Goal: Task Accomplishment & Management: Use online tool/utility

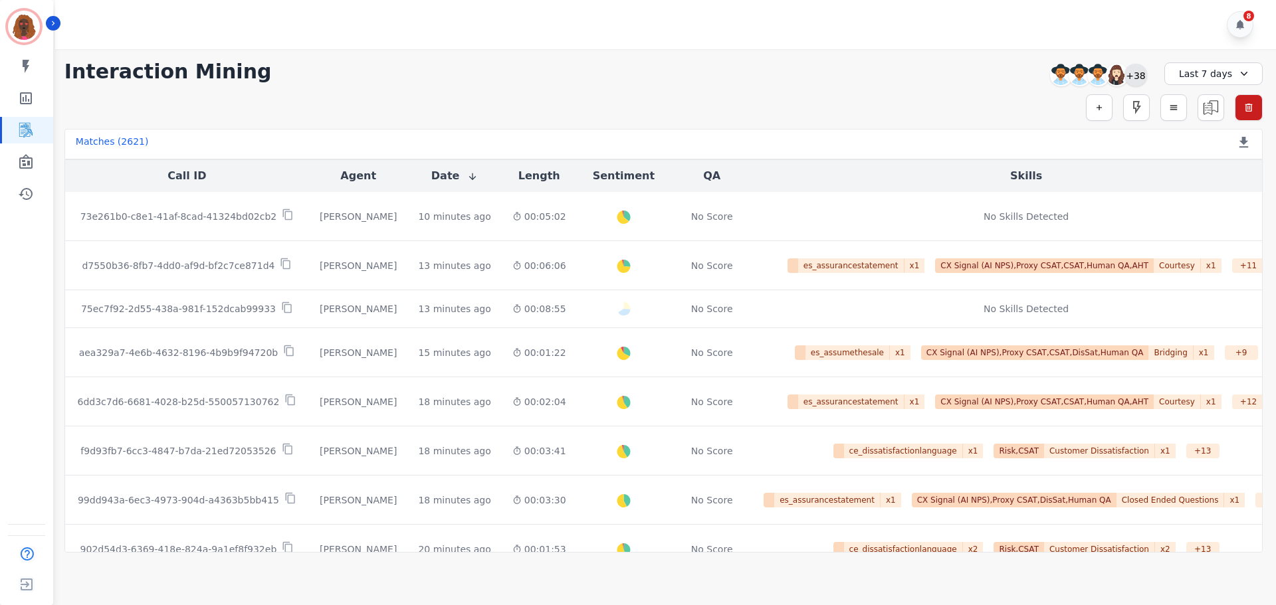
click at [1132, 76] on div "+38" at bounding box center [1135, 75] width 23 height 23
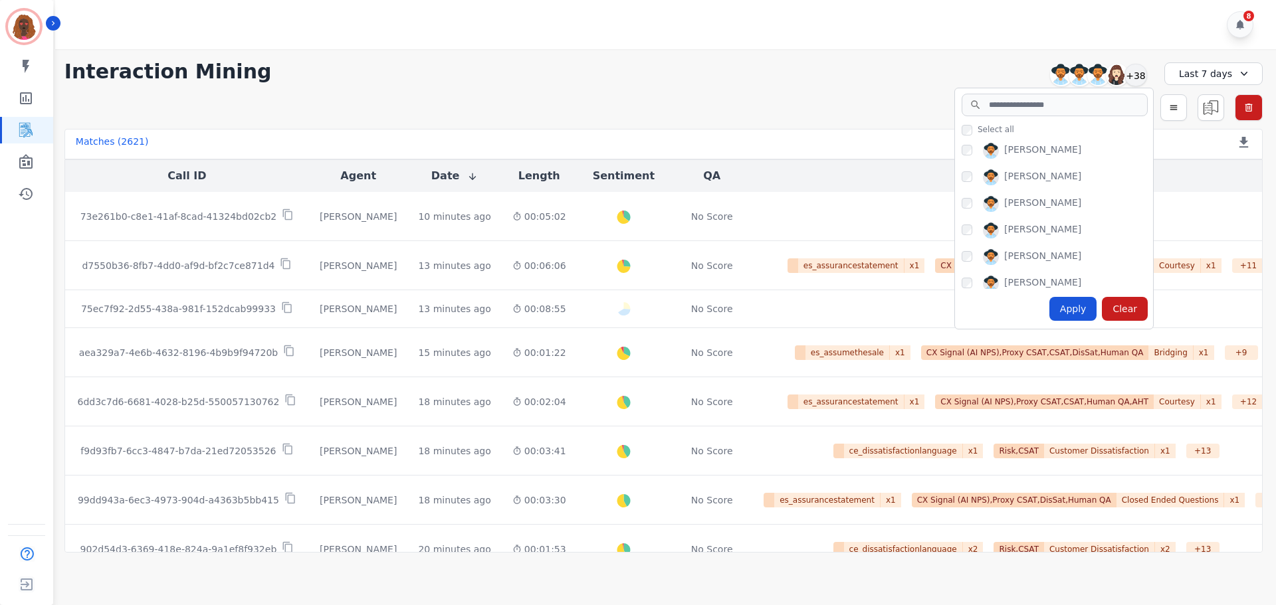
scroll to position [532, 0]
click at [1054, 302] on div "Apply" at bounding box center [1073, 309] width 48 height 24
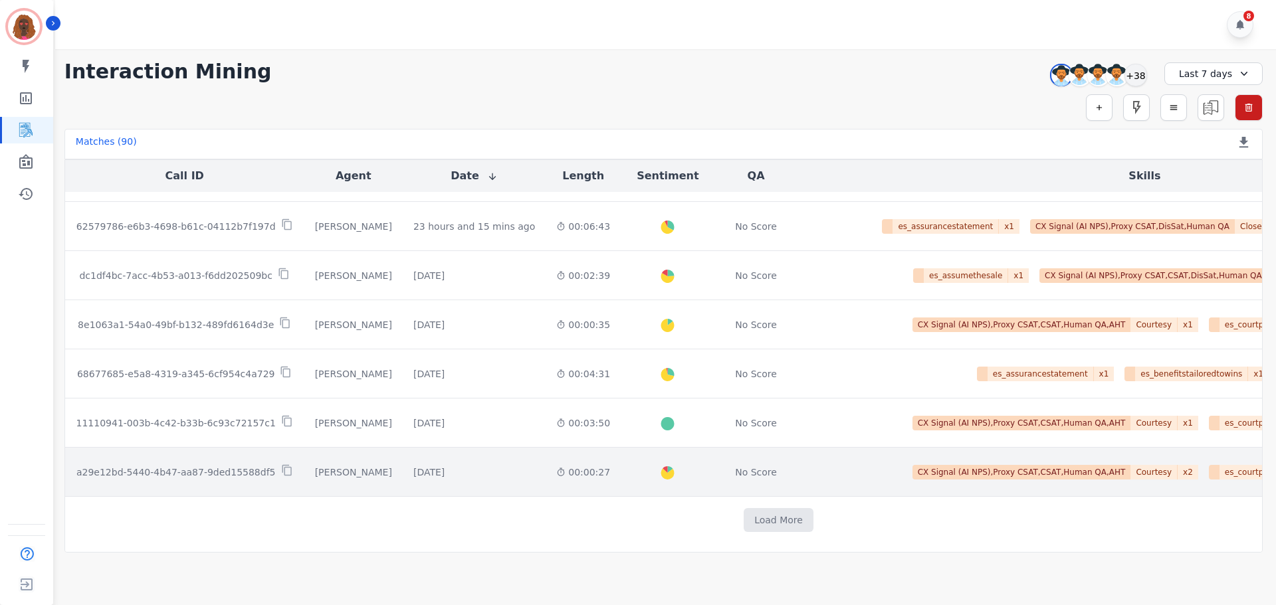
scroll to position [664, 0]
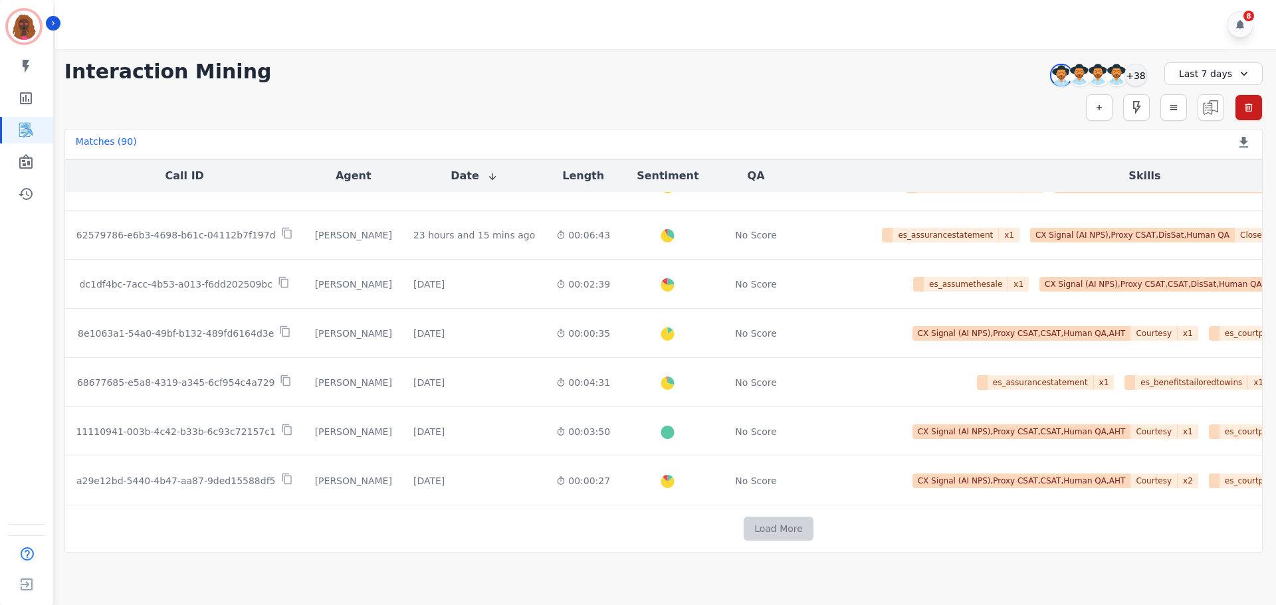
click at [743, 521] on button "Load More" at bounding box center [778, 529] width 70 height 24
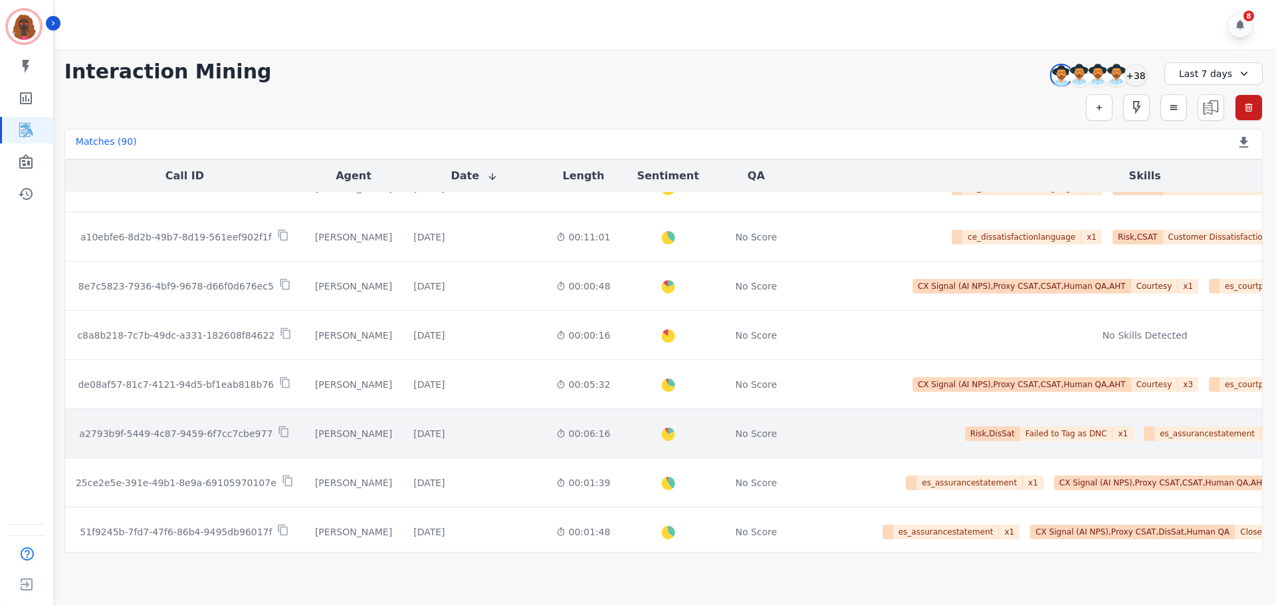
scroll to position [1656, 0]
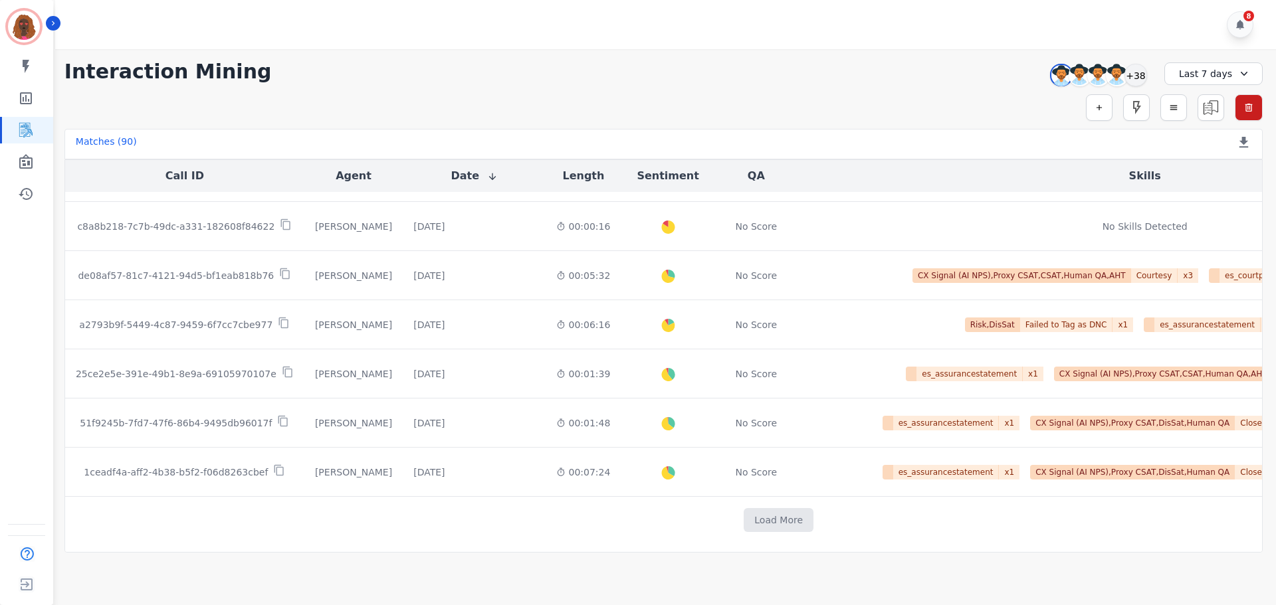
click at [698, 497] on td "Load More" at bounding box center [778, 520] width 1427 height 47
click at [698, 500] on td "Load More" at bounding box center [778, 520] width 1427 height 47
click at [743, 508] on button "Load More" at bounding box center [778, 520] width 70 height 24
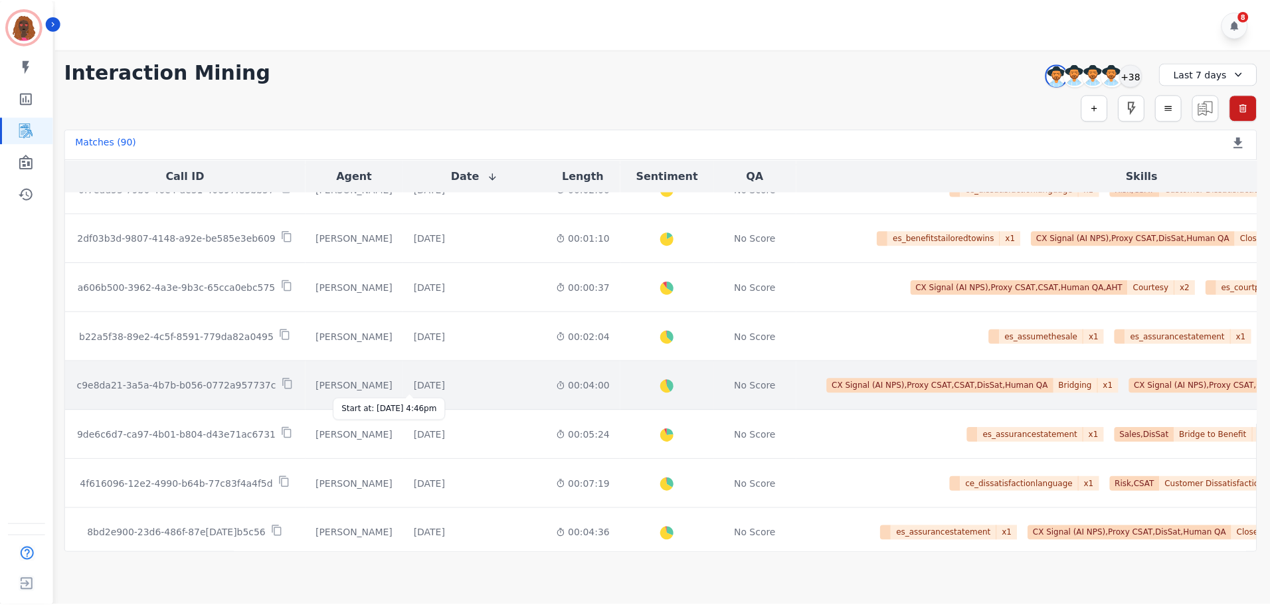
scroll to position [2277, 0]
click at [418, 391] on div "[DATE]" at bounding box center [430, 386] width 31 height 13
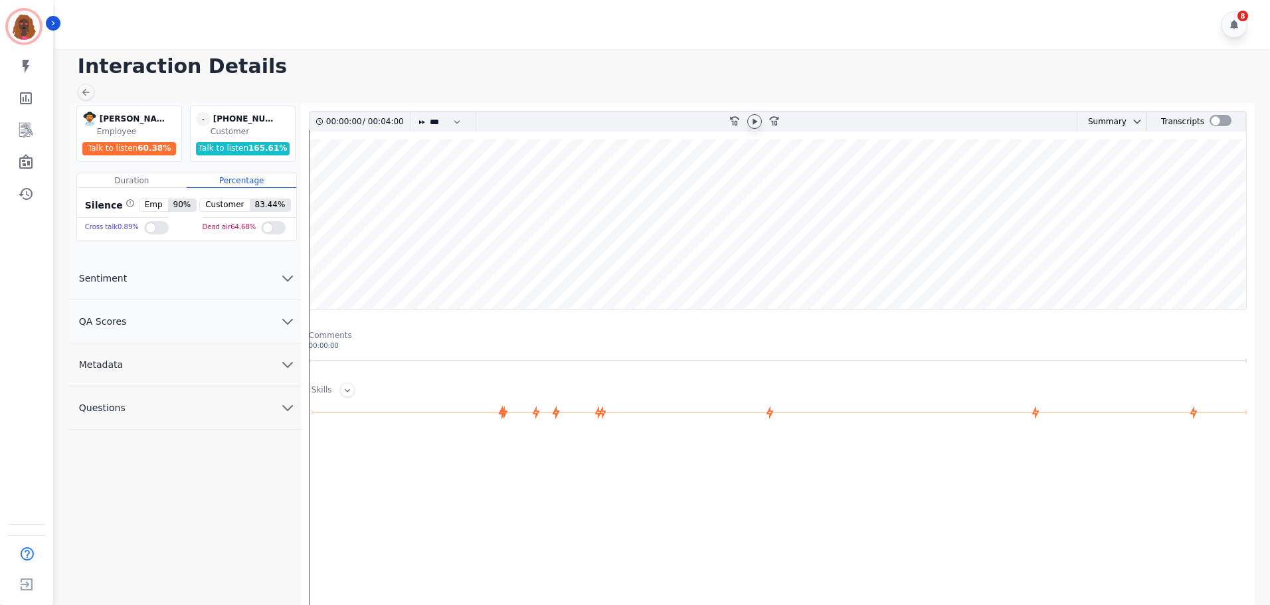
click at [752, 122] on icon at bounding box center [754, 121] width 11 height 11
click at [209, 311] on button "QA Scores" at bounding box center [184, 321] width 233 height 43
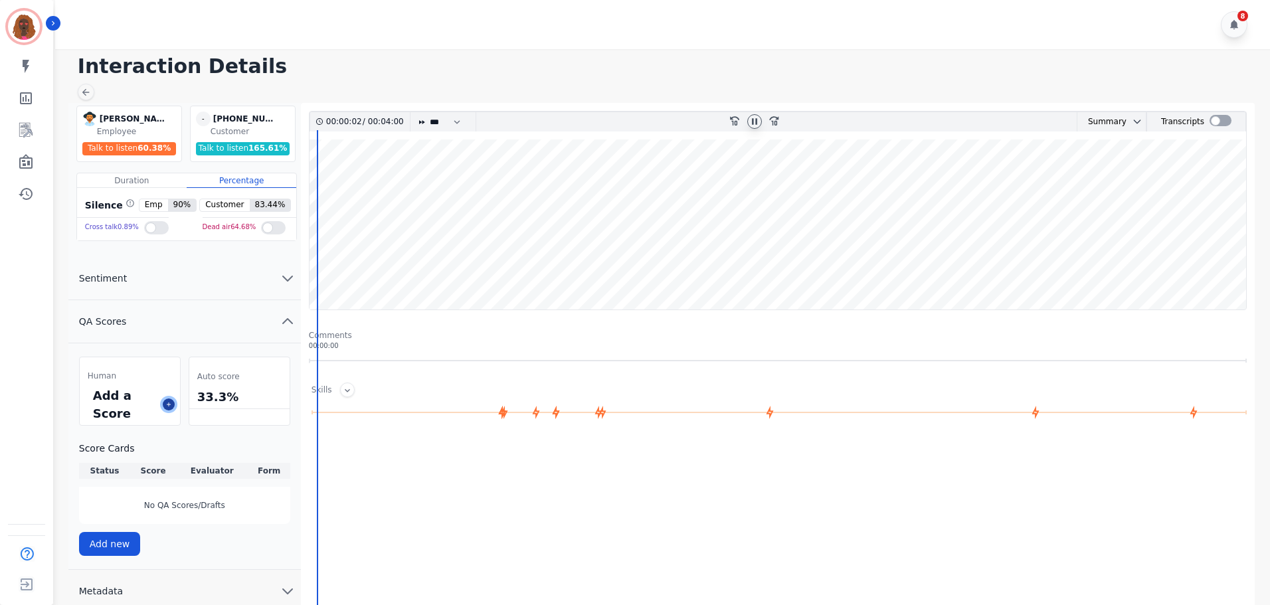
click at [165, 408] on button at bounding box center [169, 405] width 12 height 12
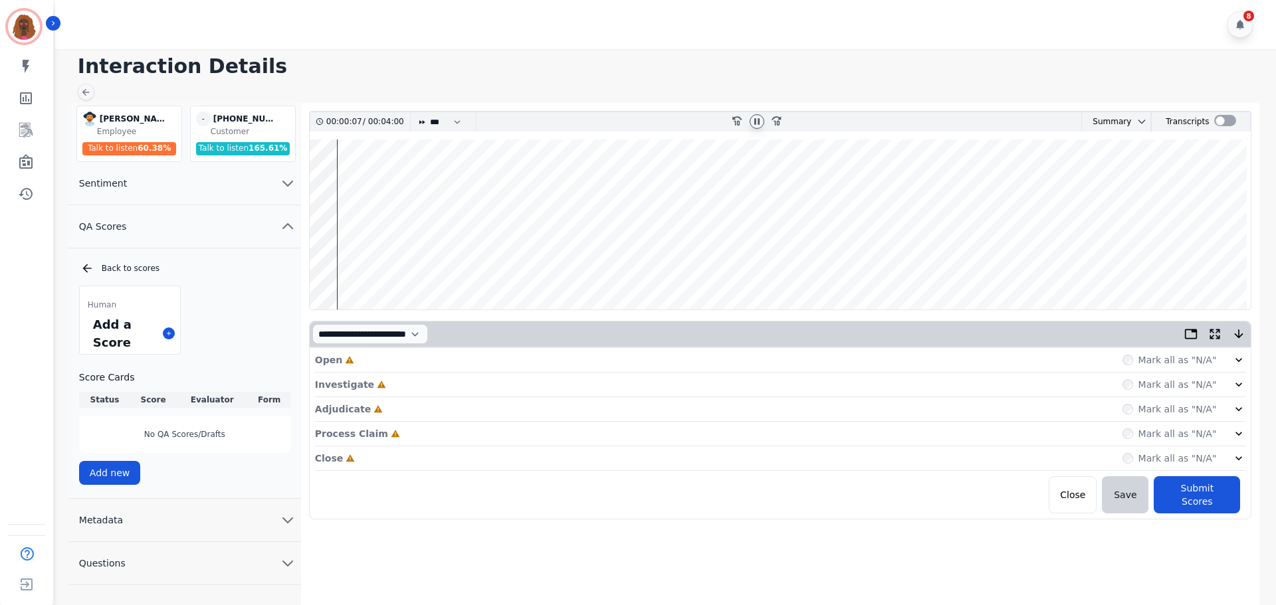
click at [474, 364] on div "Open Incomplete Mark all as "N/A"" at bounding box center [780, 360] width 931 height 25
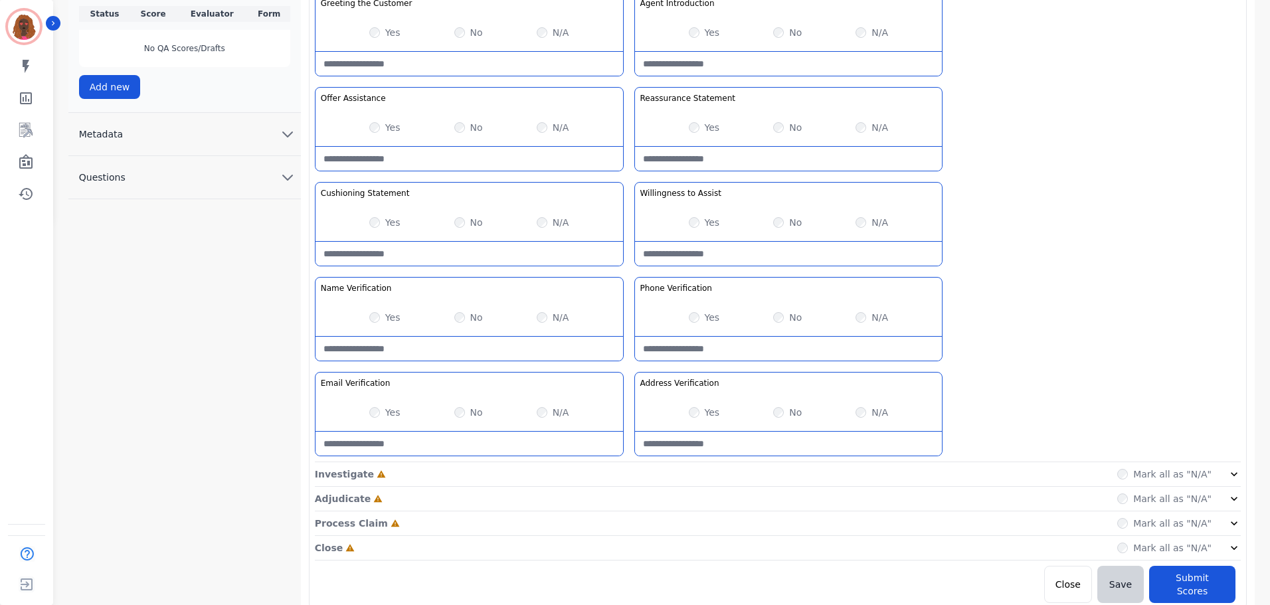
click at [726, 487] on div "Investigate Incomplete Mark all as "N/A"" at bounding box center [778, 499] width 926 height 25
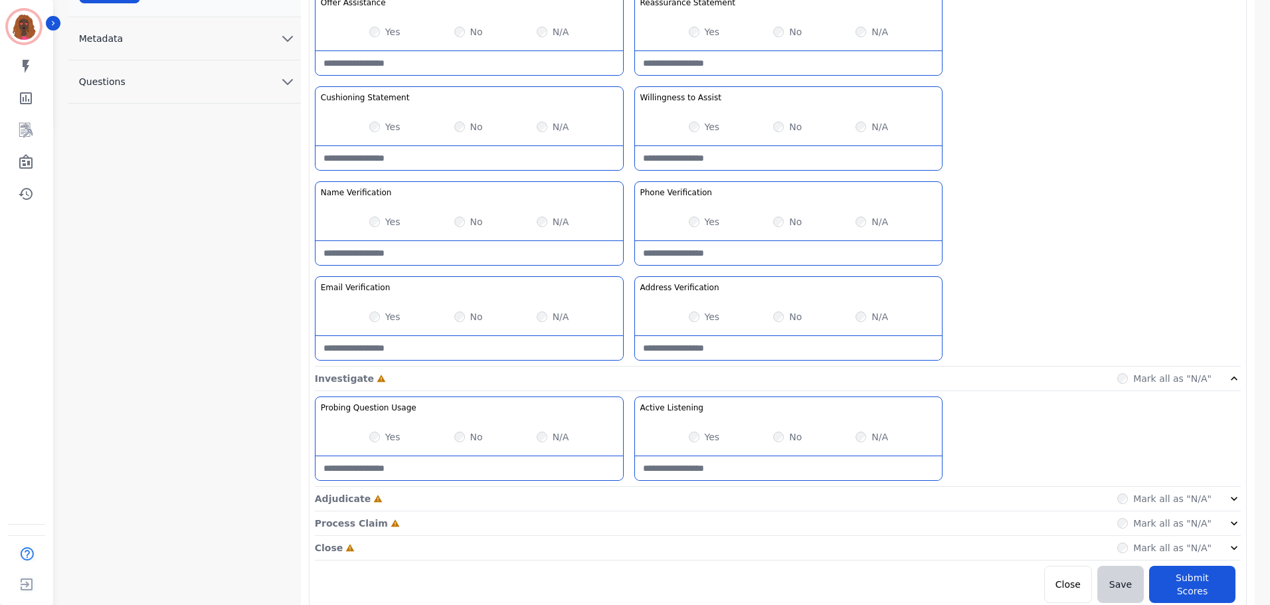
click at [621, 536] on div "Adjudicate Incomplete Mark all as "N/A"" at bounding box center [778, 548] width 926 height 25
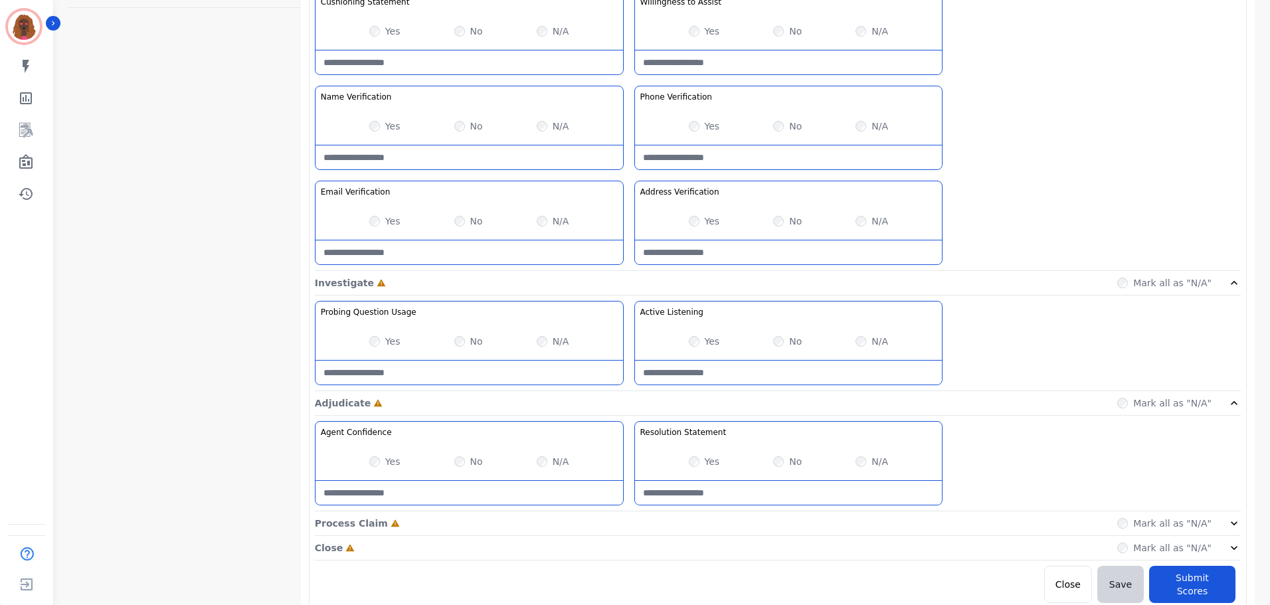
click at [627, 515] on div "Process Claim Incomplete Mark all as "N/A"" at bounding box center [778, 524] width 926 height 25
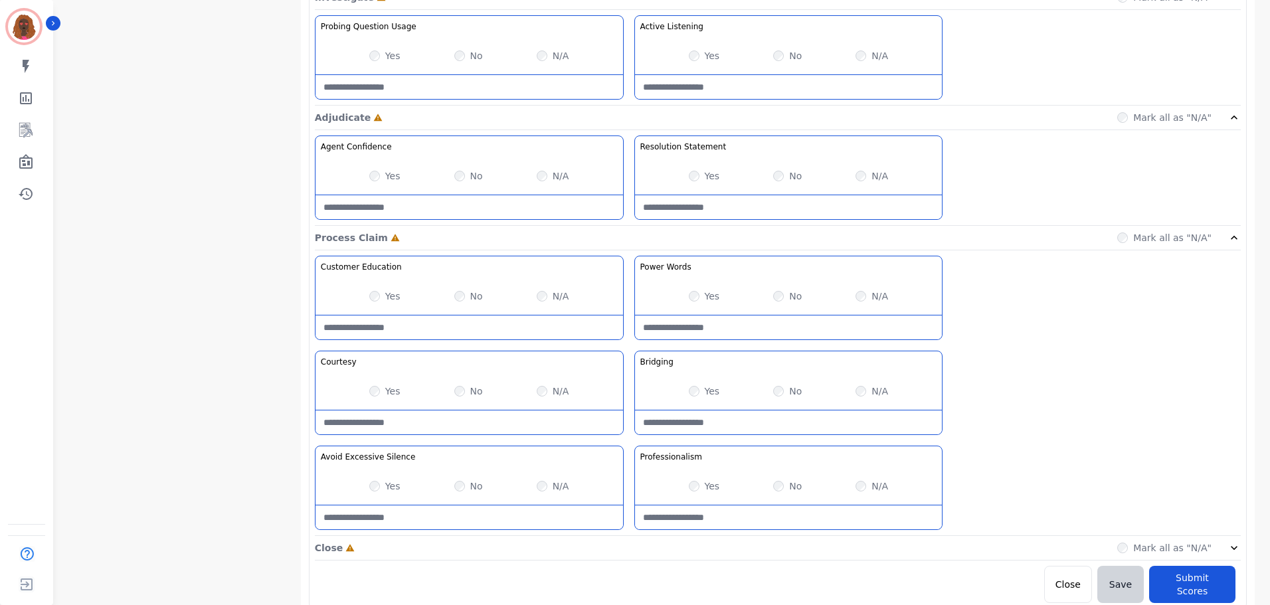
click at [627, 542] on div "Close Incomplete Mark all as "N/A"" at bounding box center [778, 548] width 926 height 25
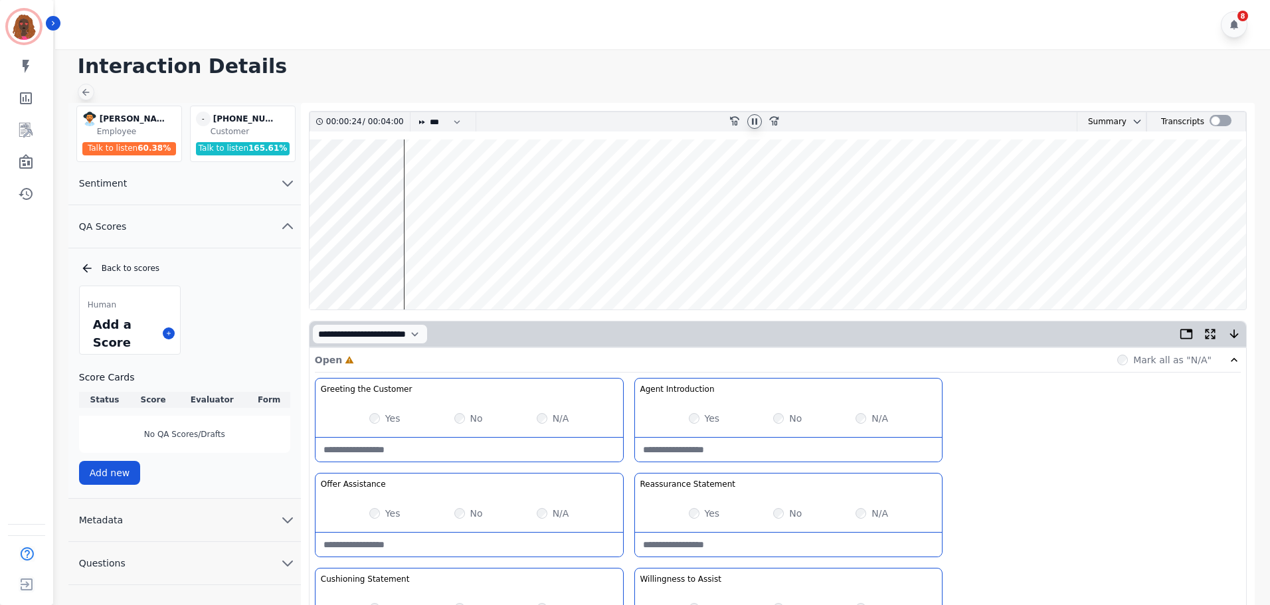
click at [82, 90] on icon at bounding box center [85, 92] width 11 height 11
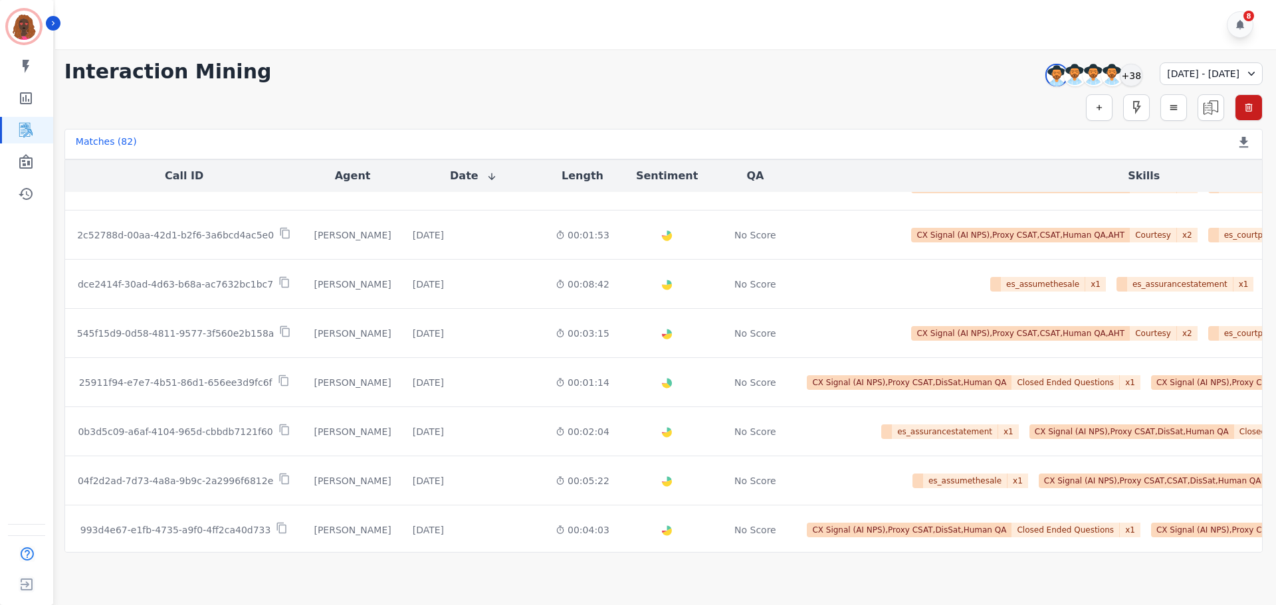
scroll to position [672, 0]
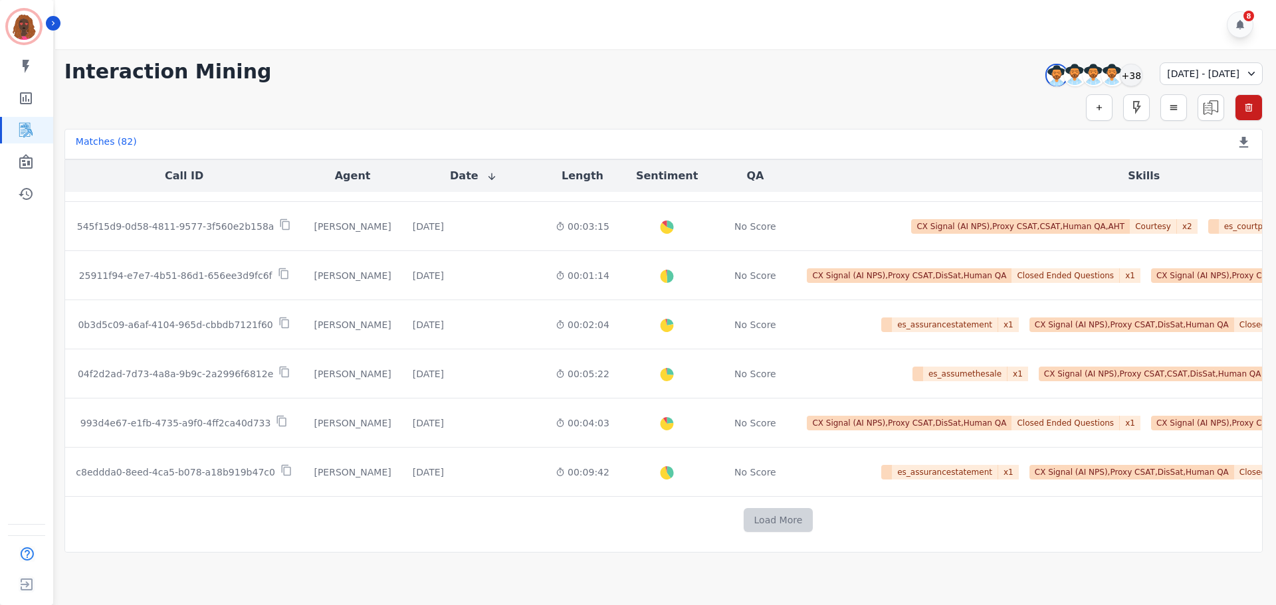
click at [743, 514] on button "Load More" at bounding box center [778, 520] width 70 height 24
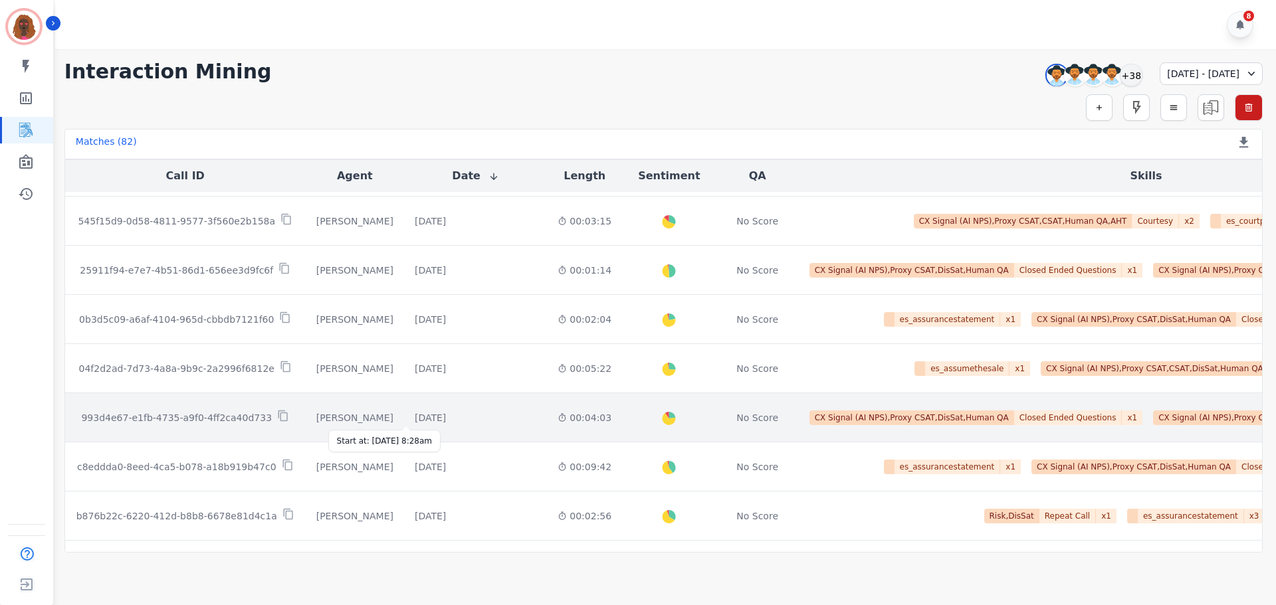
click at [404, 409] on td "[DATE] Start at: [DATE] 8:28am" at bounding box center [475, 417] width 143 height 49
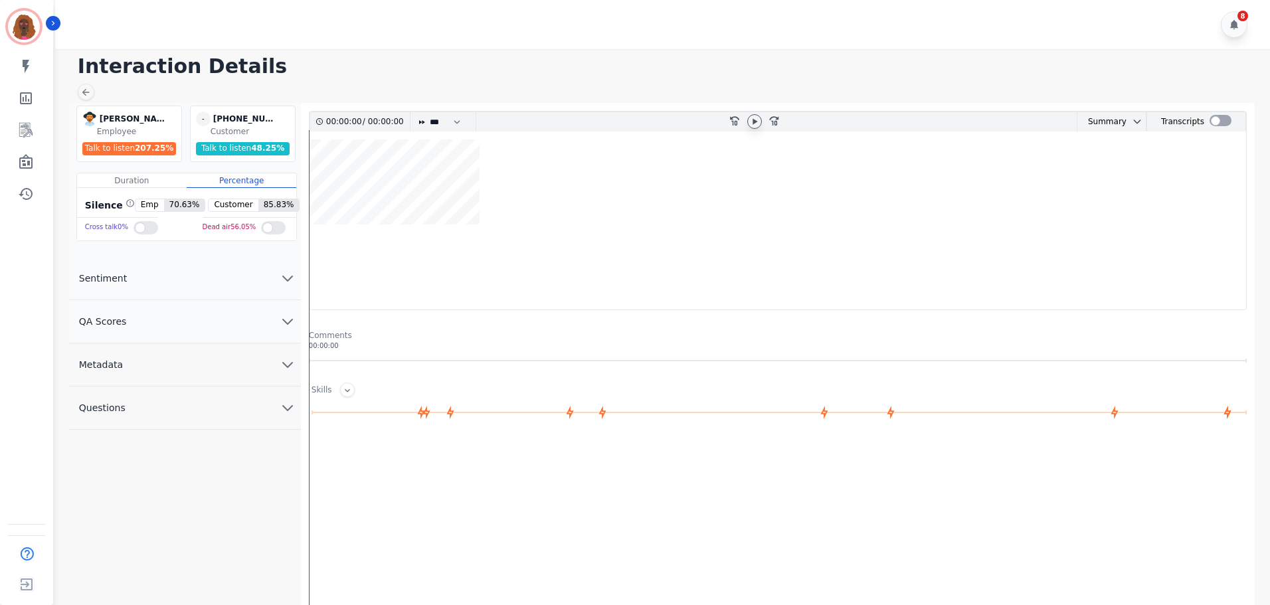
click at [754, 124] on icon at bounding box center [754, 121] width 11 height 11
click at [757, 123] on icon at bounding box center [754, 121] width 5 height 6
click at [390, 182] on wave at bounding box center [778, 225] width 937 height 170
click at [268, 330] on button "QA Scores" at bounding box center [184, 321] width 233 height 43
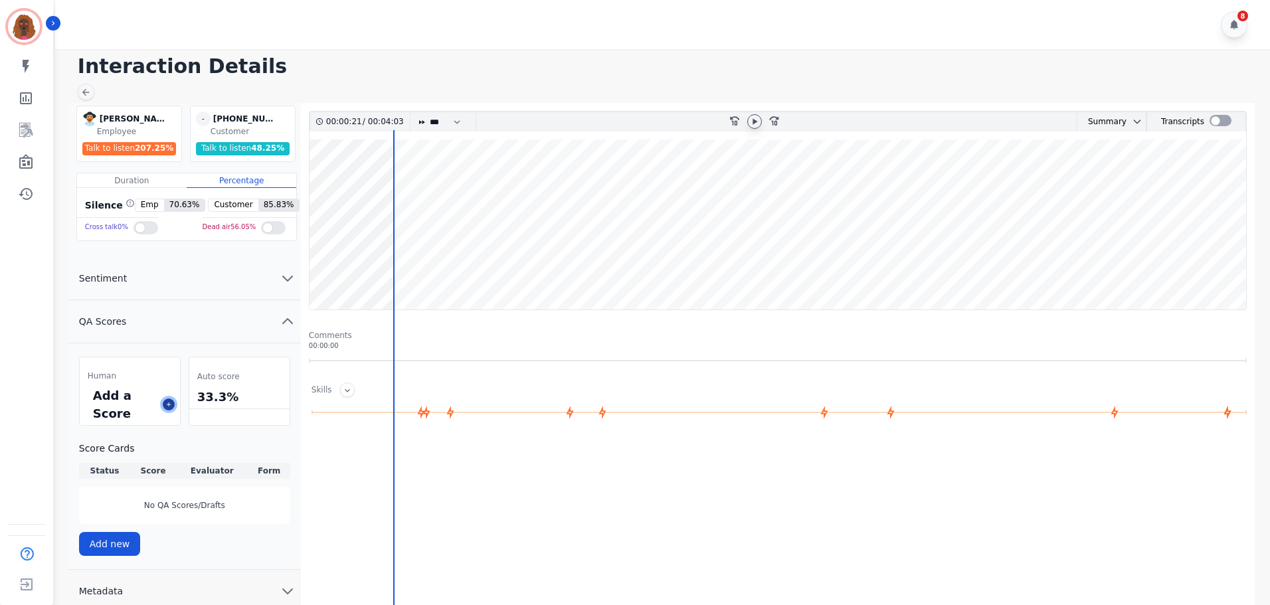
click at [169, 401] on icon at bounding box center [168, 404] width 7 height 7
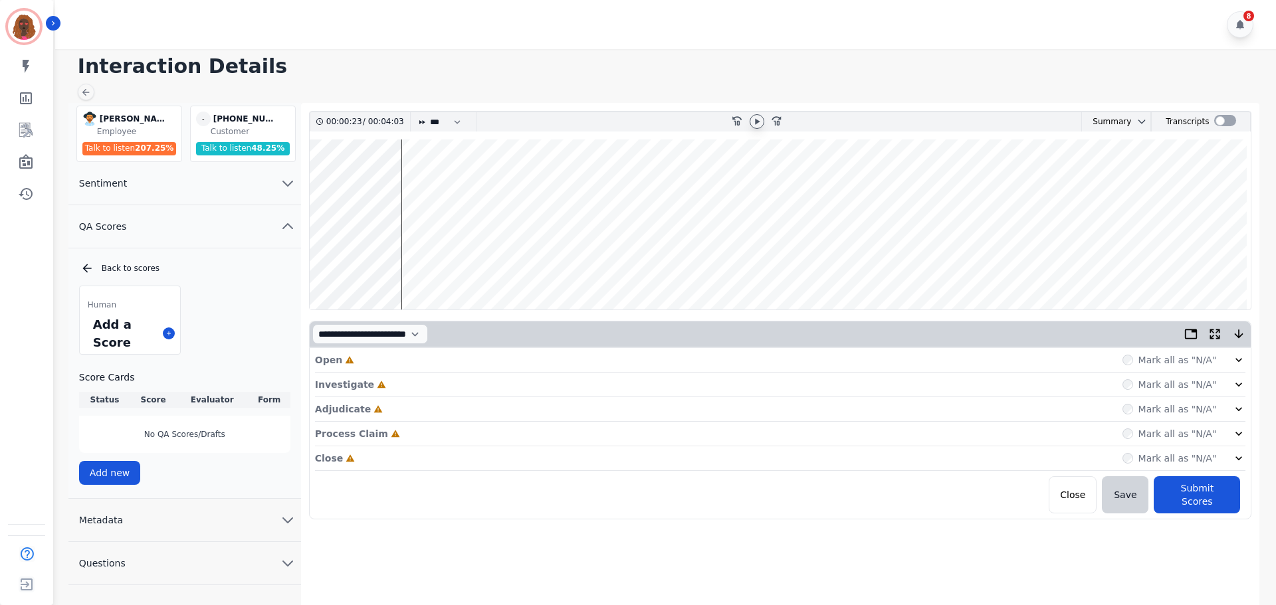
click at [415, 268] on wave at bounding box center [780, 225] width 941 height 170
click at [394, 365] on div "Open Incomplete Mark all as "N/A"" at bounding box center [780, 360] width 931 height 25
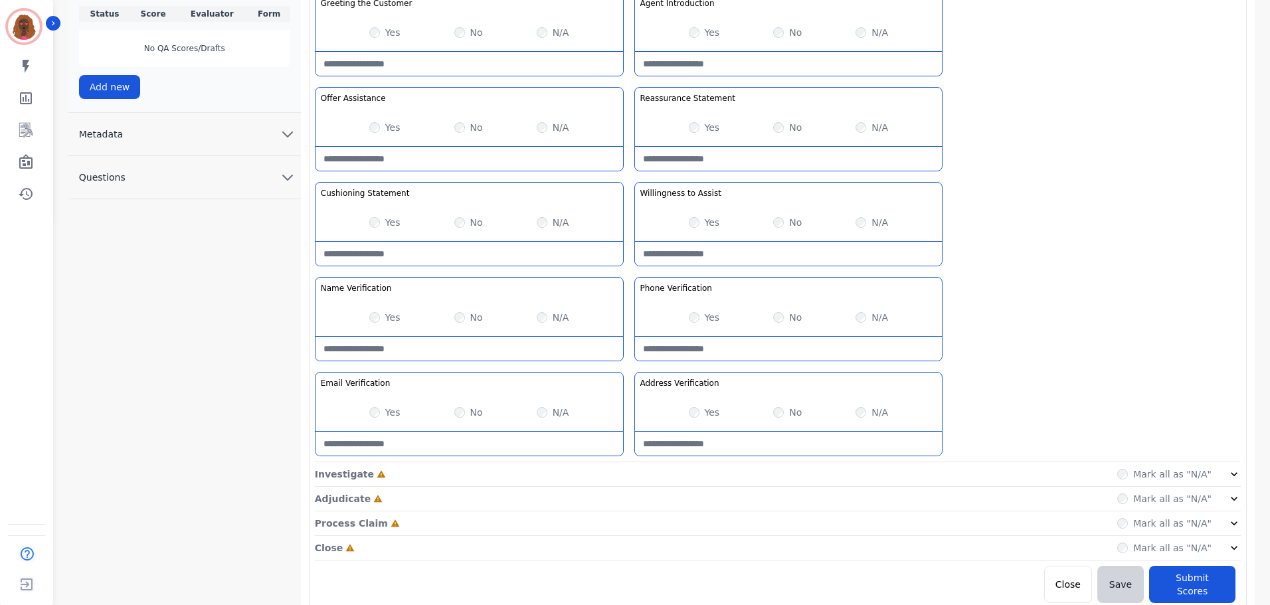
click at [615, 487] on div "Investigate Incomplete Mark all as "N/A"" at bounding box center [778, 499] width 926 height 25
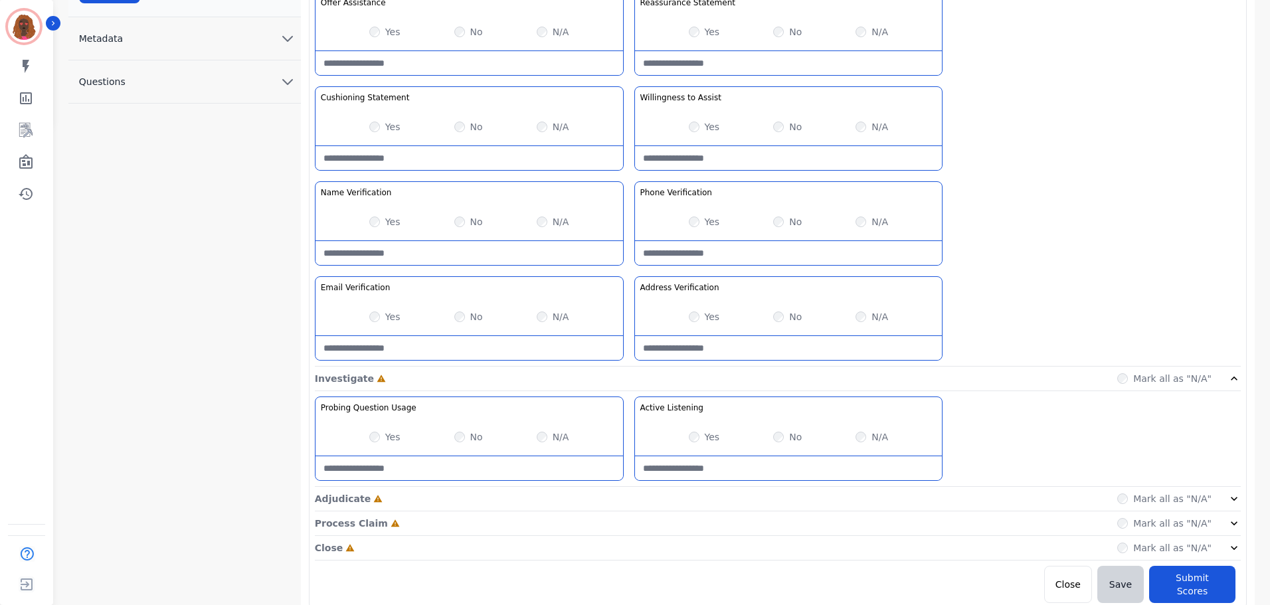
click at [619, 536] on div "Adjudicate Incomplete Mark all as "N/A"" at bounding box center [778, 548] width 926 height 25
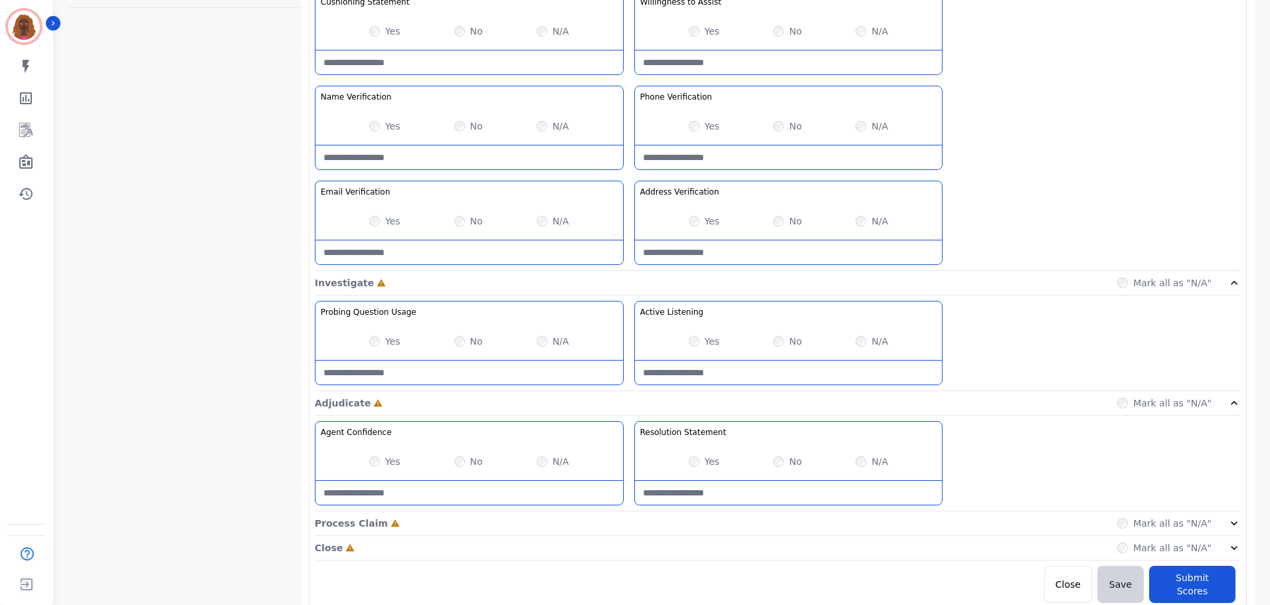
click at [625, 520] on div "Process Claim Incomplete Mark all as "N/A"" at bounding box center [778, 524] width 926 height 25
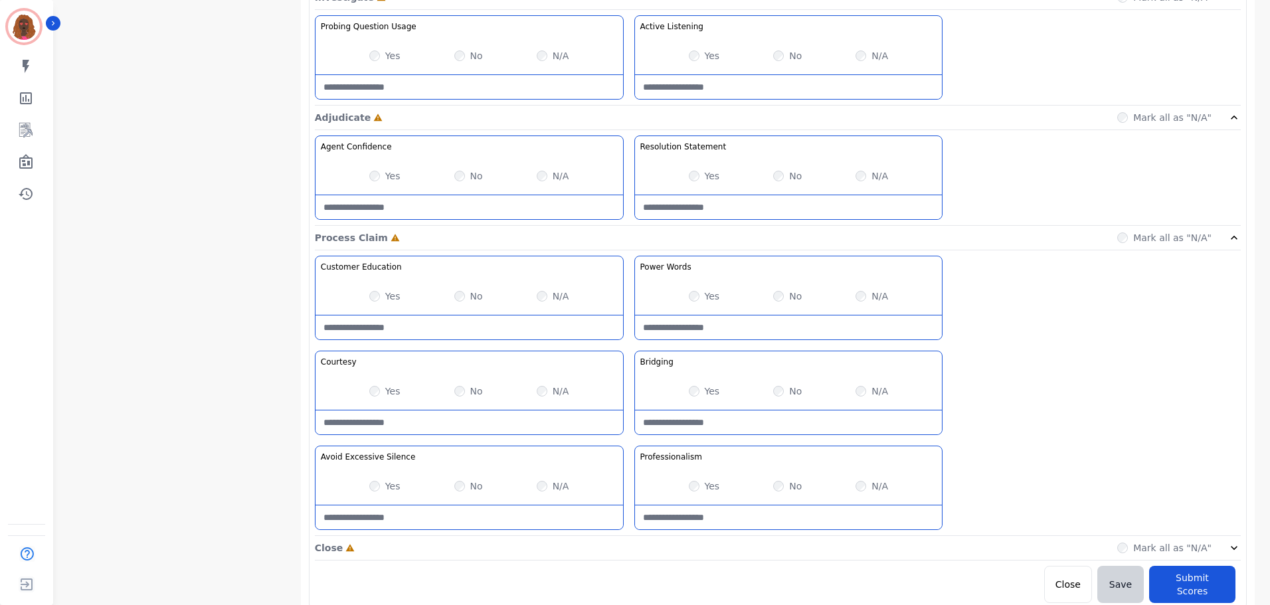
click at [626, 540] on div "Close Incomplete Mark all as "N/A"" at bounding box center [778, 548] width 926 height 25
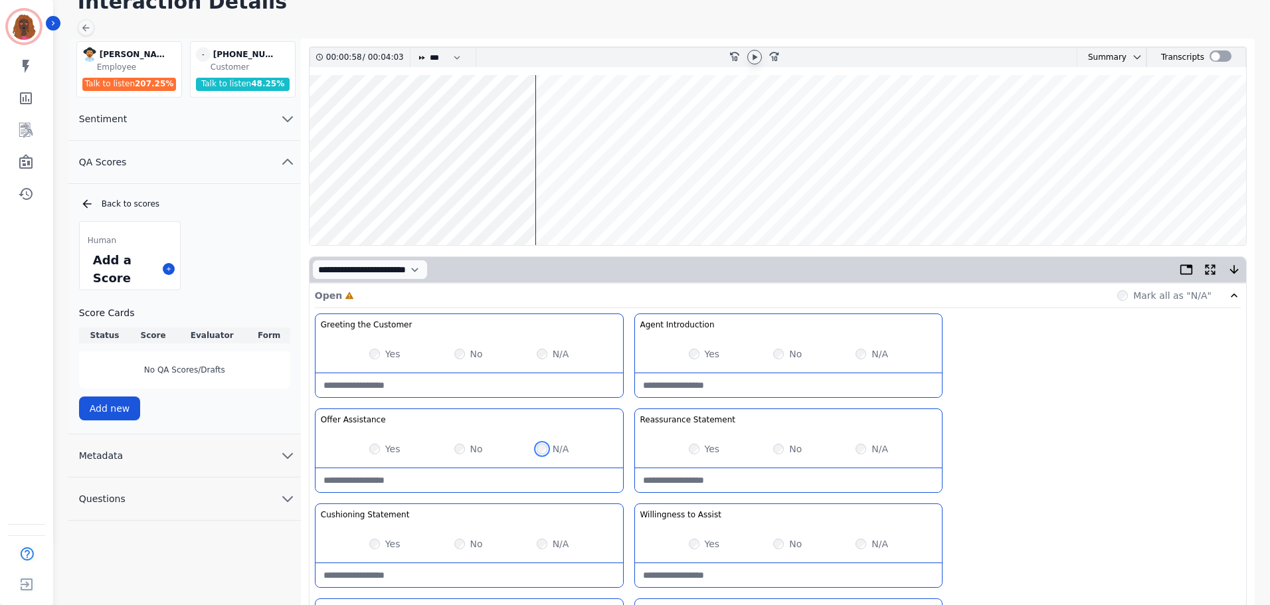
scroll to position [65, 0]
click at [553, 118] on wave at bounding box center [778, 159] width 937 height 170
click at [593, 119] on wave at bounding box center [778, 159] width 937 height 170
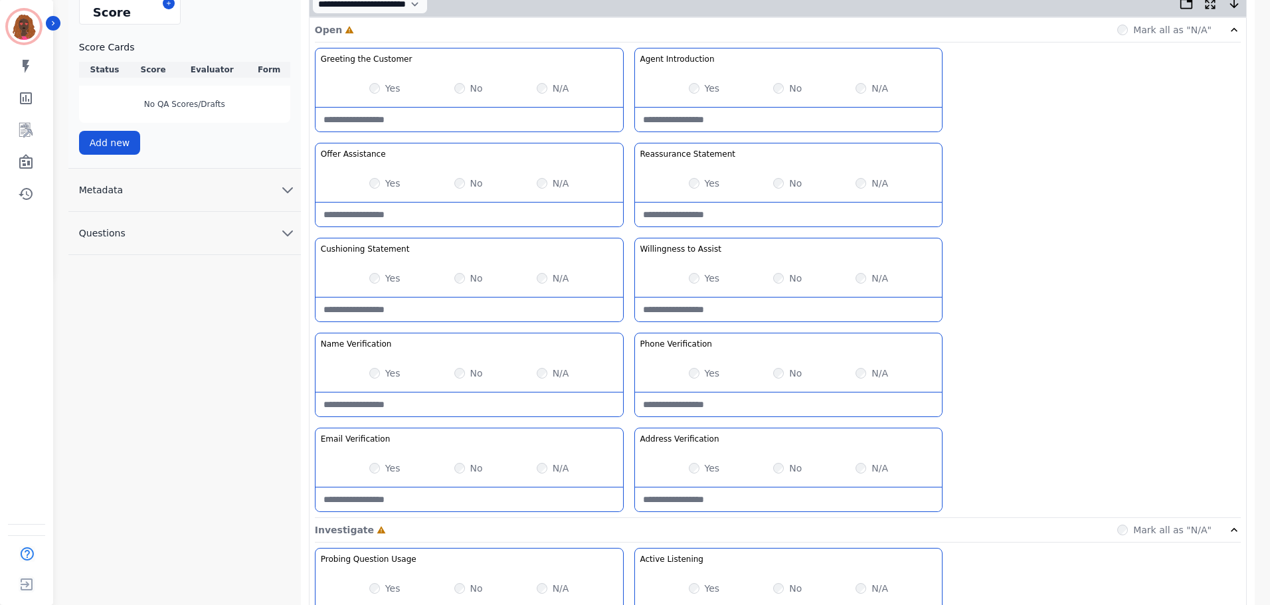
scroll to position [331, 0]
click at [546, 464] on div "N/A" at bounding box center [553, 467] width 33 height 13
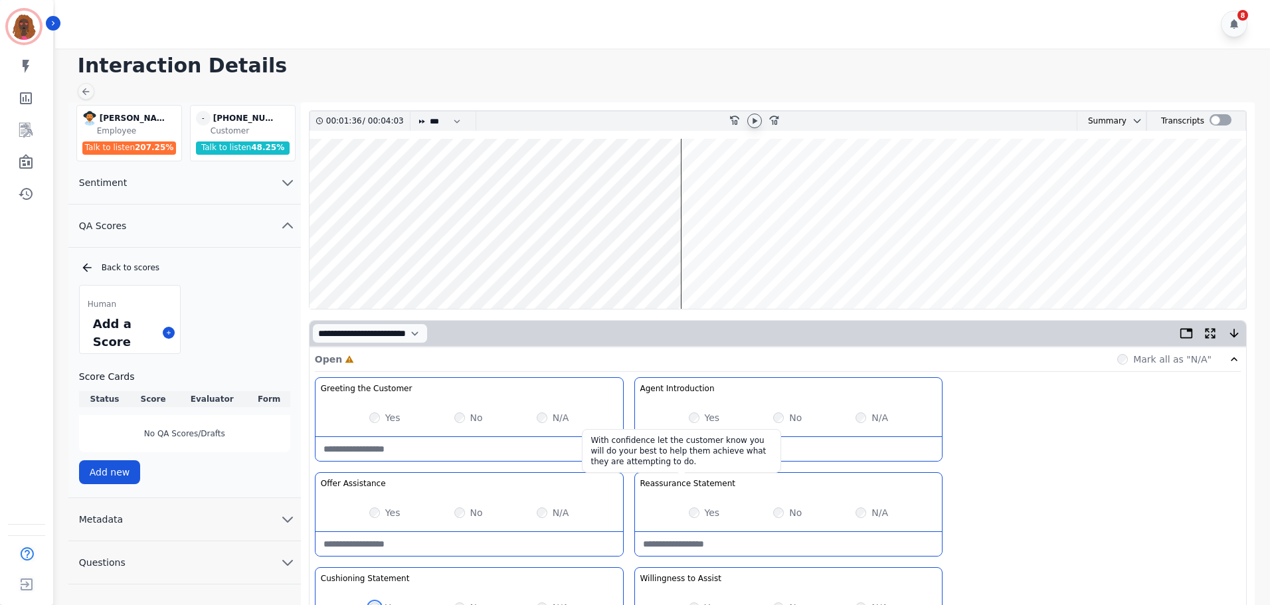
scroll to position [0, 0]
click at [866, 515] on div "N/A" at bounding box center [872, 513] width 33 height 13
click at [747, 268] on wave at bounding box center [778, 225] width 937 height 170
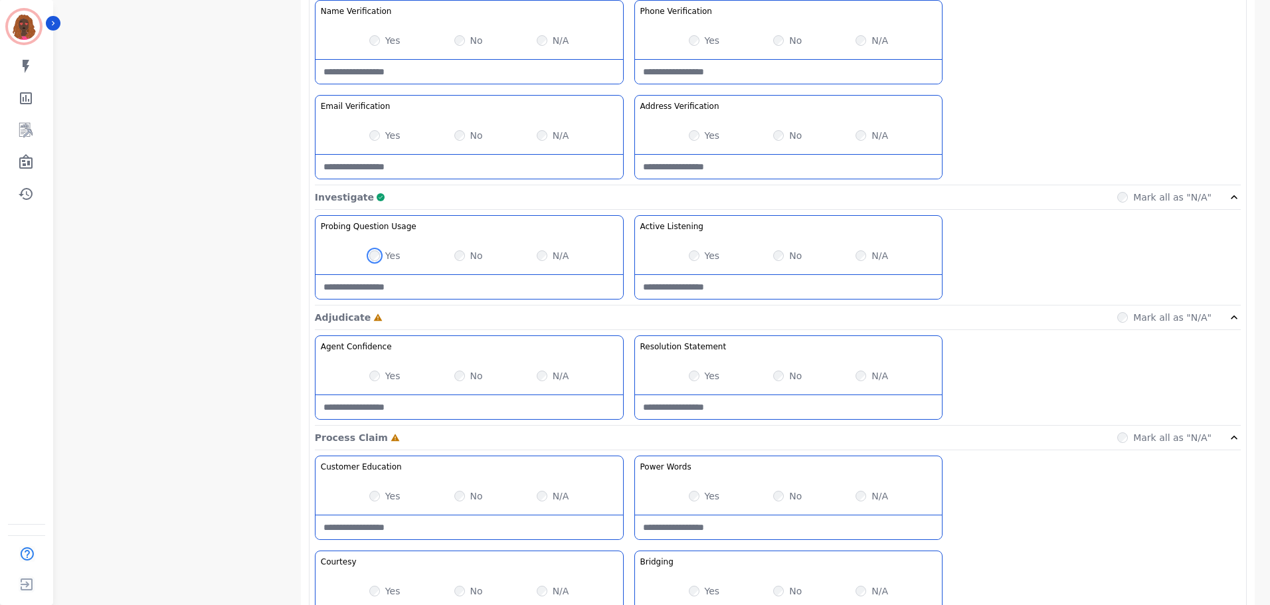
scroll to position [664, 0]
click at [728, 537] on Words-note at bounding box center [789, 527] width 308 height 24
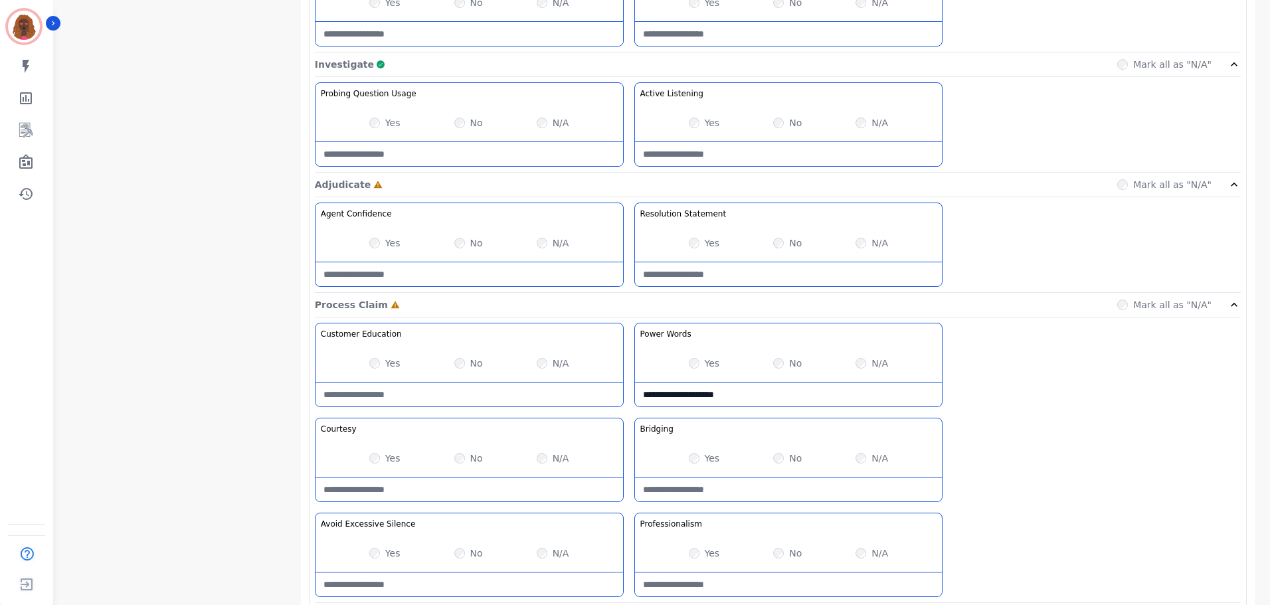
scroll to position [797, 0]
type Words-note "**********"
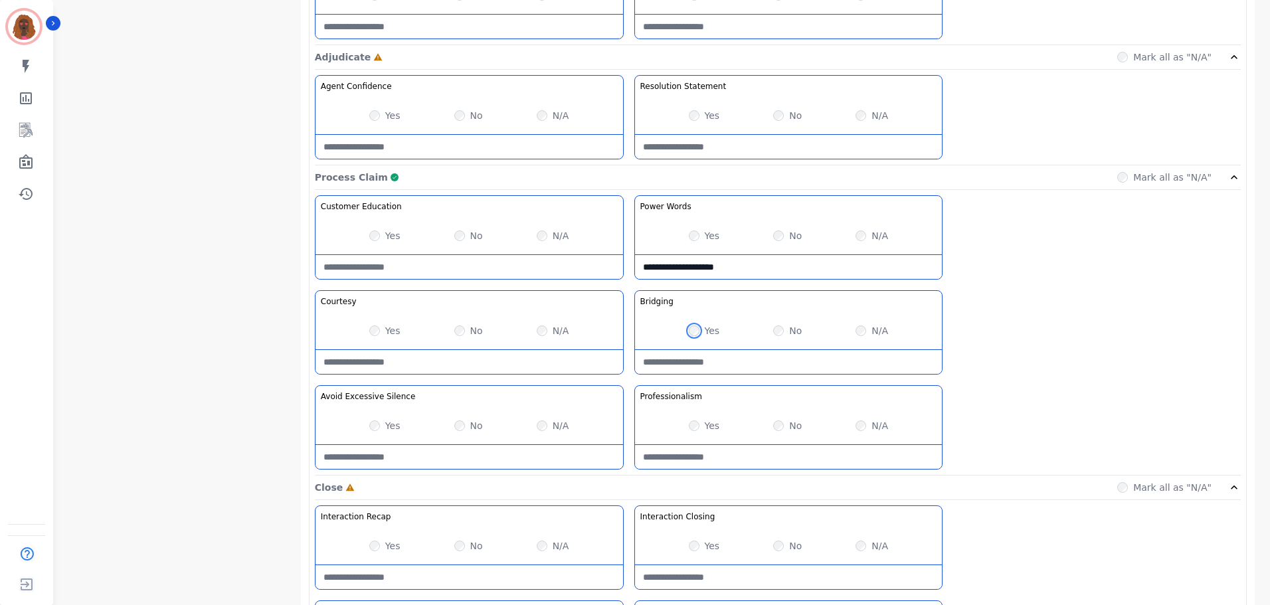
scroll to position [1054, 0]
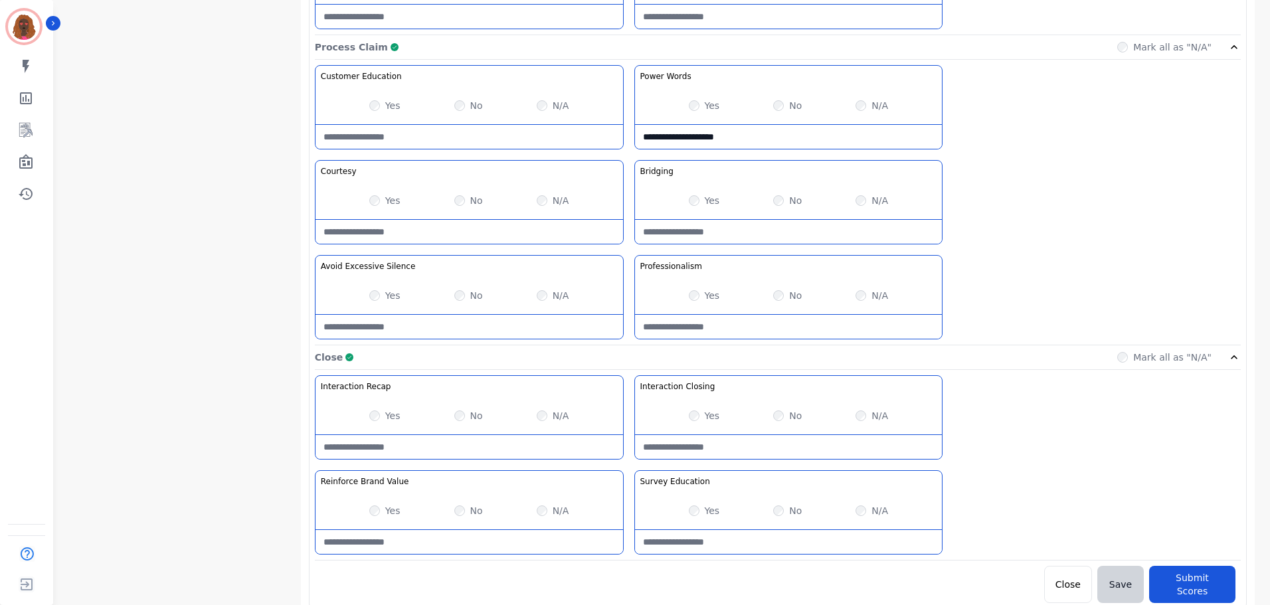
click at [432, 443] on Recap-note at bounding box center [470, 447] width 308 height 24
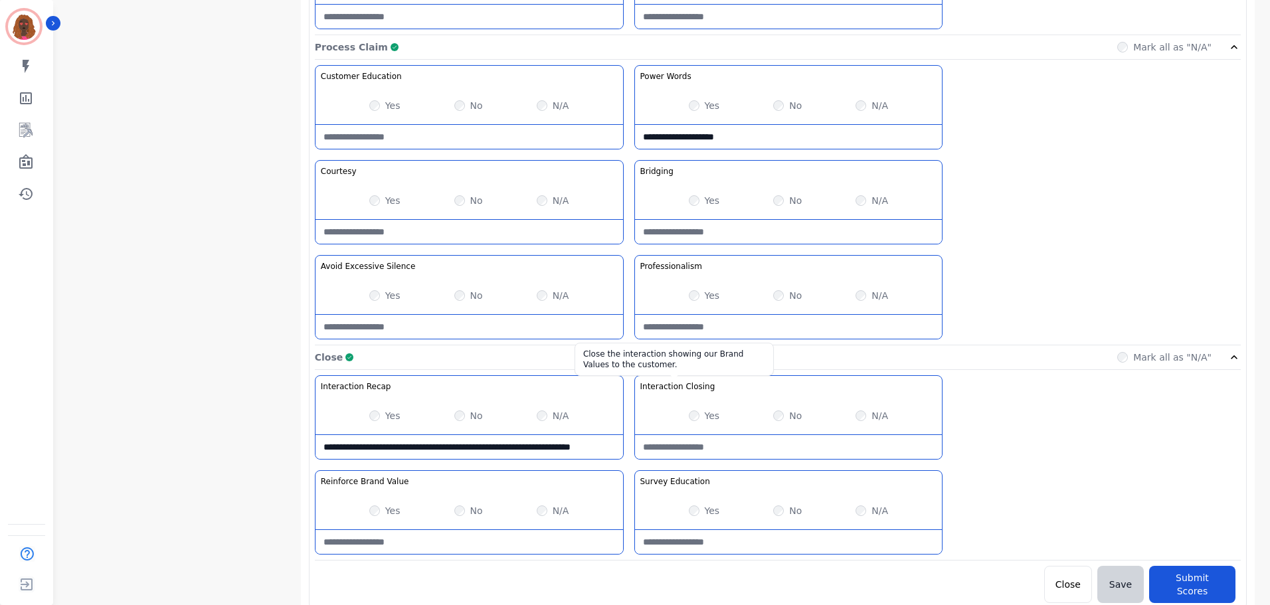
scroll to position [7, 0]
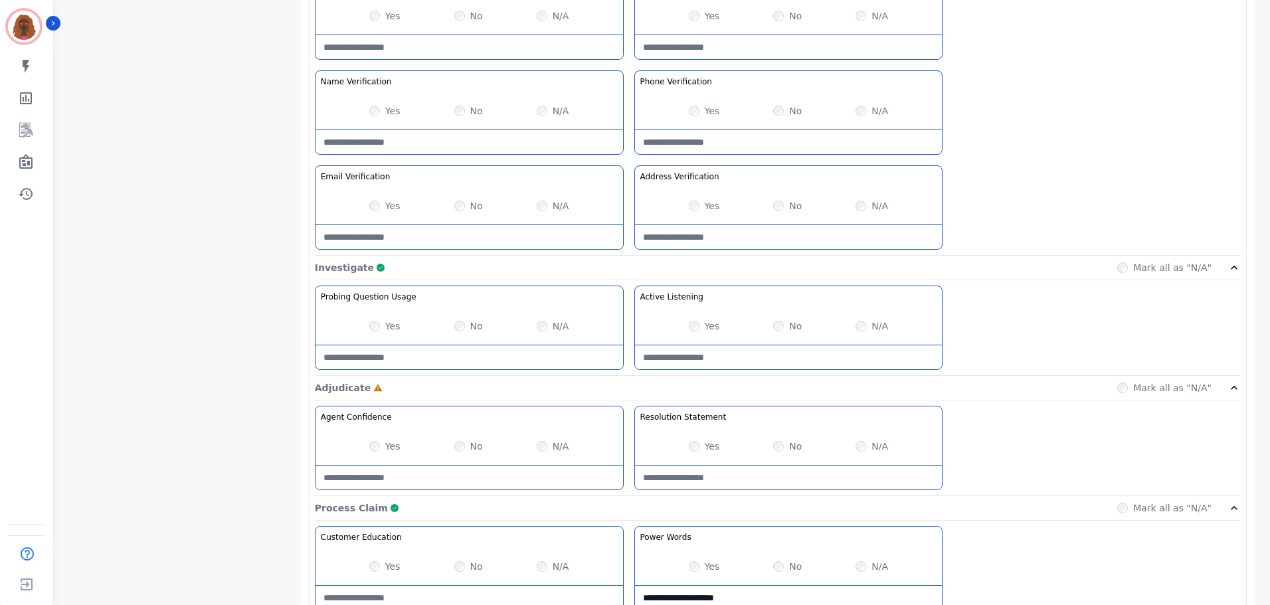
type Recap-note "**********"
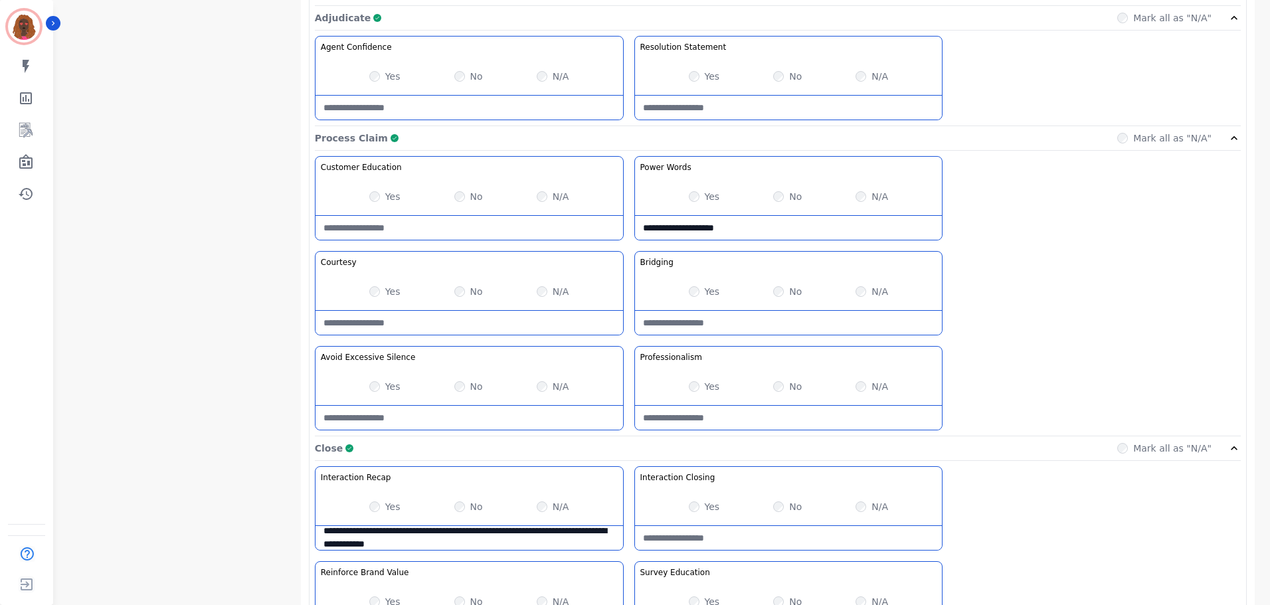
scroll to position [1054, 0]
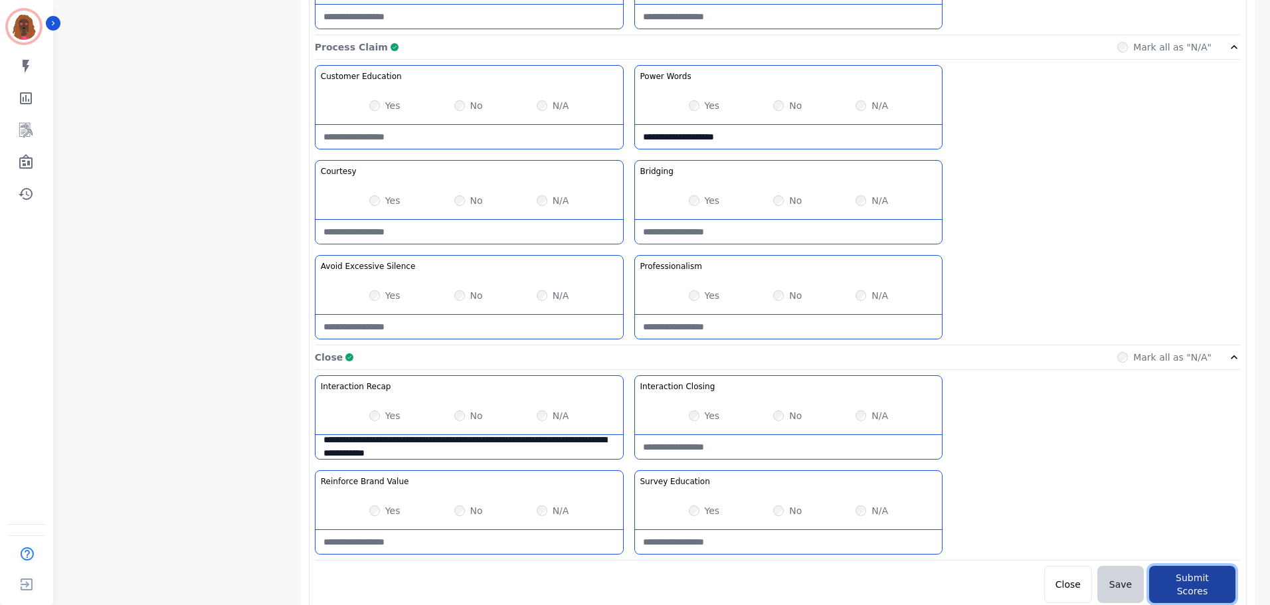
click at [1188, 581] on button "Submit Scores" at bounding box center [1192, 584] width 86 height 37
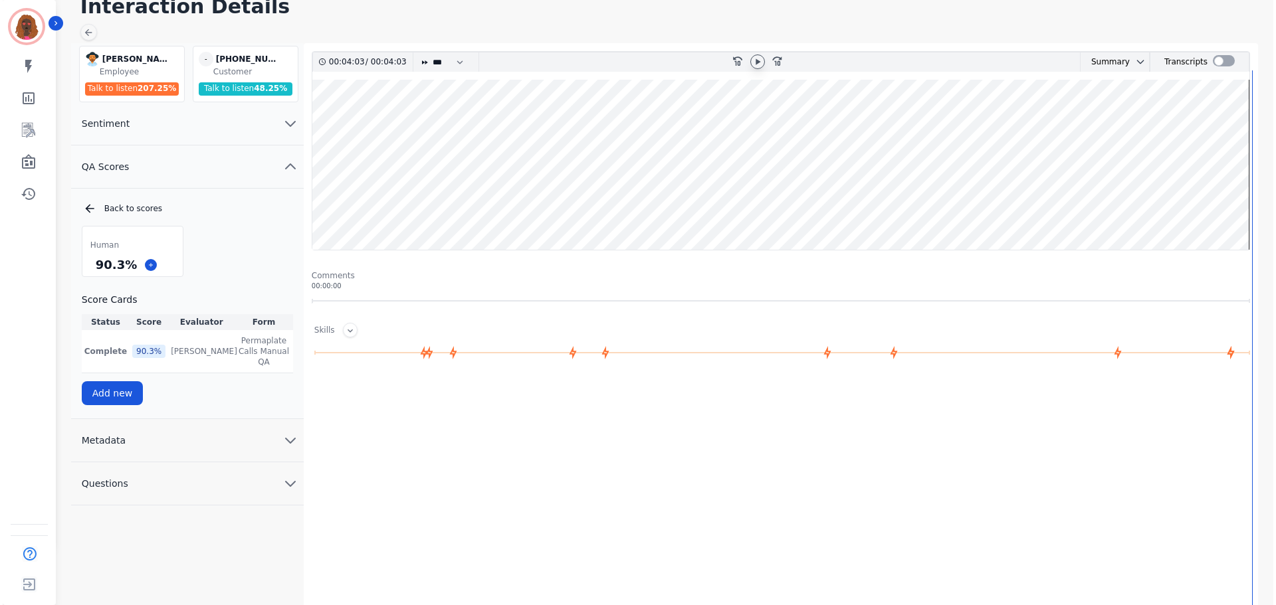
scroll to position [0, 0]
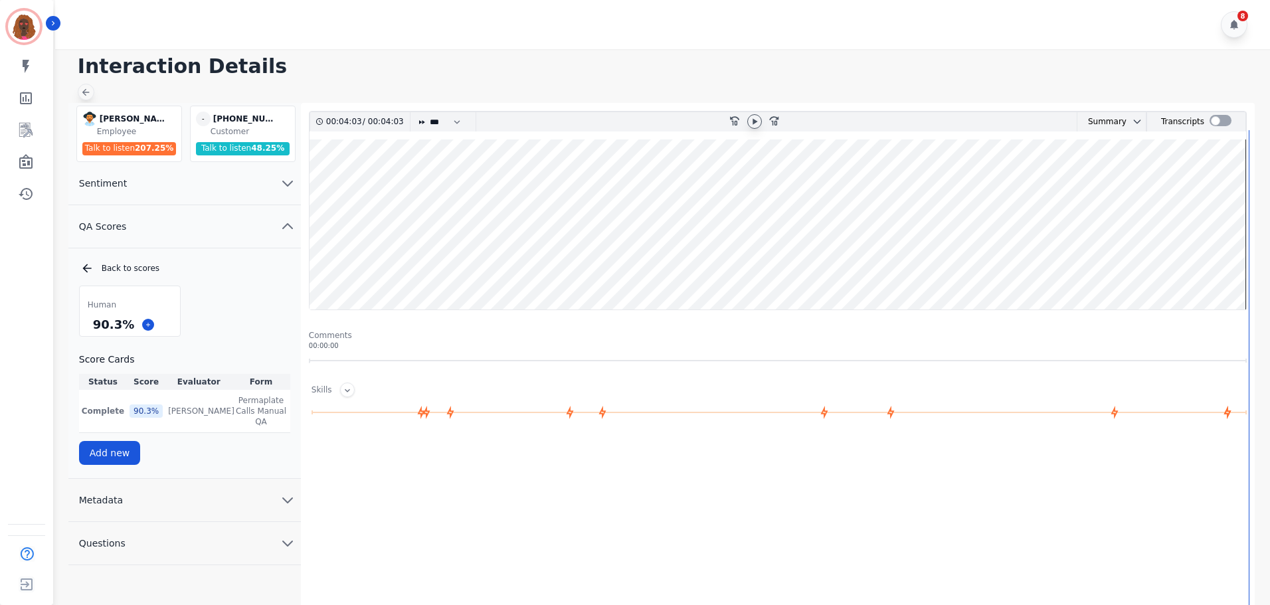
click at [80, 92] on icon at bounding box center [85, 92] width 11 height 11
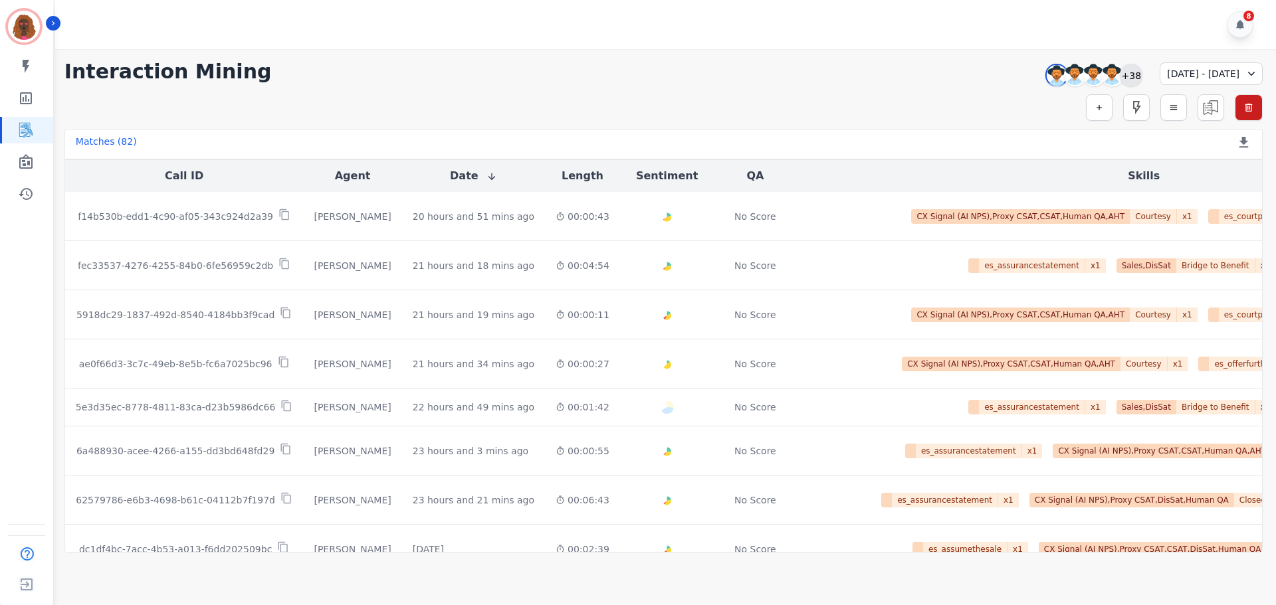
click at [1120, 75] on div "+38" at bounding box center [1131, 75] width 23 height 23
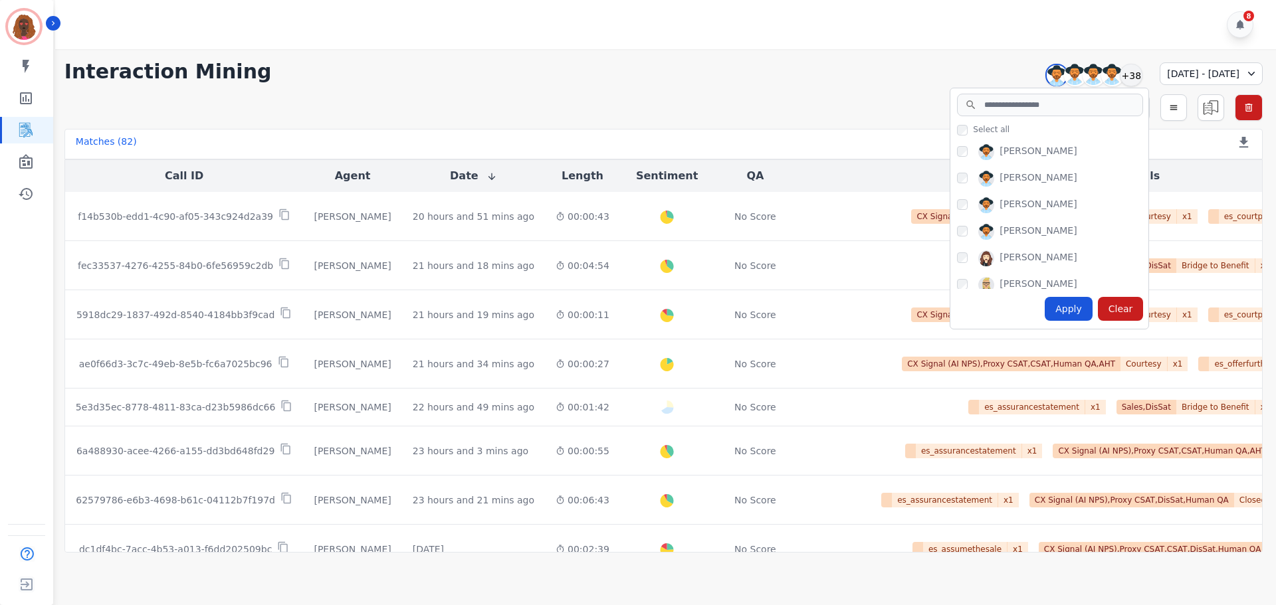
click at [801, 54] on div "Interaction Mining [PERSON_NAME] [PERSON_NAME] [PERSON_NAME] [PERSON_NAME] +38 …" at bounding box center [663, 301] width 1225 height 504
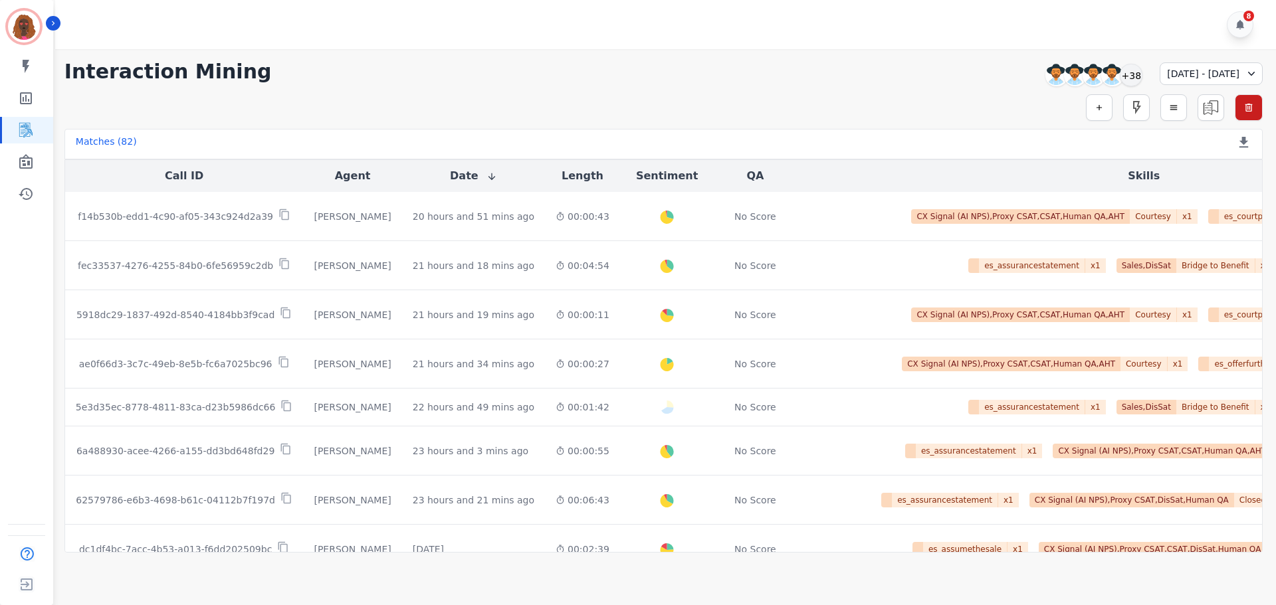
click at [1197, 77] on div "[DATE] - [DATE]" at bounding box center [1210, 73] width 103 height 23
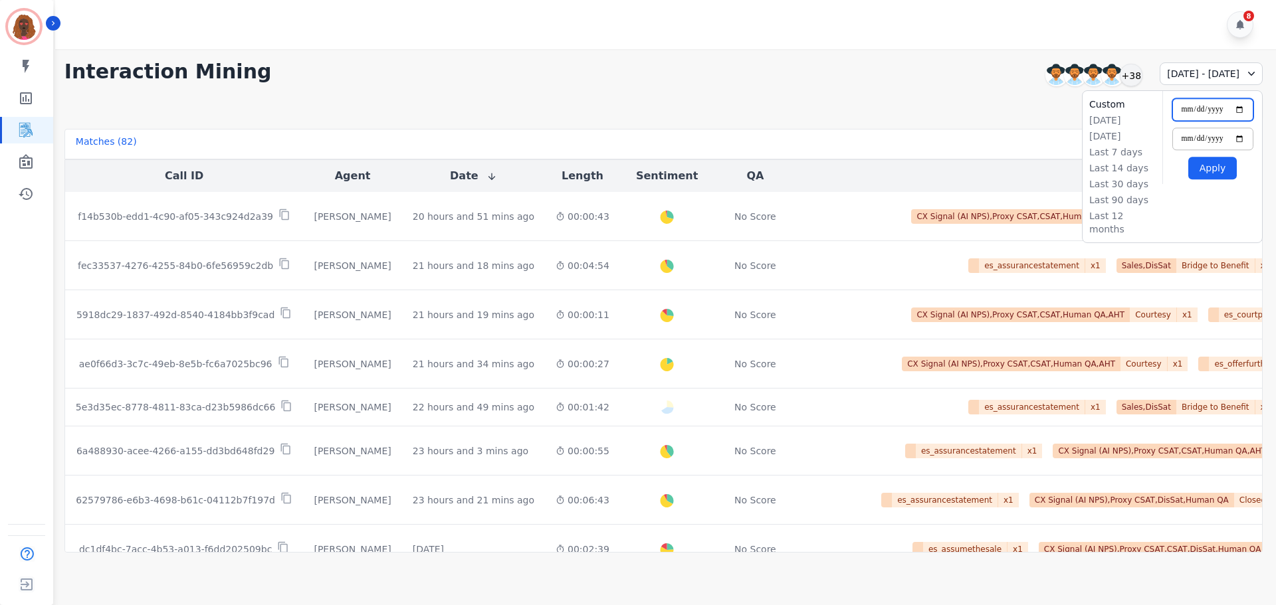
click at [1218, 108] on input "**********" at bounding box center [1212, 109] width 81 height 23
click at [1242, 111] on input "**********" at bounding box center [1212, 109] width 81 height 23
type input "**********"
click at [1208, 173] on button "Apply" at bounding box center [1212, 168] width 49 height 23
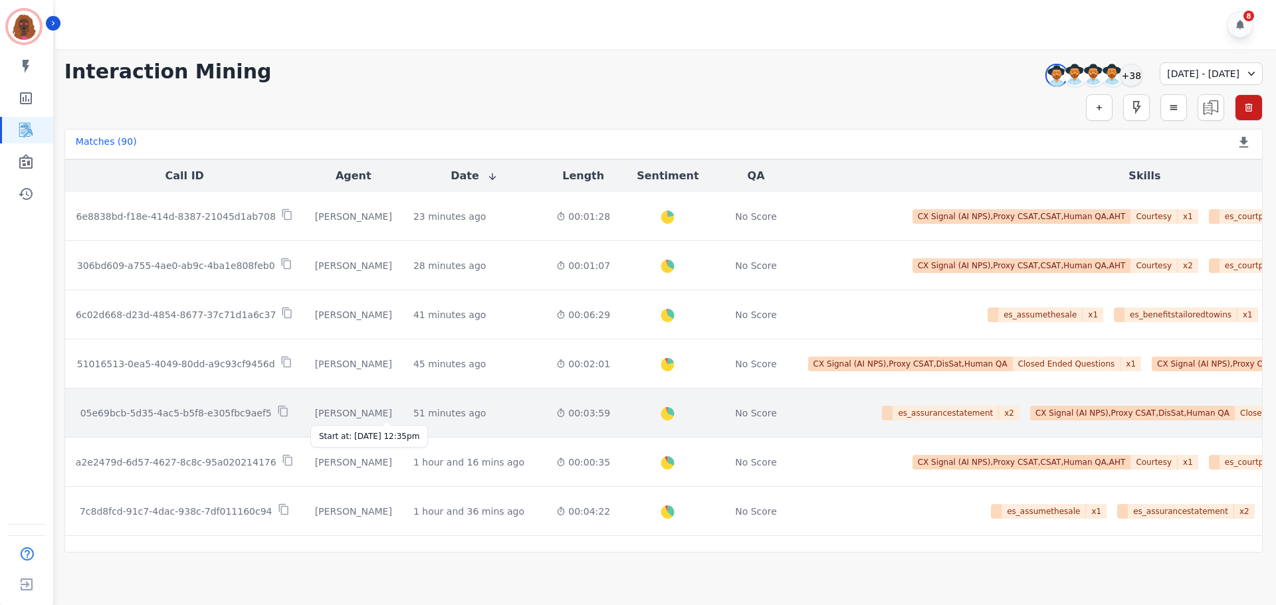
click at [413, 415] on div "51 minutes ago" at bounding box center [449, 413] width 72 height 13
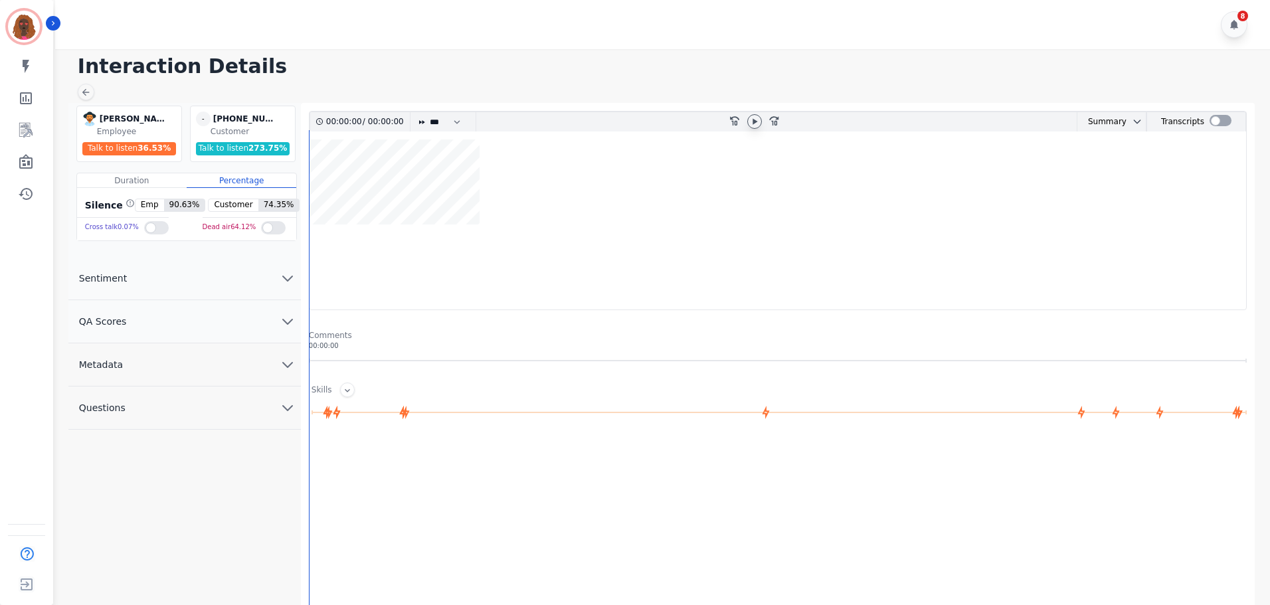
click at [756, 124] on icon at bounding box center [754, 121] width 11 height 11
click at [756, 124] on icon at bounding box center [754, 121] width 5 height 6
click at [275, 313] on button "QA Scores" at bounding box center [184, 321] width 233 height 43
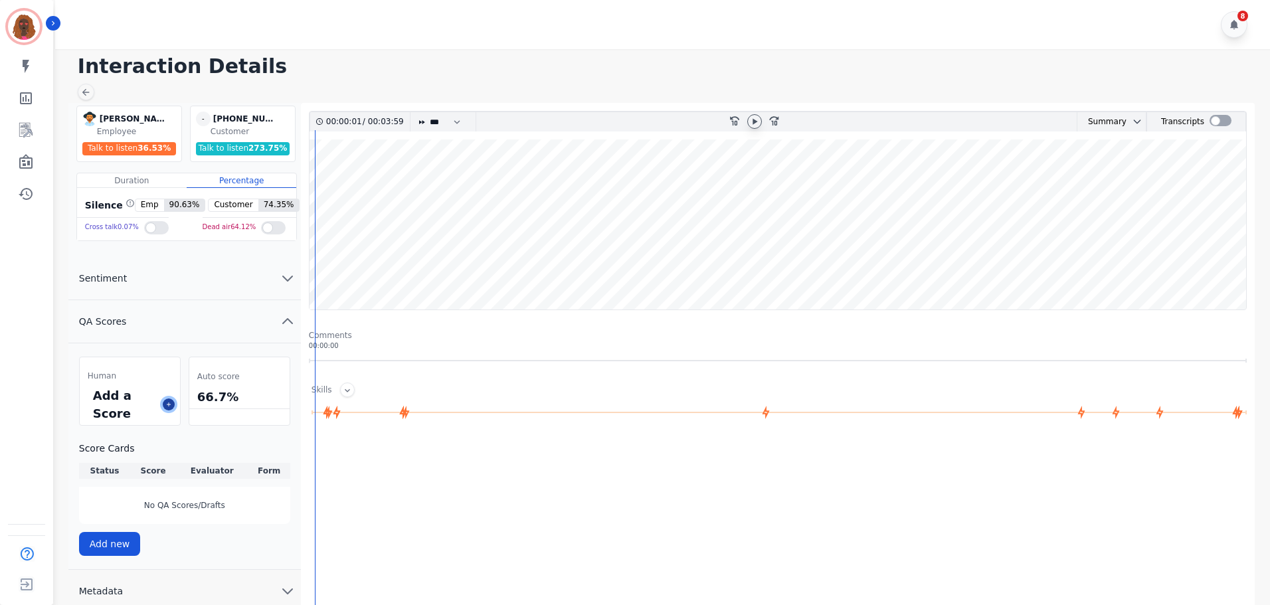
click at [171, 403] on icon at bounding box center [168, 404] width 7 height 7
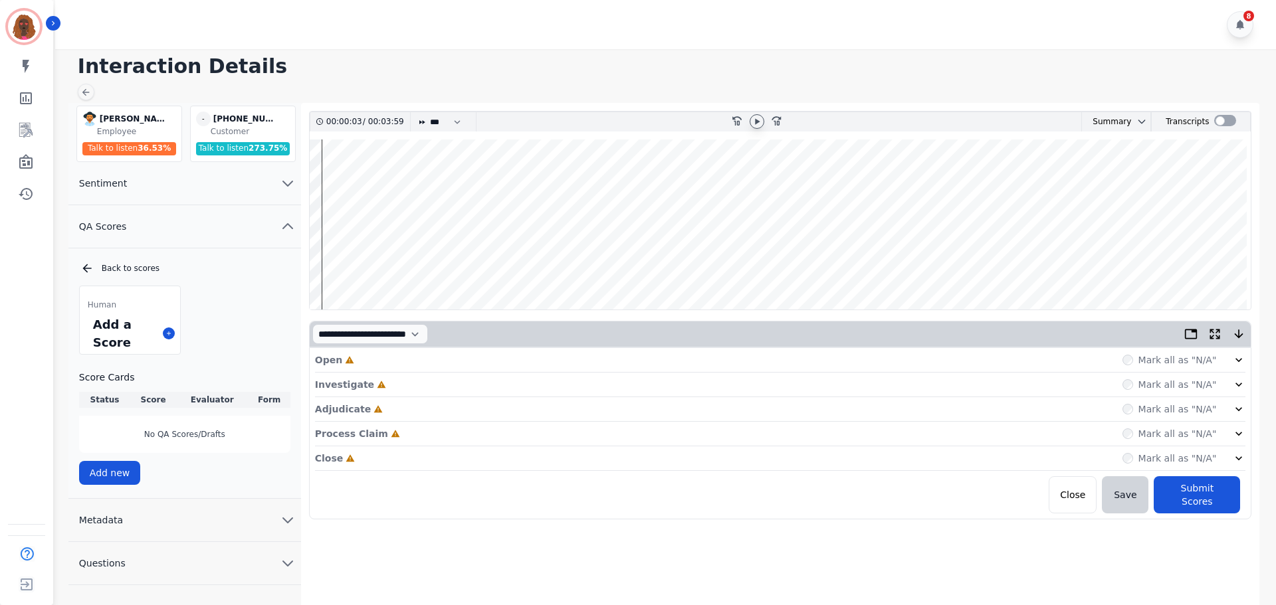
click at [373, 368] on div "Open Incomplete Mark all as "N/A"" at bounding box center [780, 360] width 931 height 25
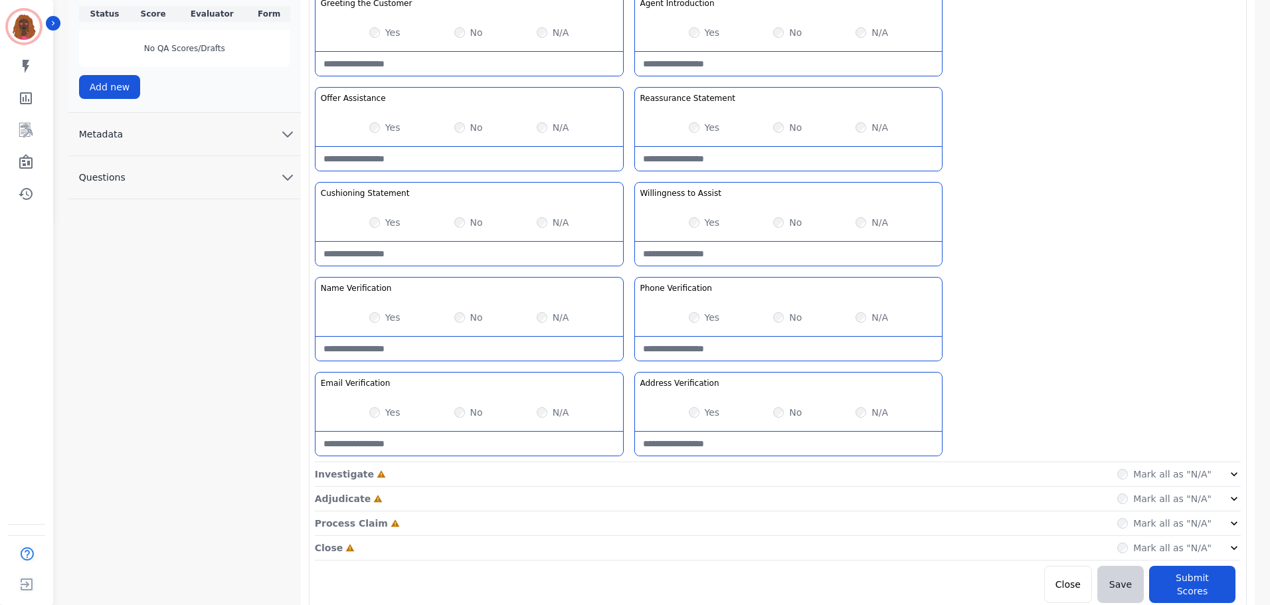
click at [617, 487] on div "Investigate Incomplete Mark all as "N/A"" at bounding box center [778, 499] width 926 height 25
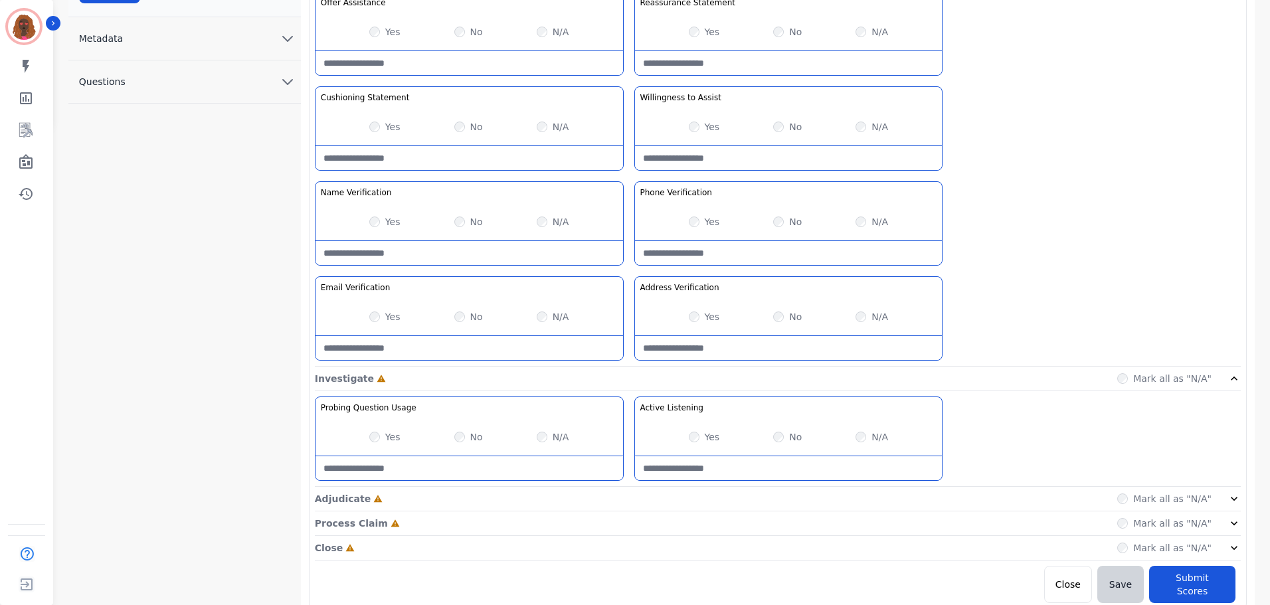
click at [622, 536] on div "Adjudicate Incomplete Mark all as "N/A"" at bounding box center [778, 548] width 926 height 25
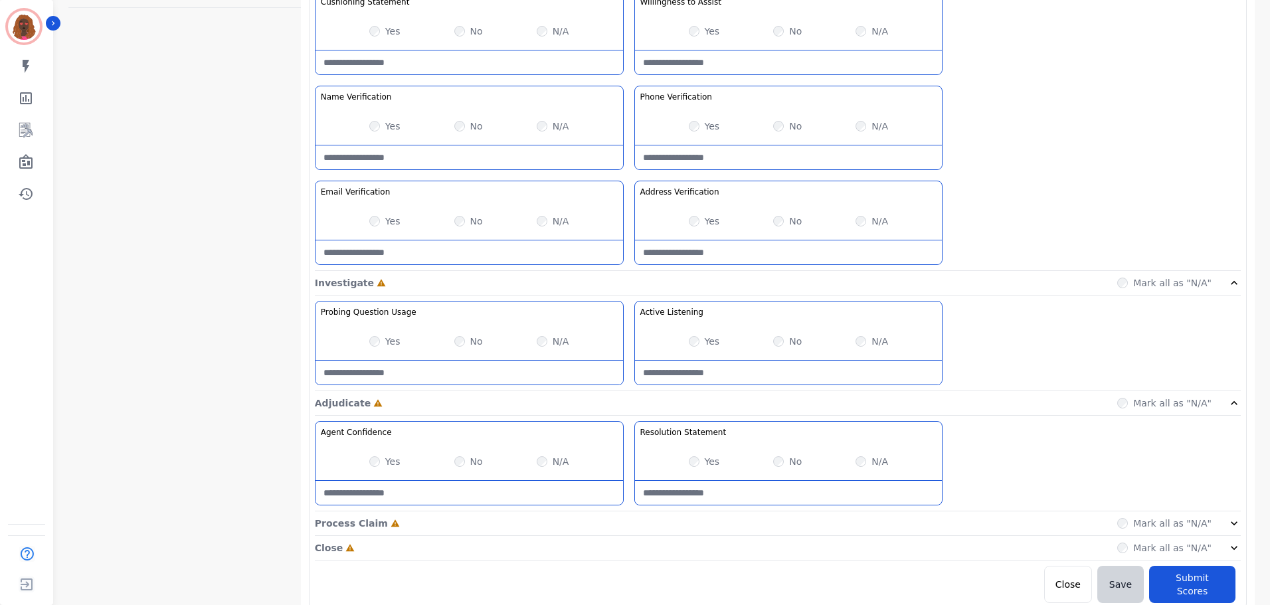
click at [621, 521] on div "Process Claim Incomplete Mark all as "N/A"" at bounding box center [778, 524] width 926 height 25
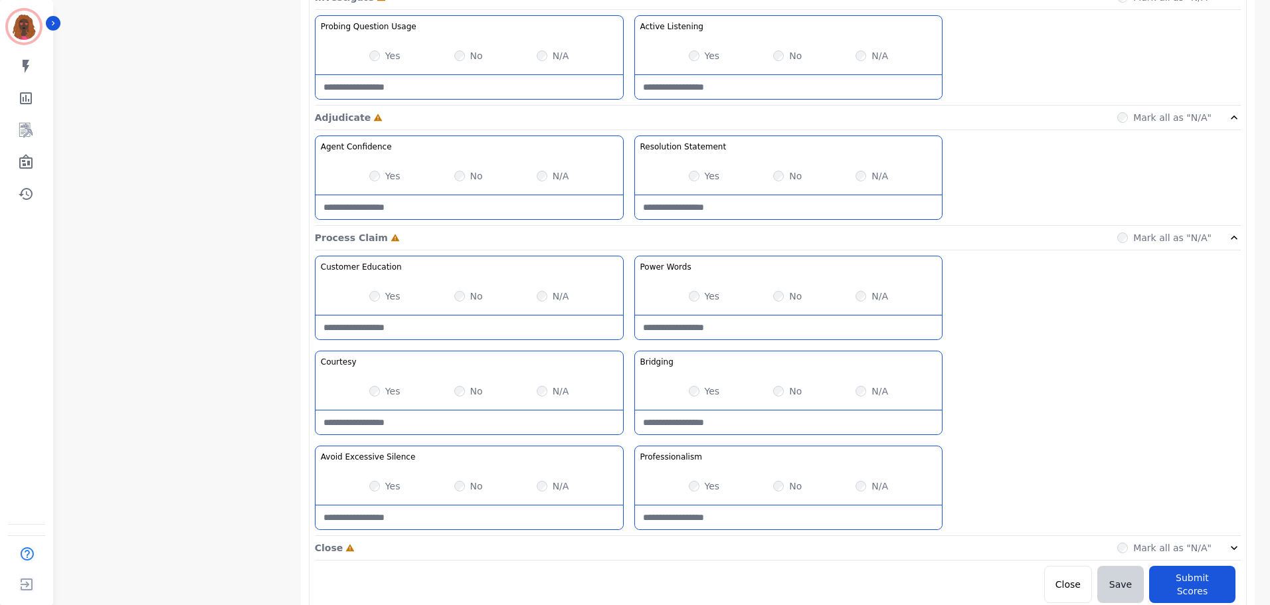
click at [634, 550] on div "Close Incomplete Mark all as "N/A"" at bounding box center [778, 548] width 926 height 25
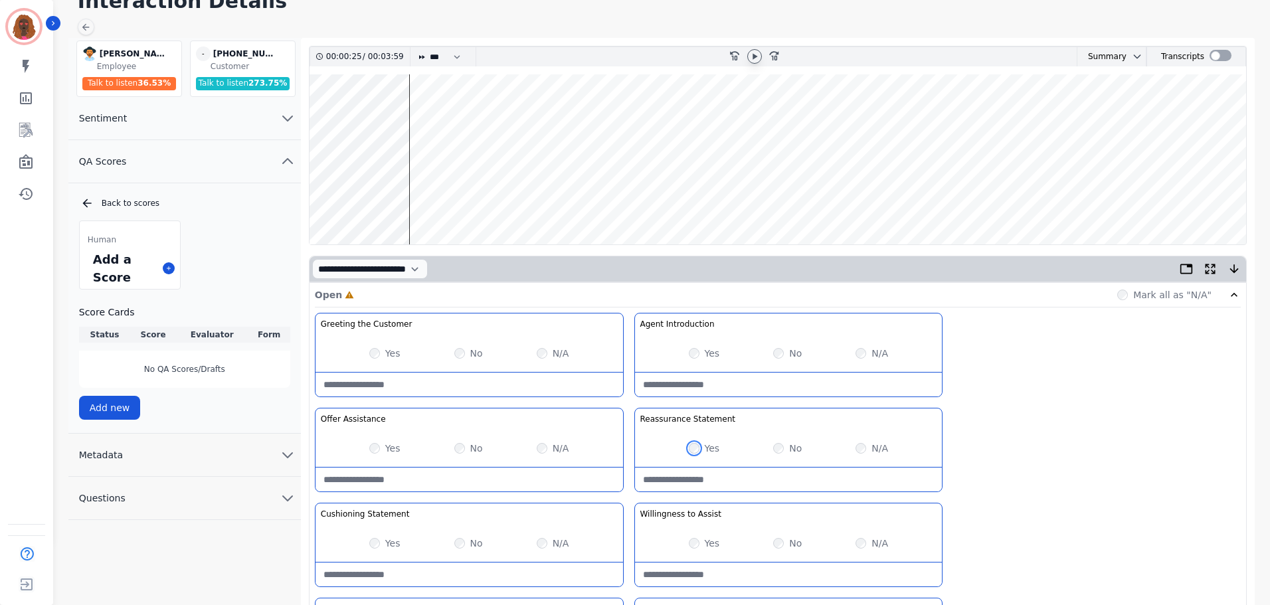
scroll to position [66, 0]
click at [447, 196] on wave at bounding box center [778, 159] width 937 height 170
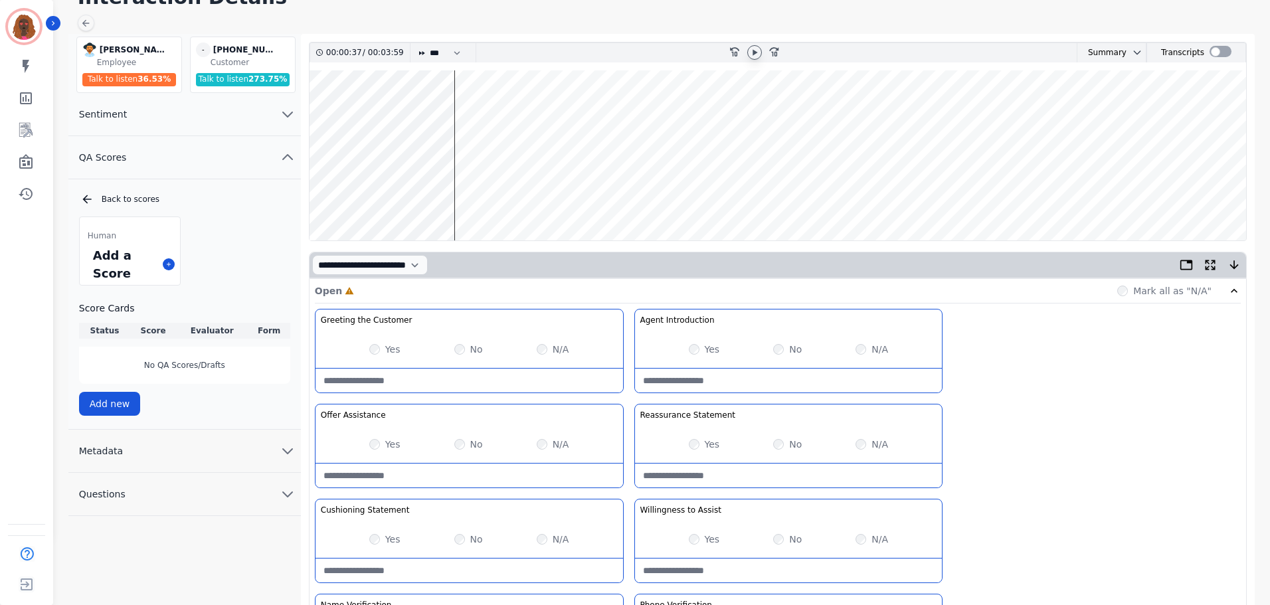
scroll to position [66, 0]
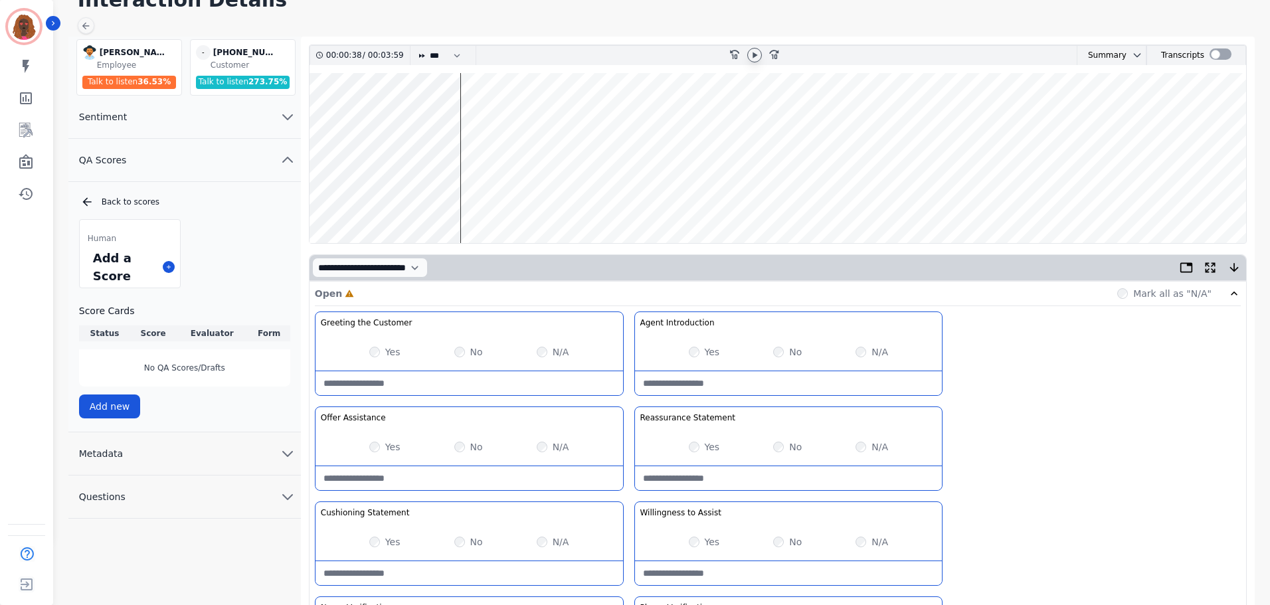
click at [467, 199] on wave at bounding box center [778, 158] width 937 height 170
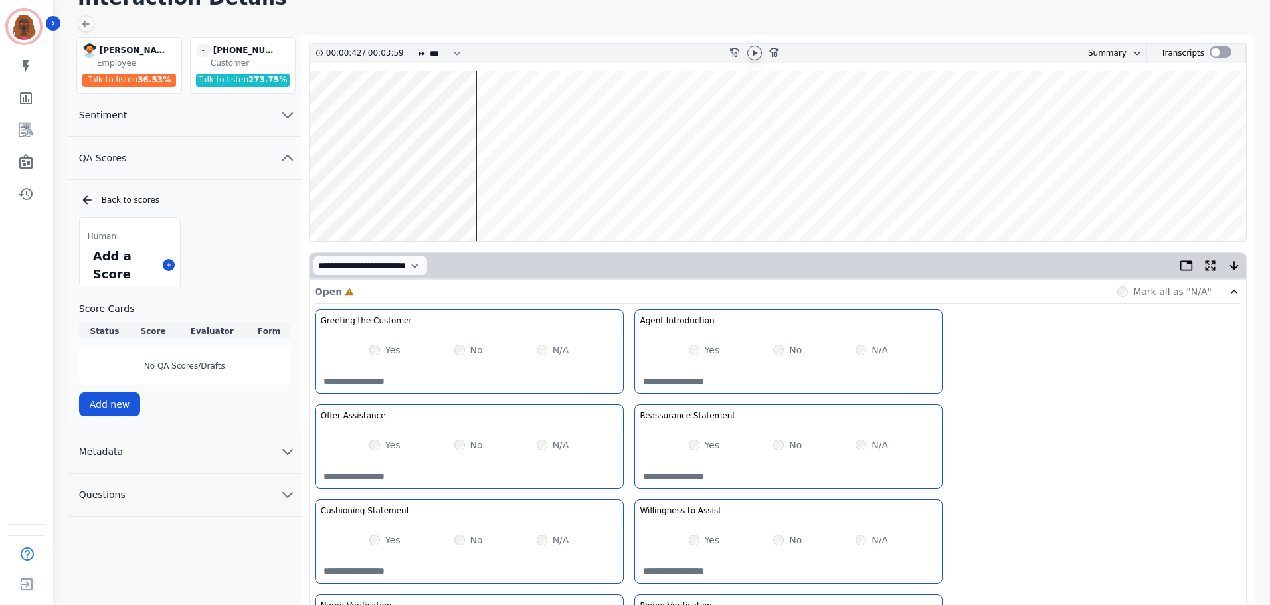
scroll to position [0, 0]
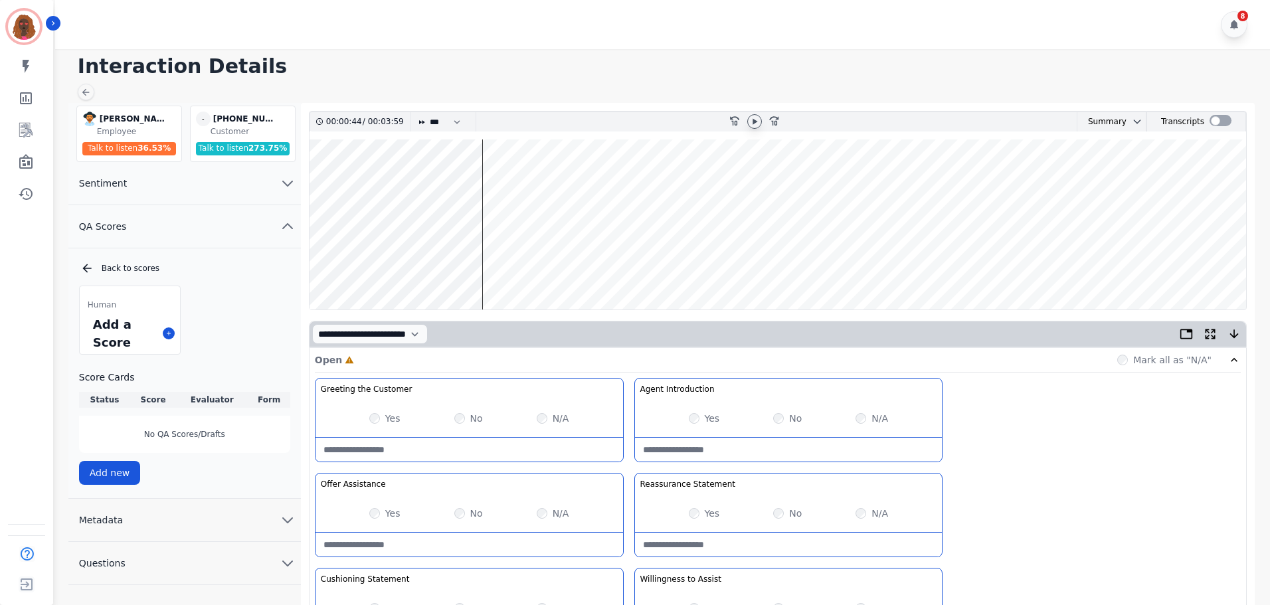
click at [437, 263] on wave at bounding box center [778, 225] width 937 height 170
click at [450, 268] on wave at bounding box center [778, 225] width 937 height 170
click at [466, 267] on wave at bounding box center [778, 225] width 937 height 170
click at [507, 267] on wave at bounding box center [778, 225] width 937 height 170
click at [532, 267] on wave at bounding box center [778, 225] width 937 height 170
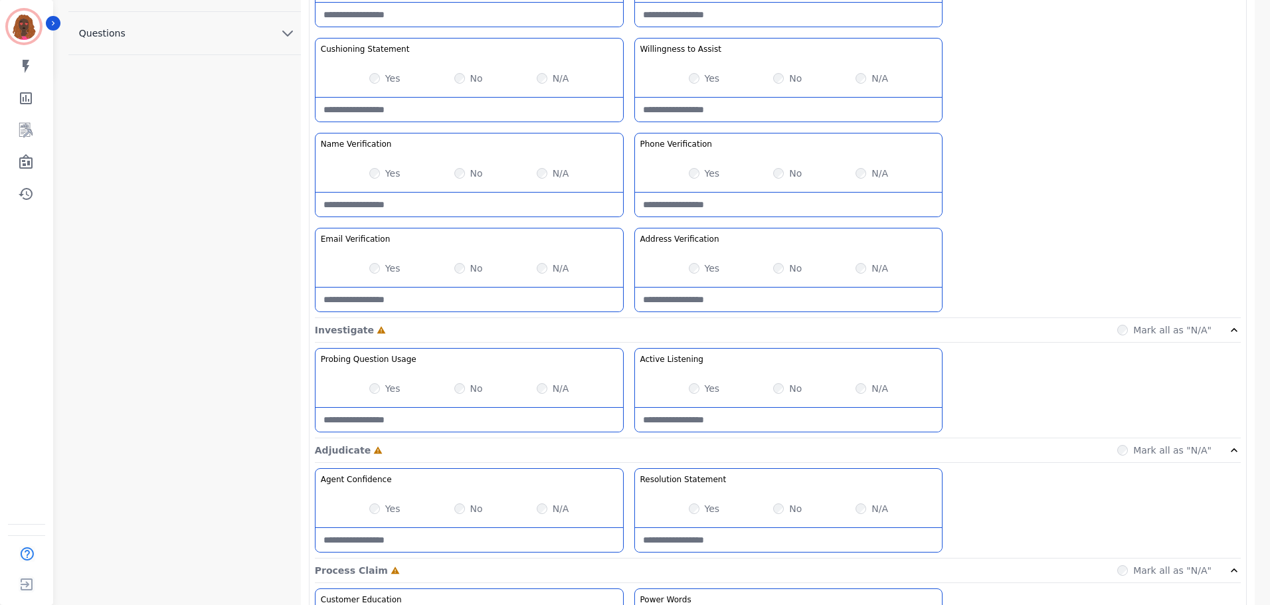
scroll to position [531, 0]
click at [726, 413] on Listening-note at bounding box center [789, 419] width 308 height 24
type Listening-note "**********"
click at [450, 429] on Usage-note at bounding box center [470, 419] width 308 height 24
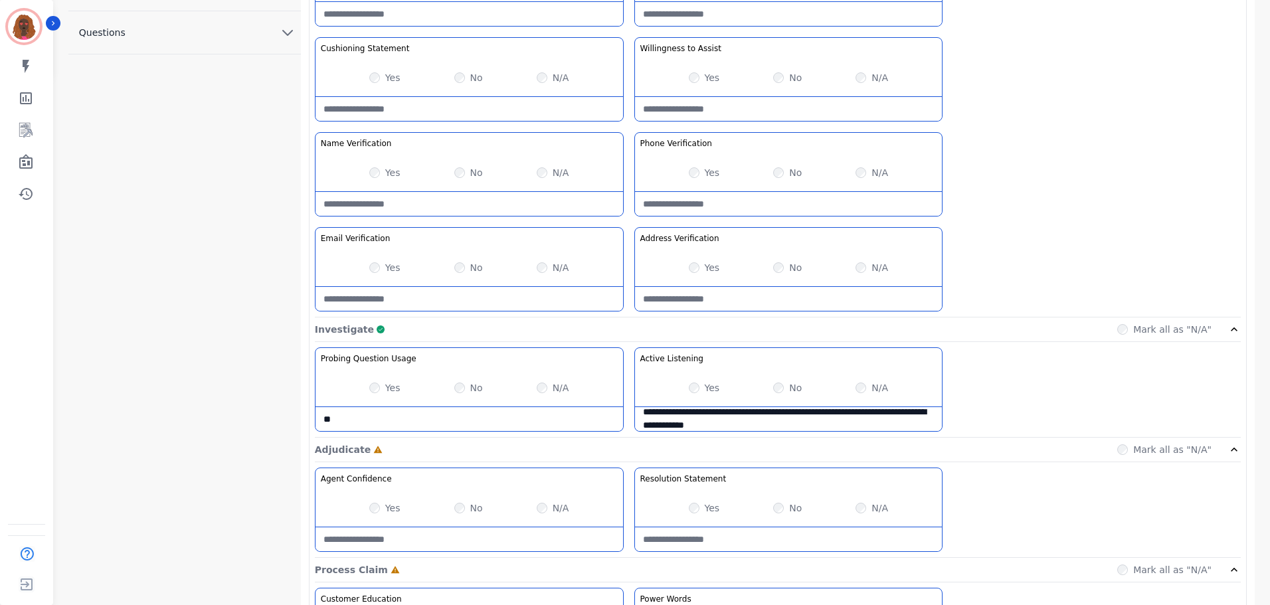
type Usage-note "*"
type Usage-note "**********"
click at [706, 406] on div "Yes No N/A" at bounding box center [789, 387] width 308 height 37
click at [706, 411] on Listening-note "**********" at bounding box center [789, 419] width 308 height 24
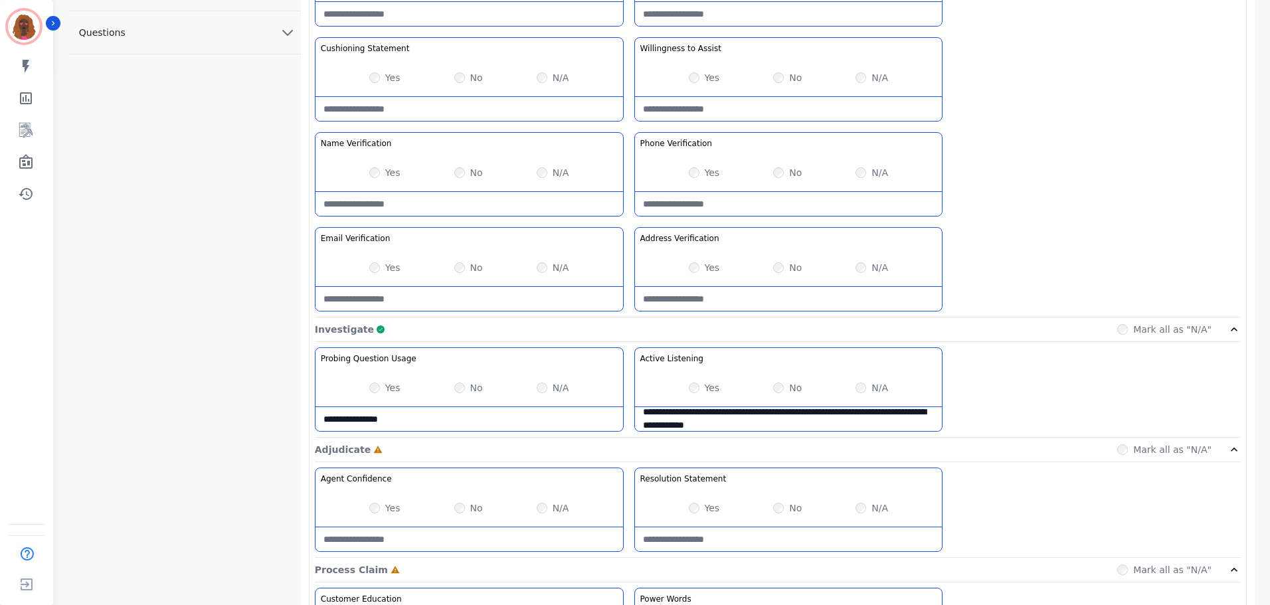
click at [706, 411] on Listening-note "**********" at bounding box center [789, 419] width 308 height 24
type Listening-note "**********"
click at [475, 425] on Usage-note "**********" at bounding box center [470, 419] width 308 height 24
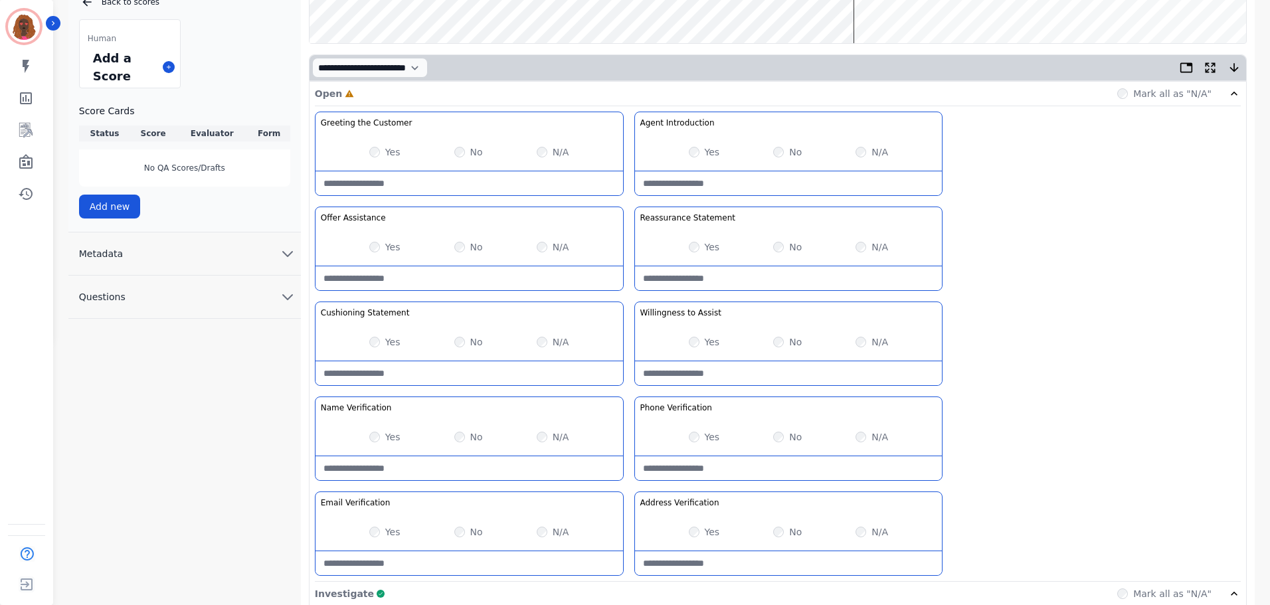
scroll to position [266, 0]
type Usage-note "**********"
click at [866, 535] on div "N/A" at bounding box center [872, 532] width 33 height 13
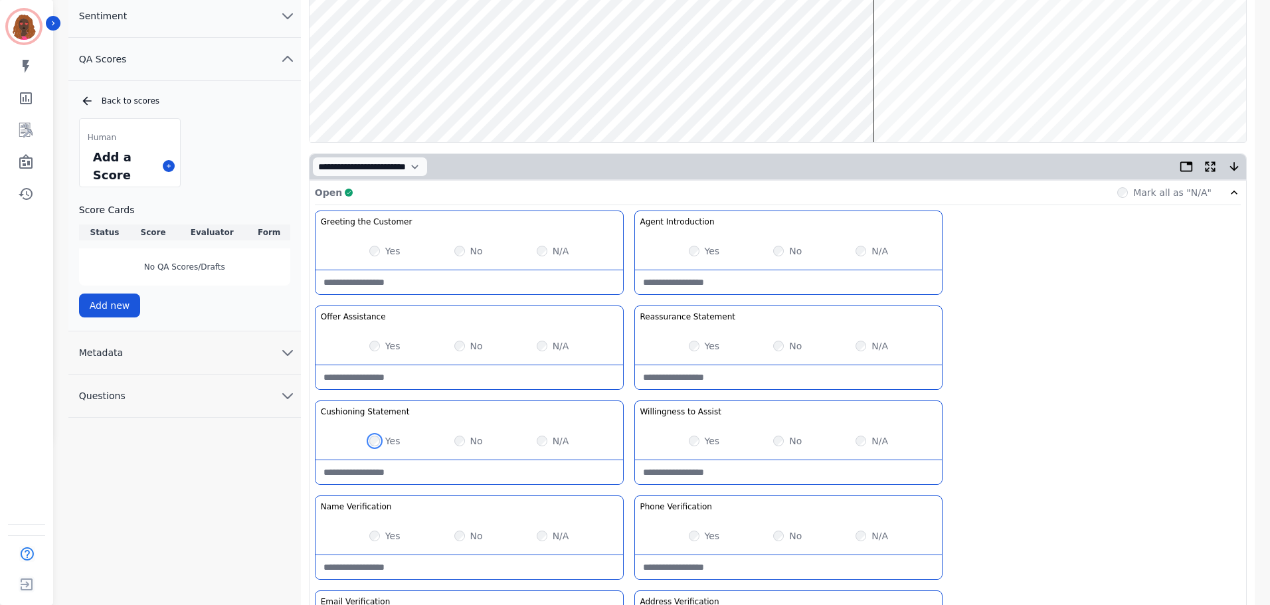
scroll to position [0, 0]
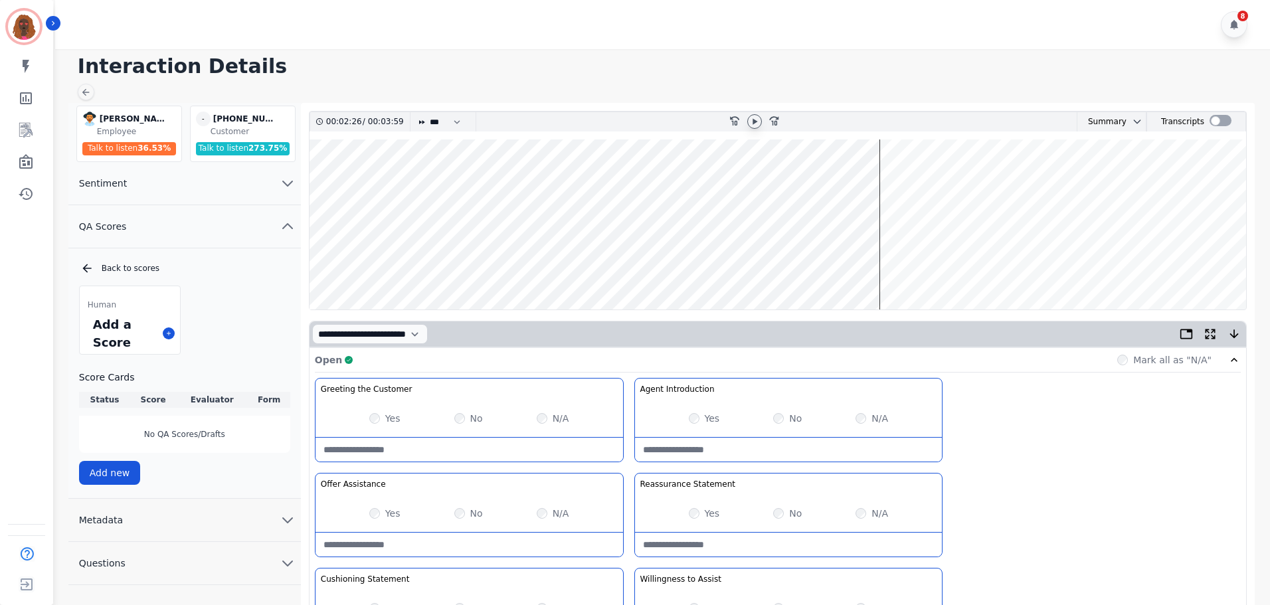
click at [886, 266] on wave at bounding box center [778, 225] width 937 height 170
click at [899, 268] on wave at bounding box center [778, 225] width 937 height 170
click at [916, 266] on wave at bounding box center [778, 225] width 937 height 170
click at [929, 266] on wave at bounding box center [778, 225] width 937 height 170
click at [942, 267] on wave at bounding box center [778, 225] width 937 height 170
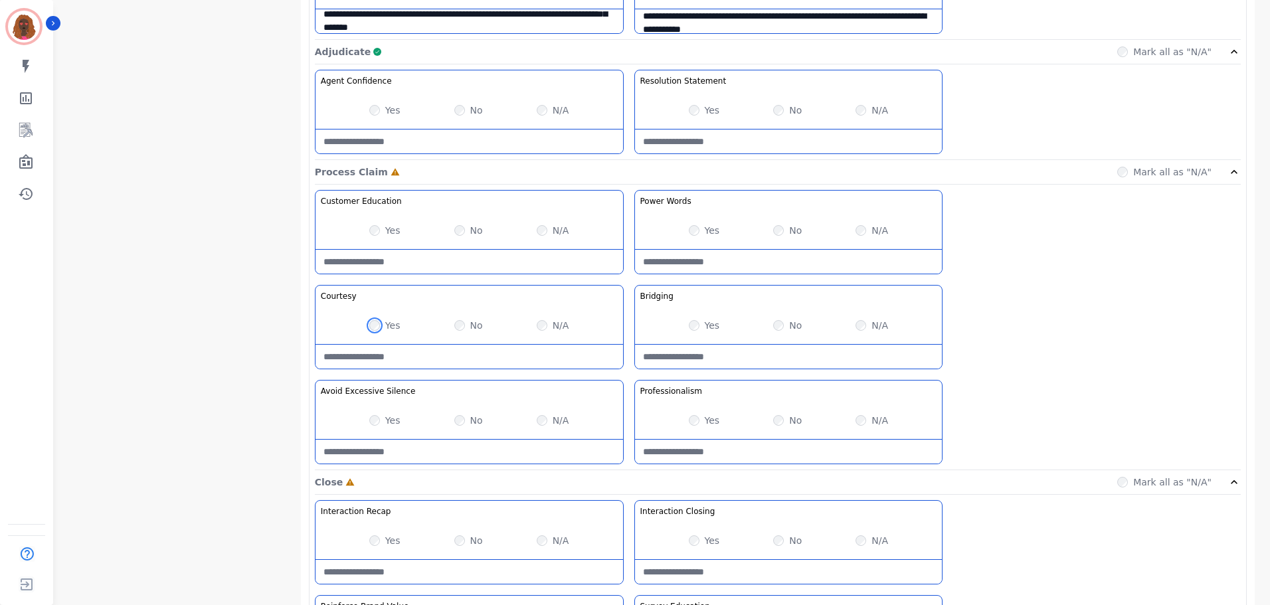
scroll to position [930, 0]
click at [368, 415] on div "Yes No N/A" at bounding box center [470, 419] width 308 height 37
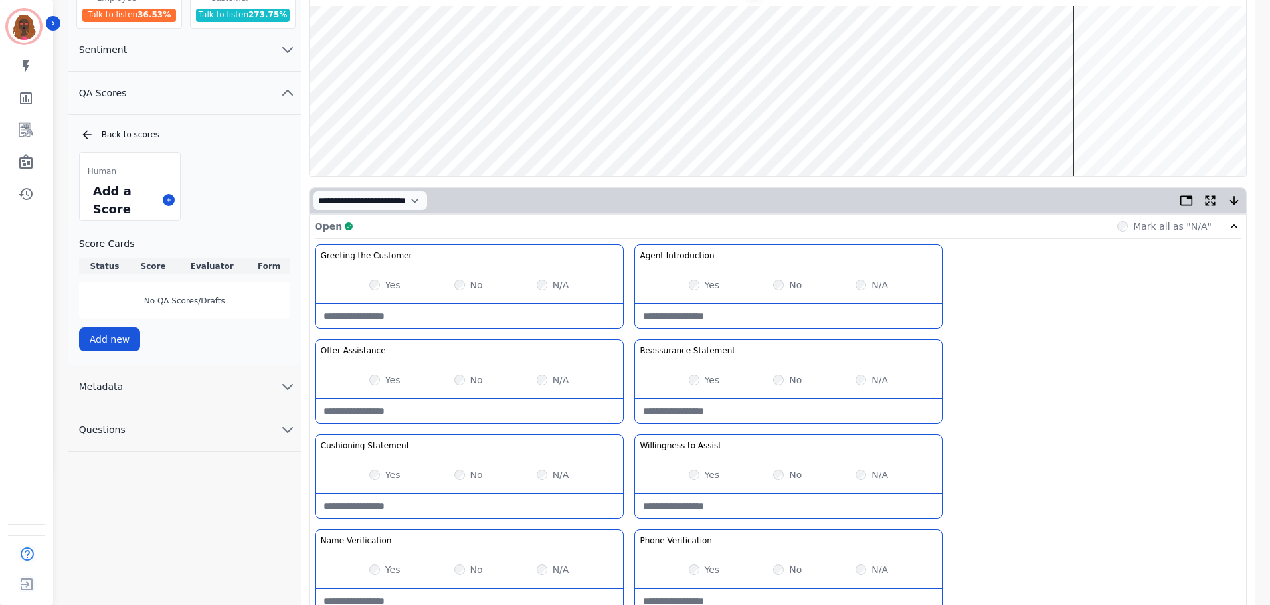
scroll to position [133, 0]
click at [1102, 132] on wave at bounding box center [778, 92] width 937 height 170
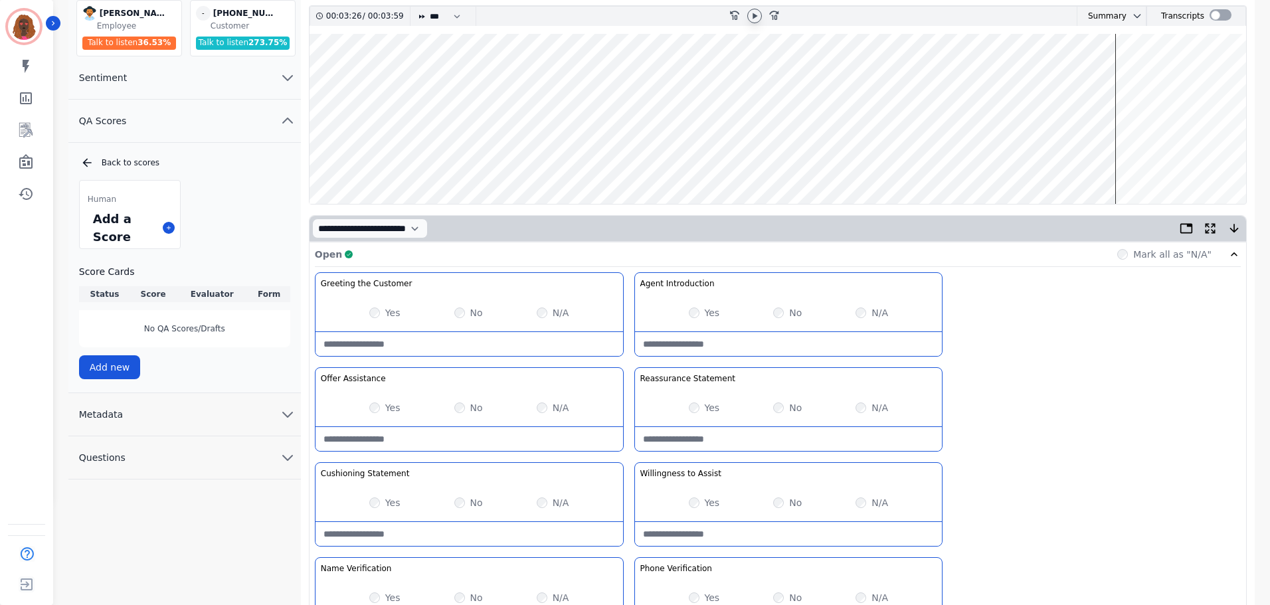
scroll to position [0, 0]
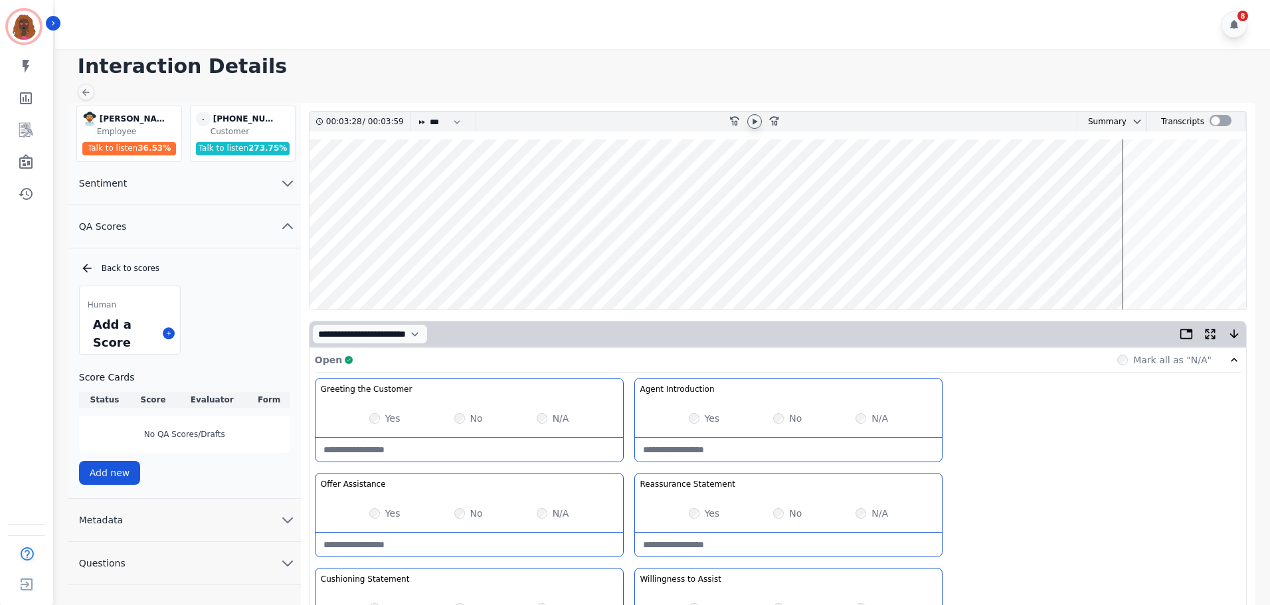
click at [1109, 181] on wave at bounding box center [778, 225] width 937 height 170
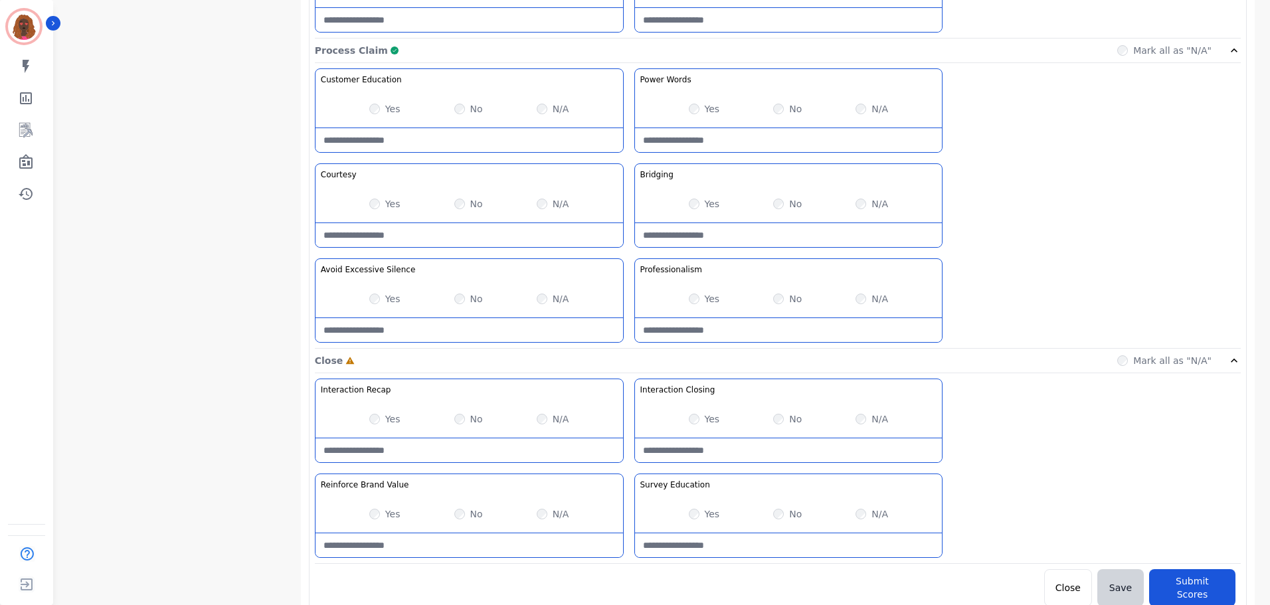
scroll to position [1054, 0]
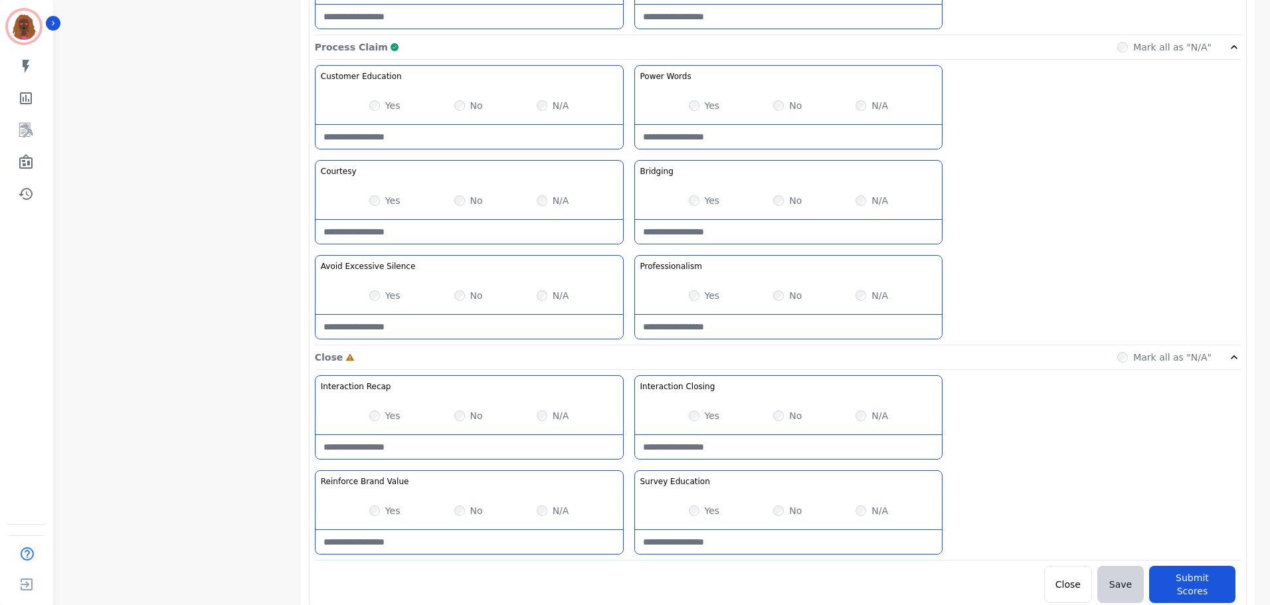
click at [759, 537] on Education-note at bounding box center [789, 542] width 308 height 24
type Education-note "**********"
click at [757, 448] on Closing-note at bounding box center [789, 447] width 308 height 24
type Closing-note "**********"
click at [463, 532] on Value-note at bounding box center [470, 542] width 308 height 24
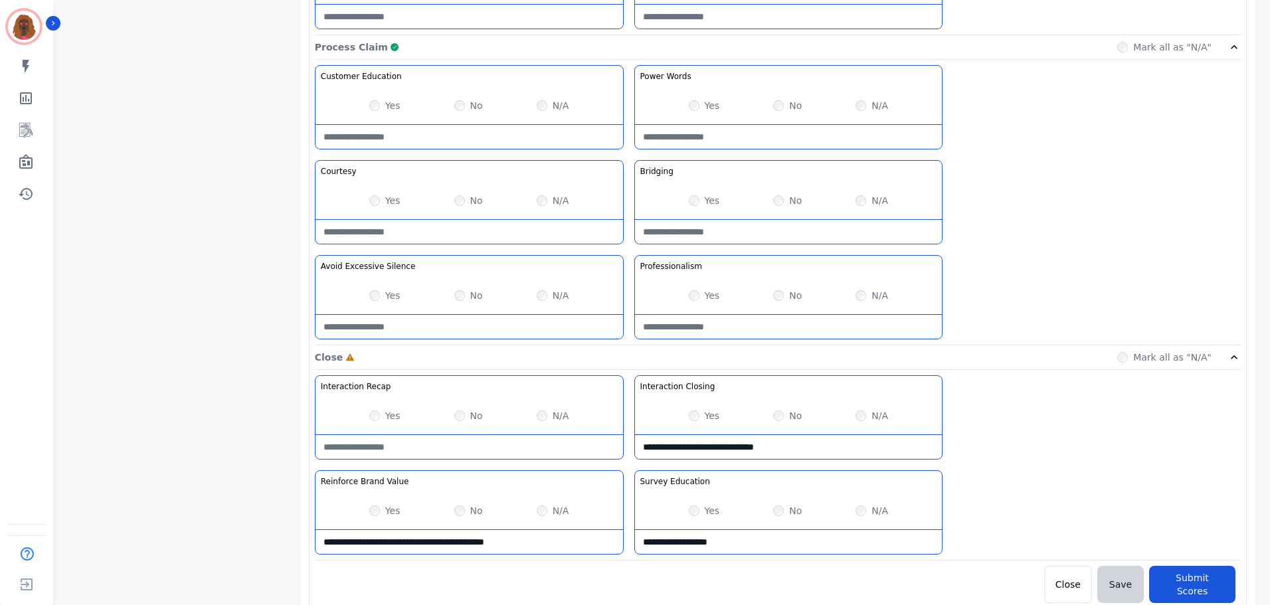
type Value-note "**********"
click at [1208, 571] on button "Submit Scores" at bounding box center [1192, 584] width 86 height 37
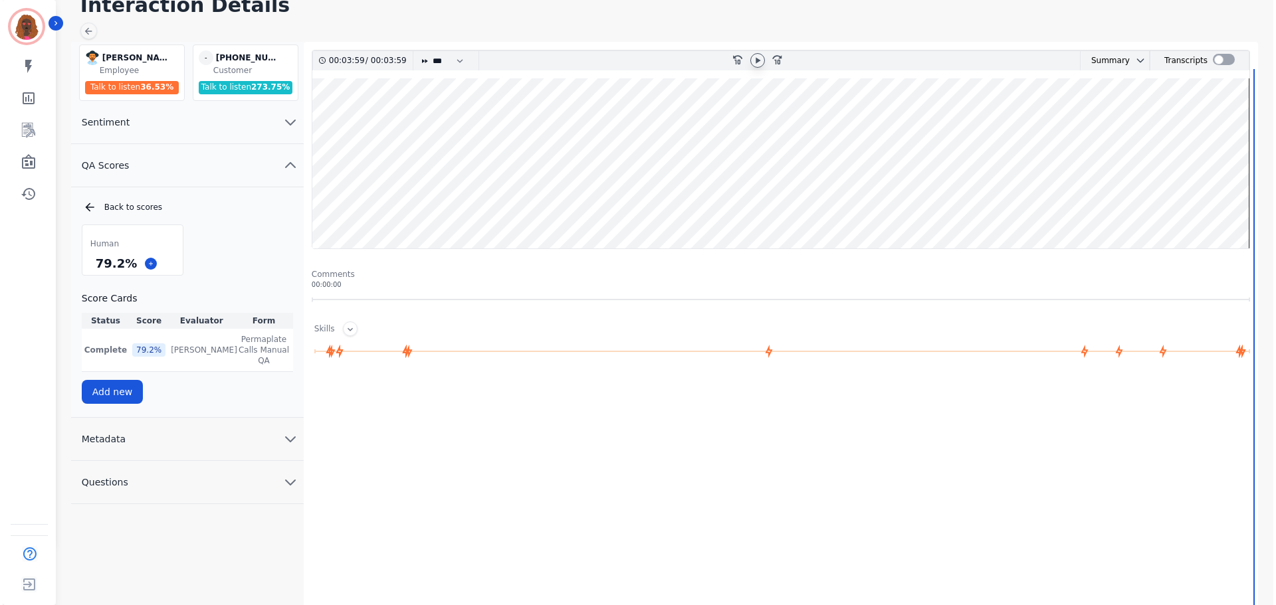
scroll to position [0, 0]
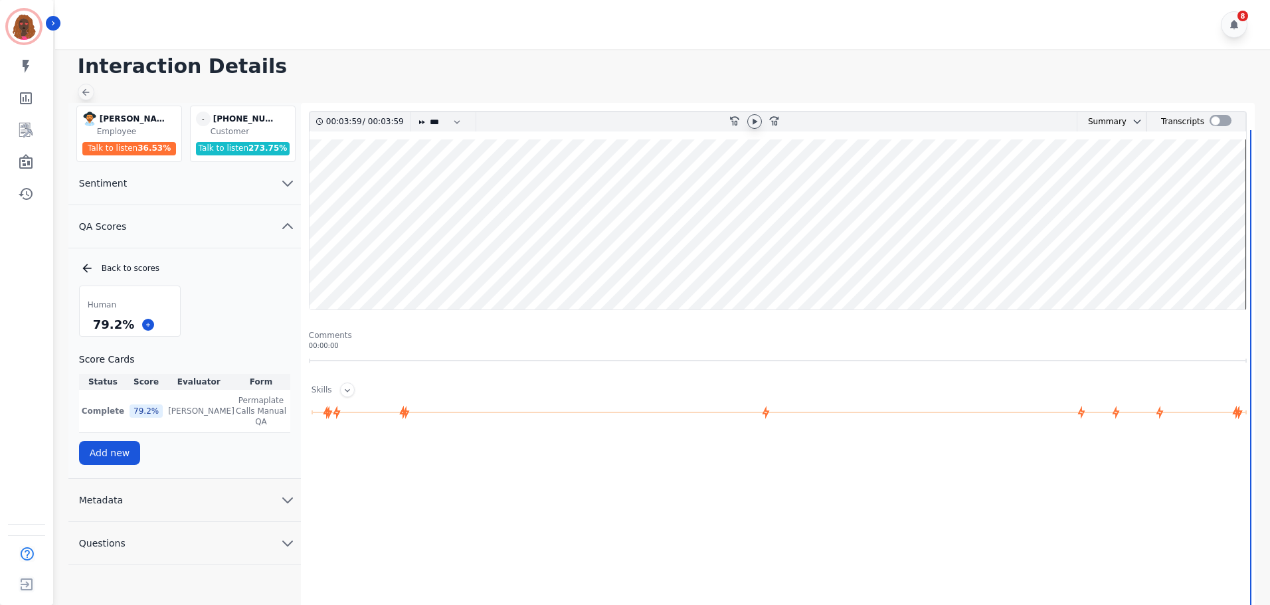
click at [88, 89] on icon at bounding box center [85, 92] width 11 height 11
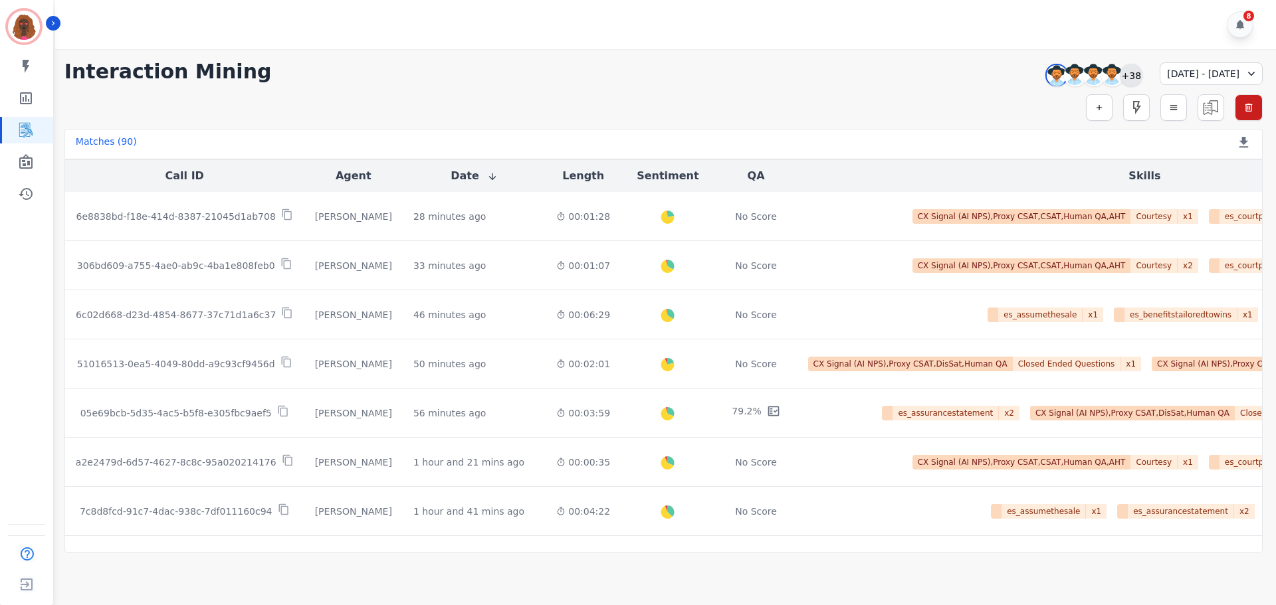
click at [1120, 77] on div "+38" at bounding box center [1131, 75] width 23 height 23
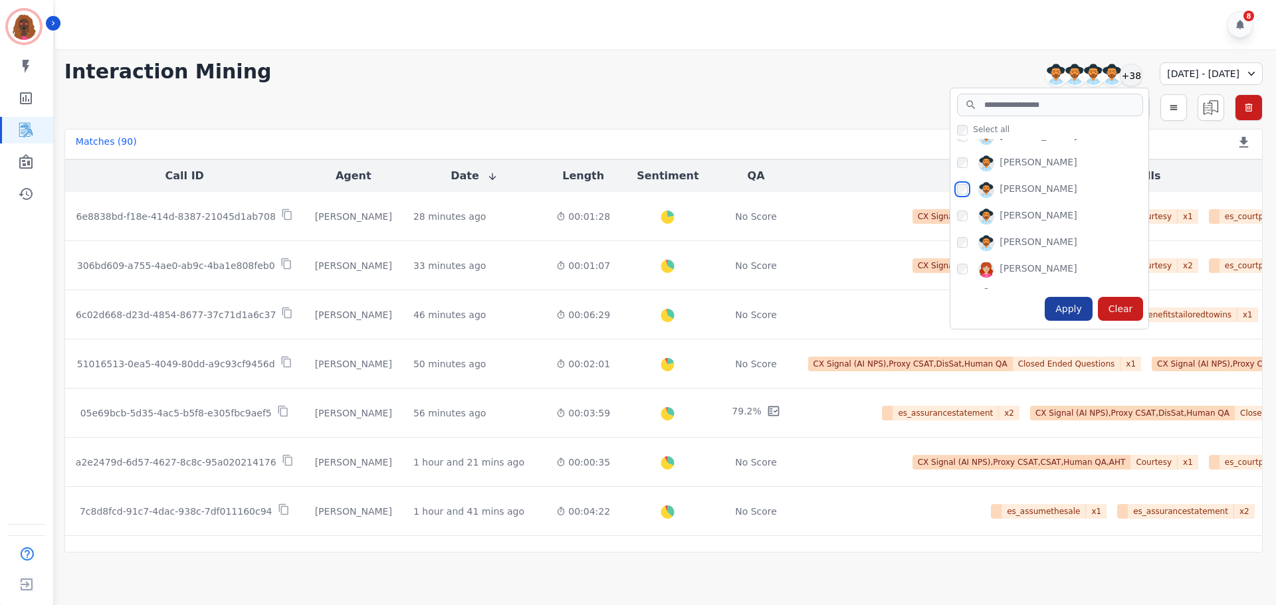
scroll to position [599, 0]
click at [1044, 308] on div "Apply" at bounding box center [1068, 309] width 48 height 24
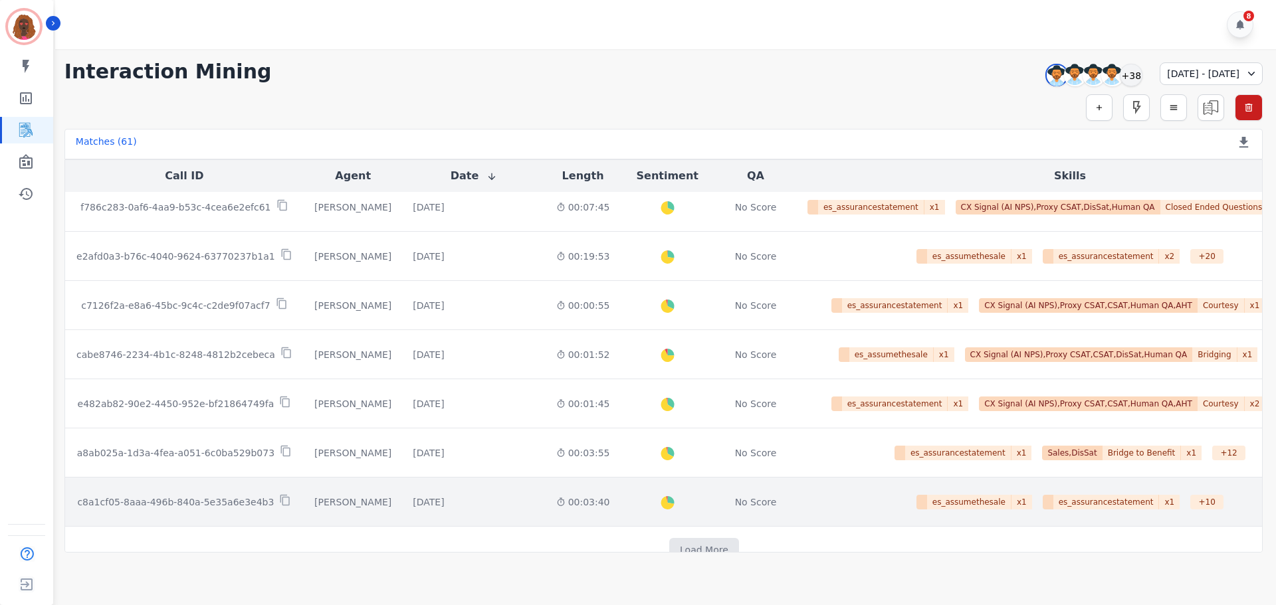
scroll to position [656, 0]
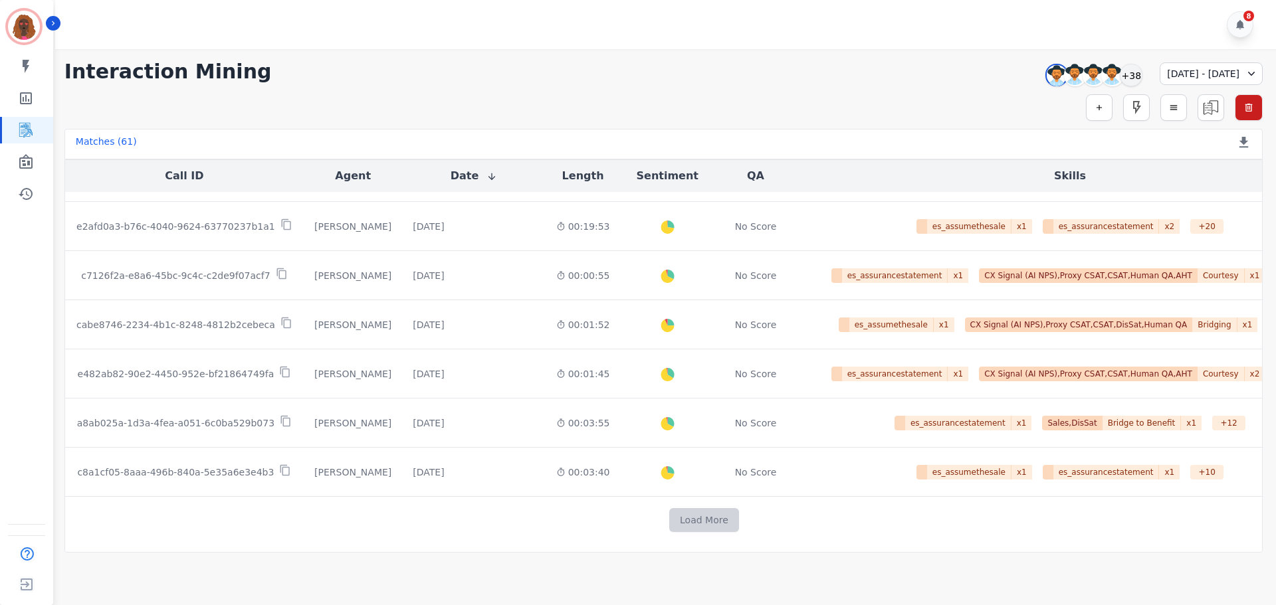
click at [669, 521] on button "Load More" at bounding box center [704, 520] width 70 height 24
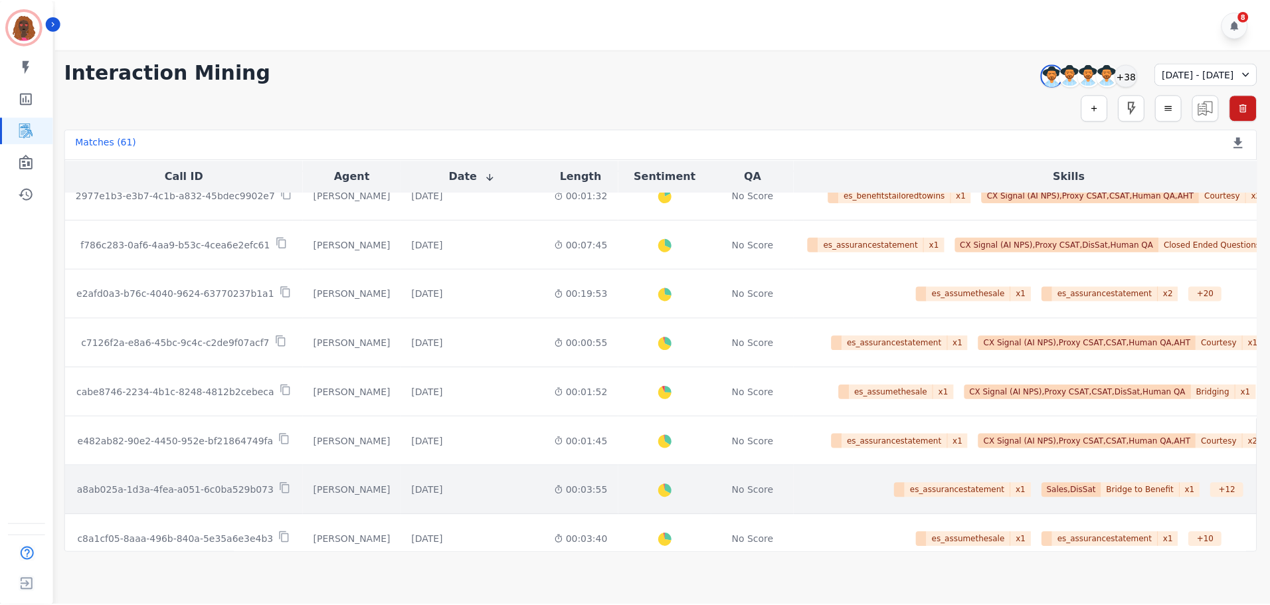
scroll to position [589, 0]
click at [417, 488] on div "[DATE]" at bounding box center [428, 489] width 31 height 13
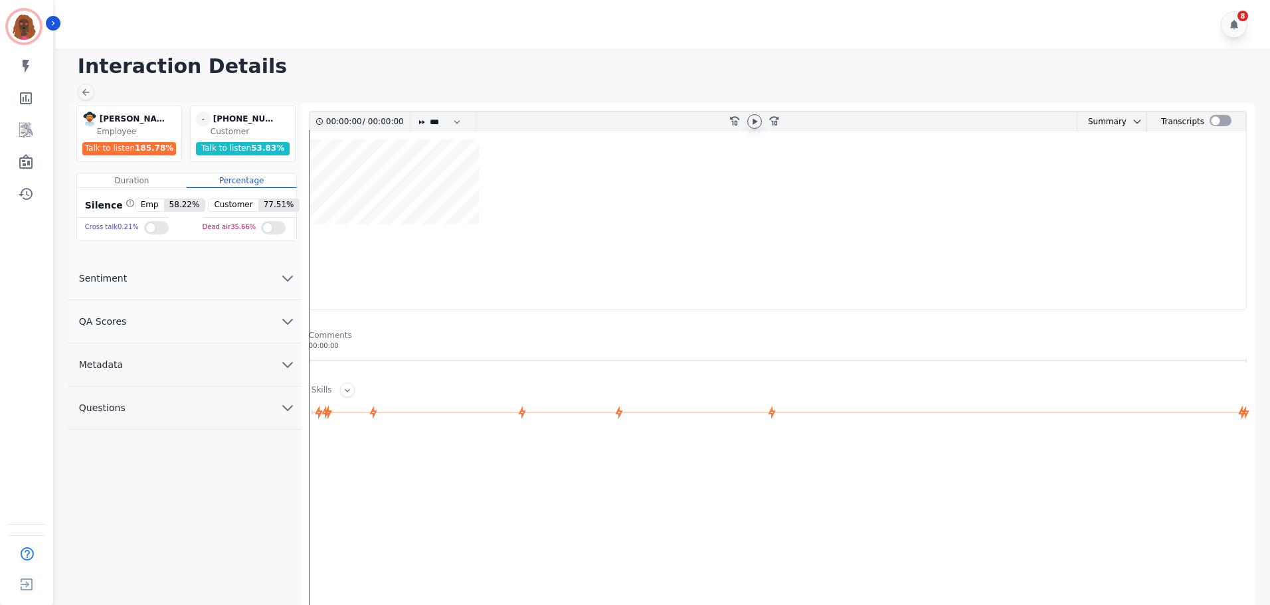
click at [753, 121] on icon at bounding box center [755, 121] width 5 height 6
click at [244, 318] on button "QA Scores" at bounding box center [184, 321] width 233 height 43
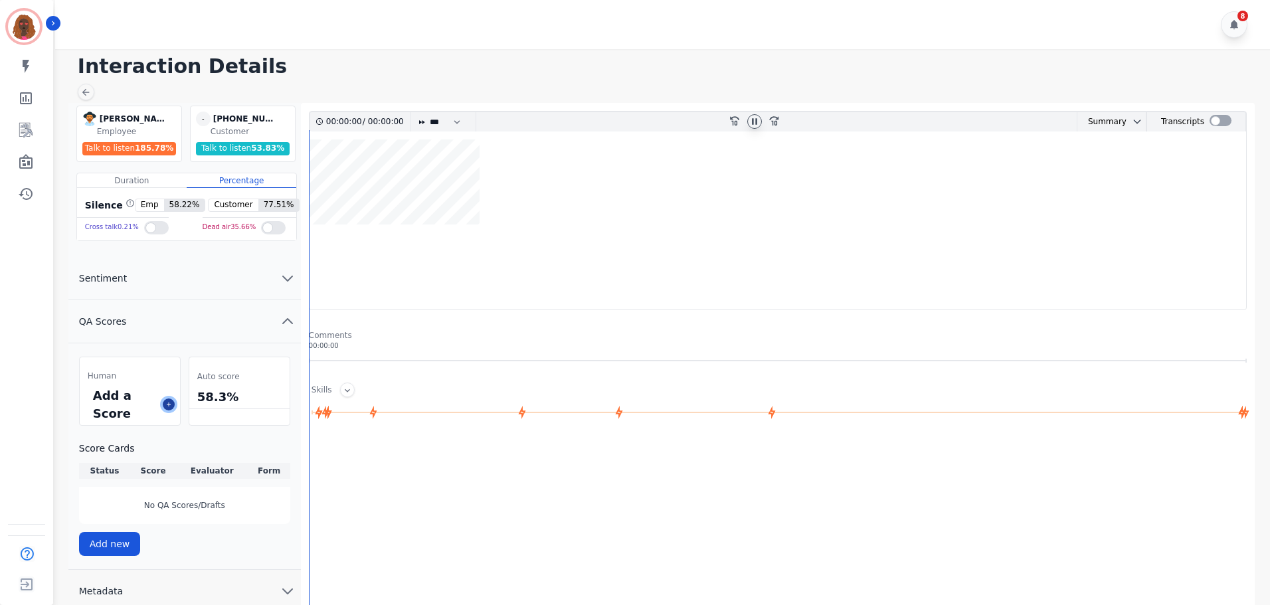
click at [166, 405] on icon at bounding box center [168, 404] width 7 height 7
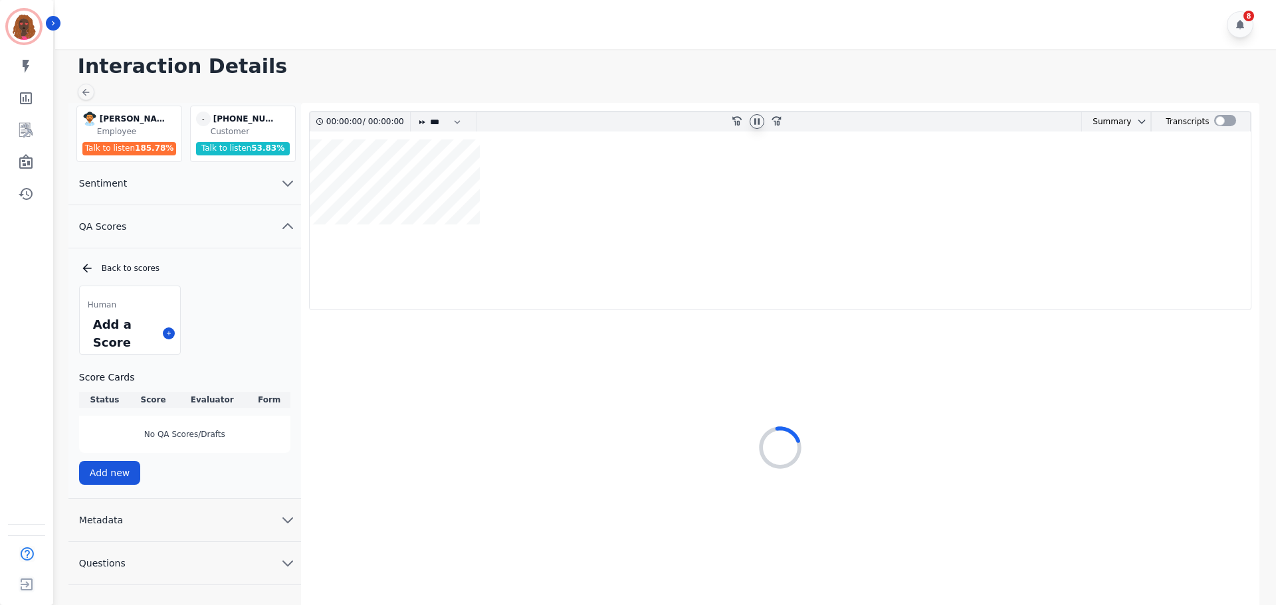
click at [759, 120] on icon at bounding box center [756, 121] width 11 height 11
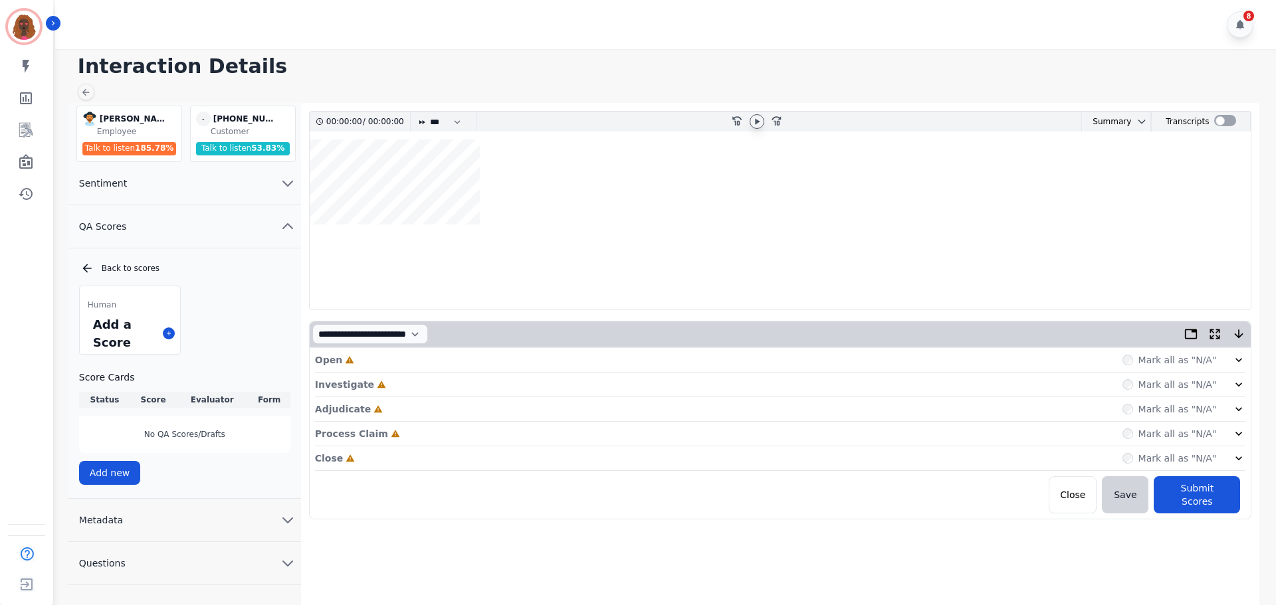
click at [759, 120] on icon at bounding box center [756, 121] width 11 height 11
click at [1242, 361] on icon at bounding box center [1238, 359] width 13 height 13
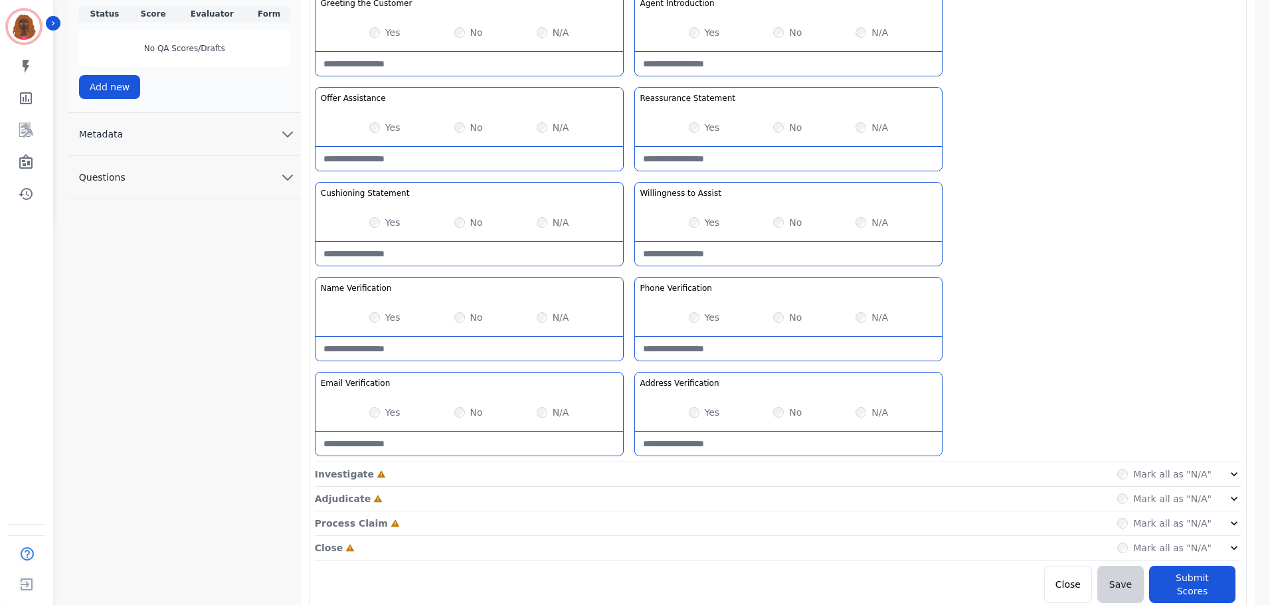
click at [1231, 470] on icon at bounding box center [1234, 474] width 13 height 13
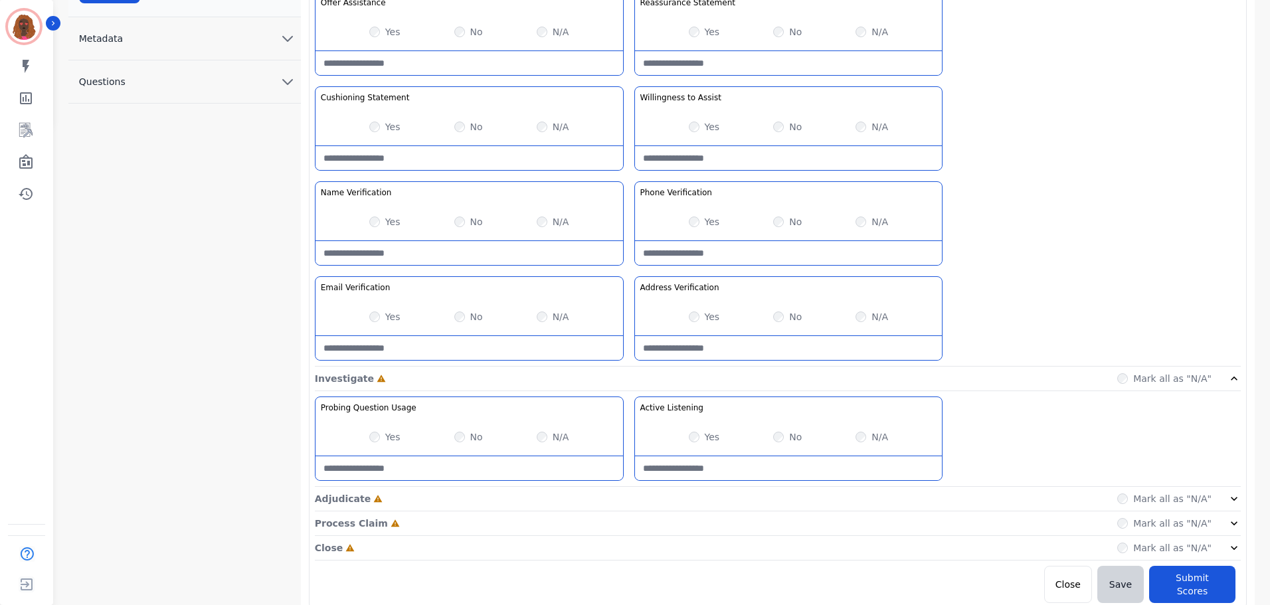
click at [1233, 536] on div "Adjudicate Incomplete Mark all as "N/A"" at bounding box center [778, 548] width 926 height 25
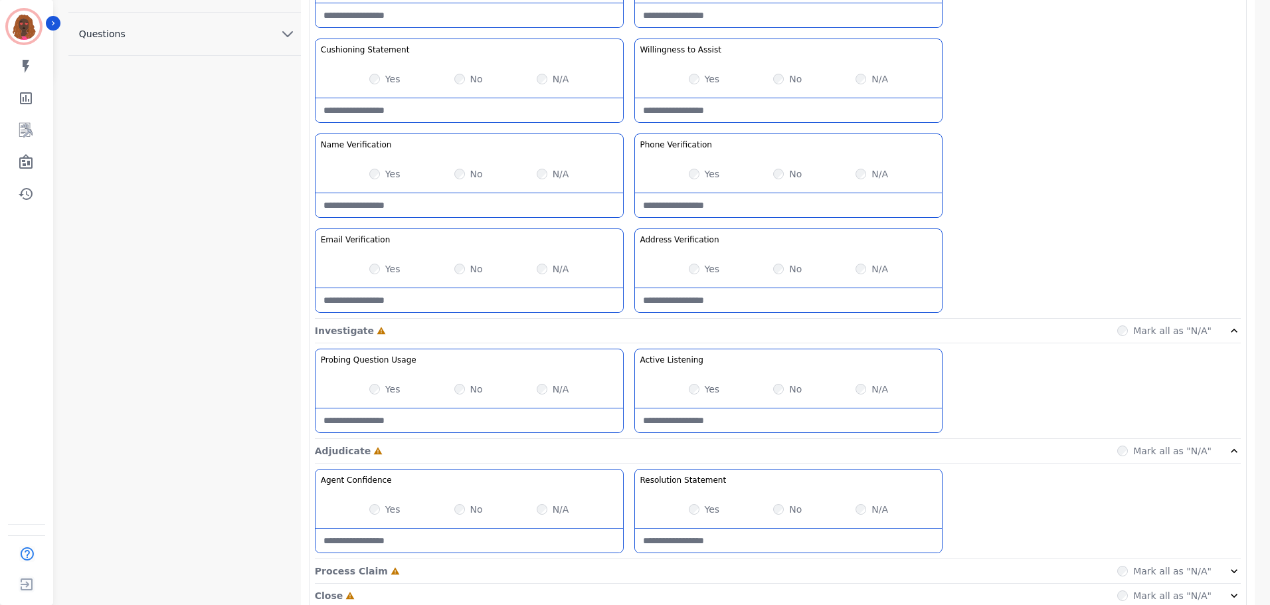
scroll to position [577, 0]
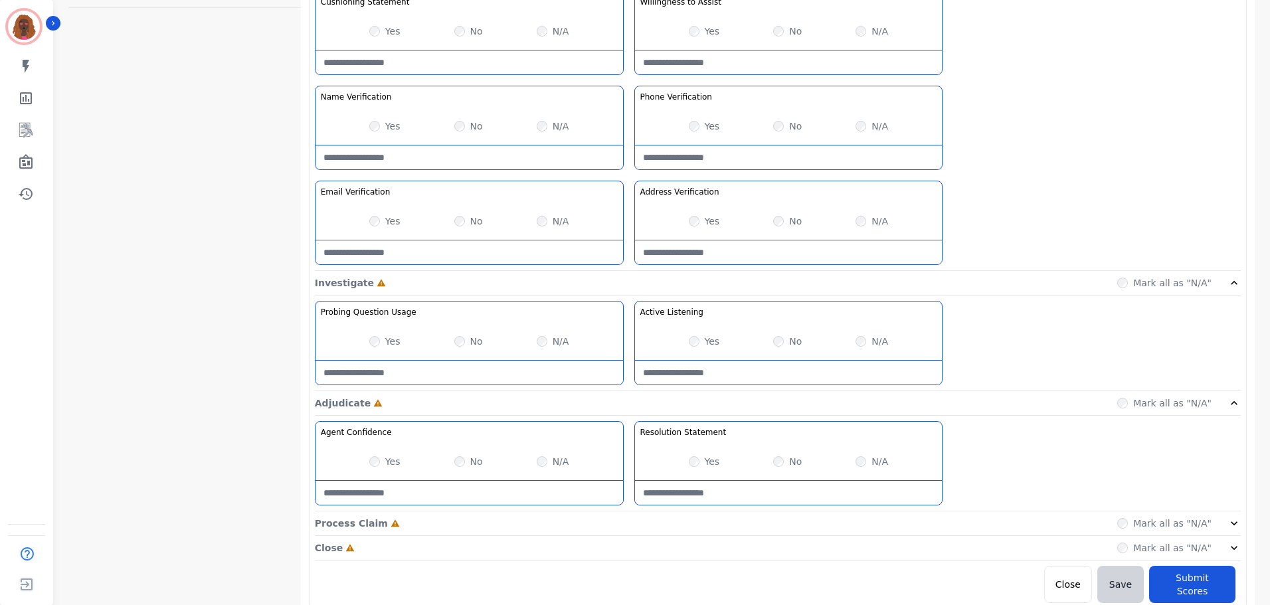
click at [1225, 532] on div "Process Claim Incomplete Mark all as "N/A"" at bounding box center [778, 524] width 926 height 25
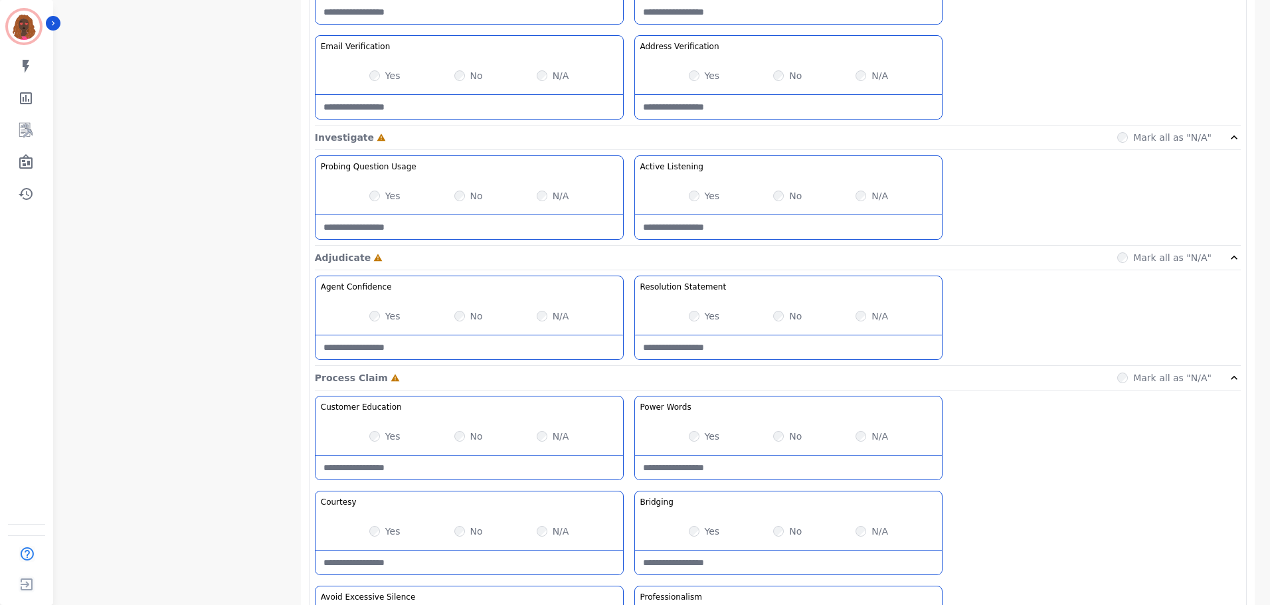
scroll to position [863, 0]
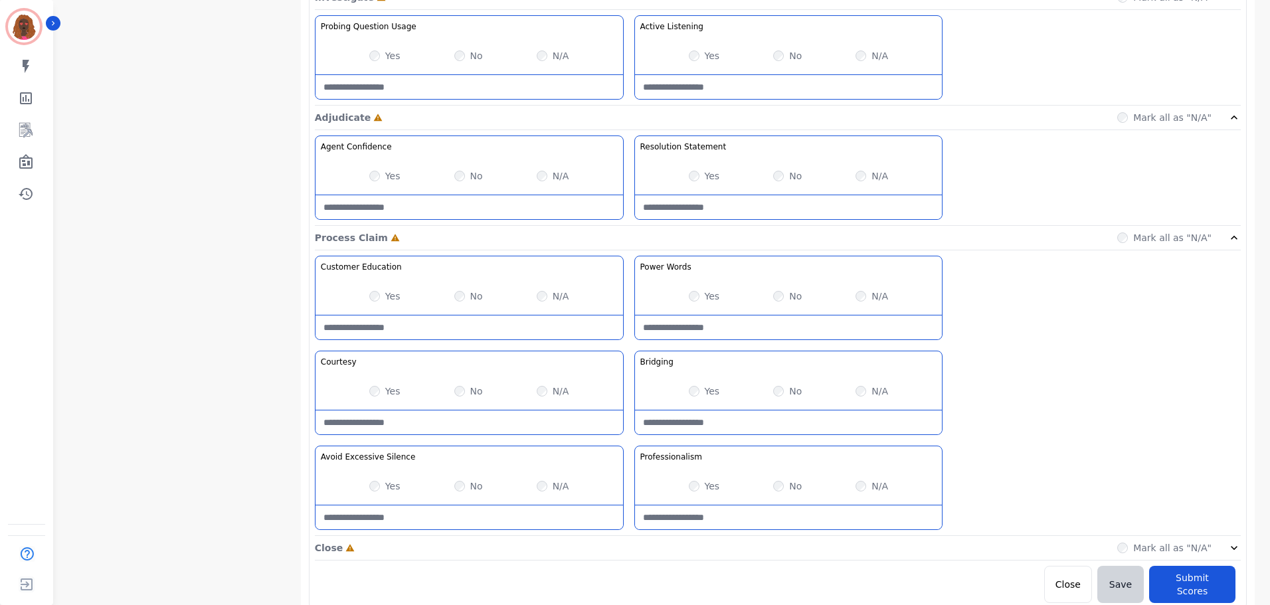
click at [1047, 551] on div "Close Incomplete Mark all as "N/A"" at bounding box center [778, 548] width 926 height 25
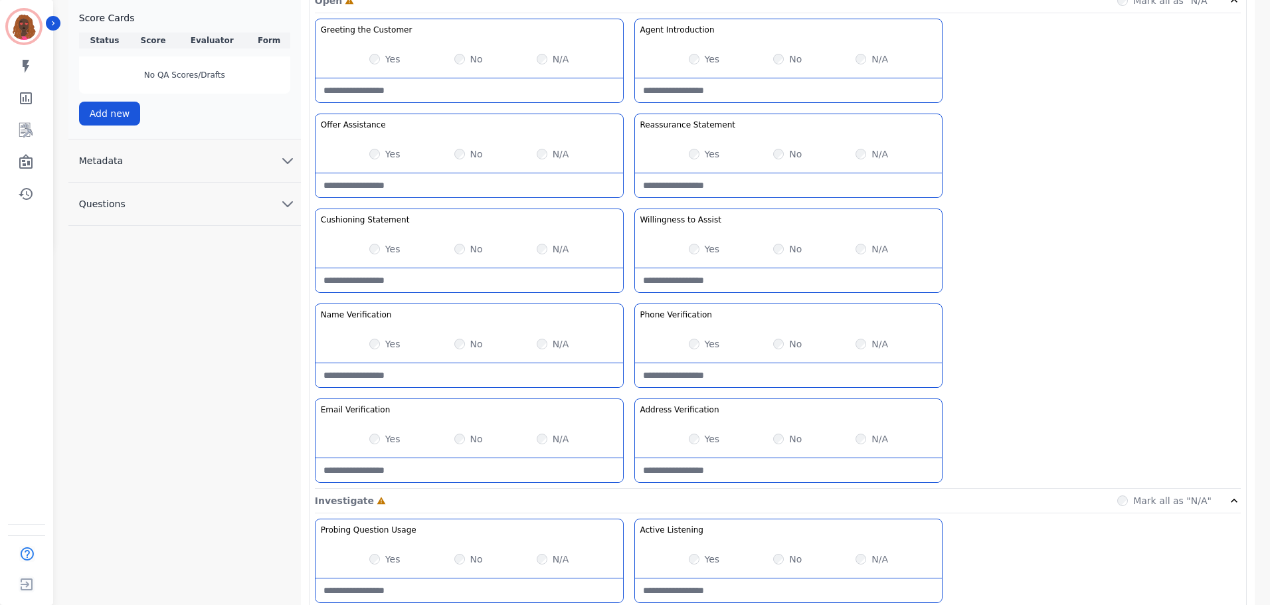
scroll to position [0, 0]
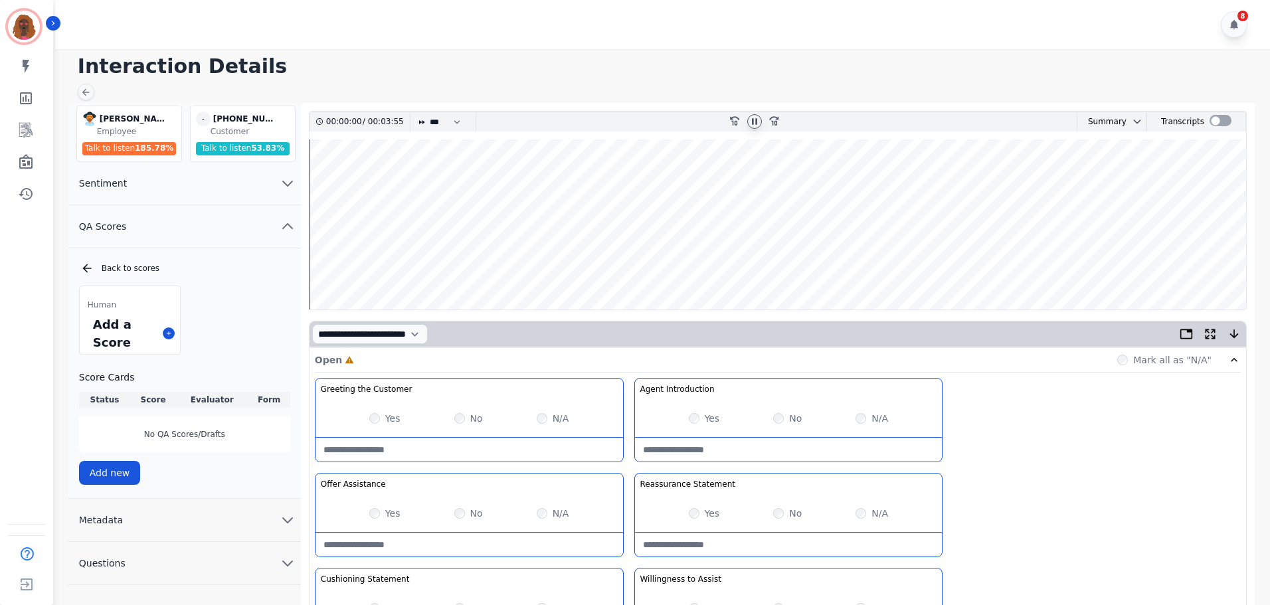
click at [753, 119] on icon at bounding box center [754, 121] width 5 height 6
click at [328, 186] on wave at bounding box center [778, 225] width 937 height 170
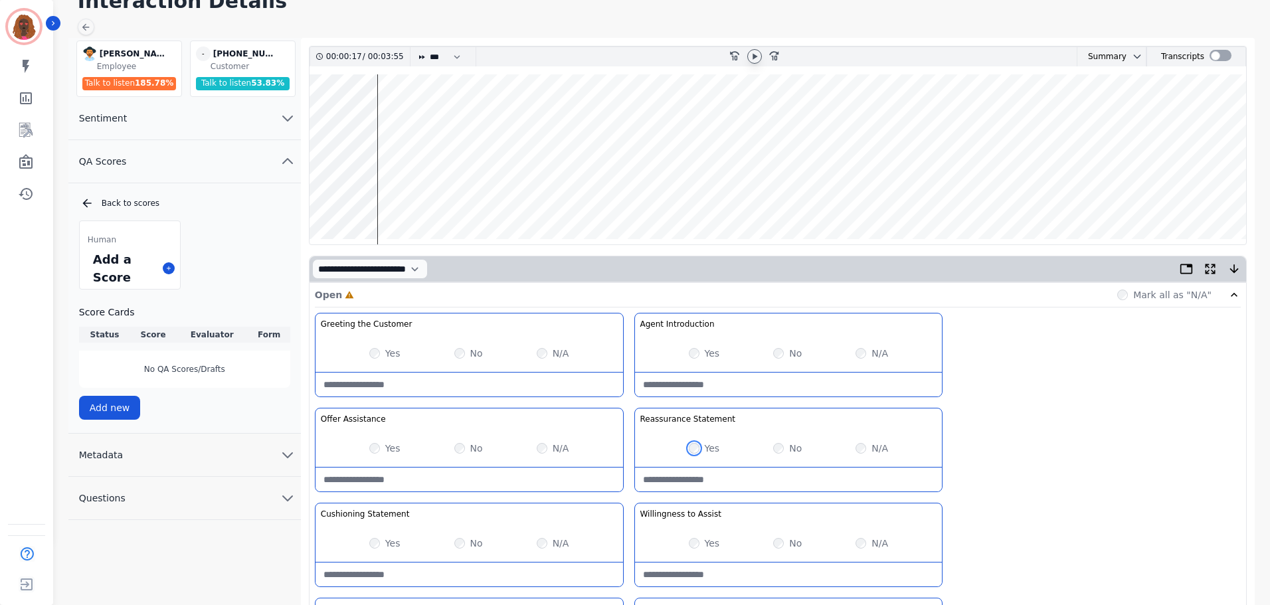
scroll to position [66, 0]
click at [402, 197] on wave at bounding box center [778, 159] width 937 height 170
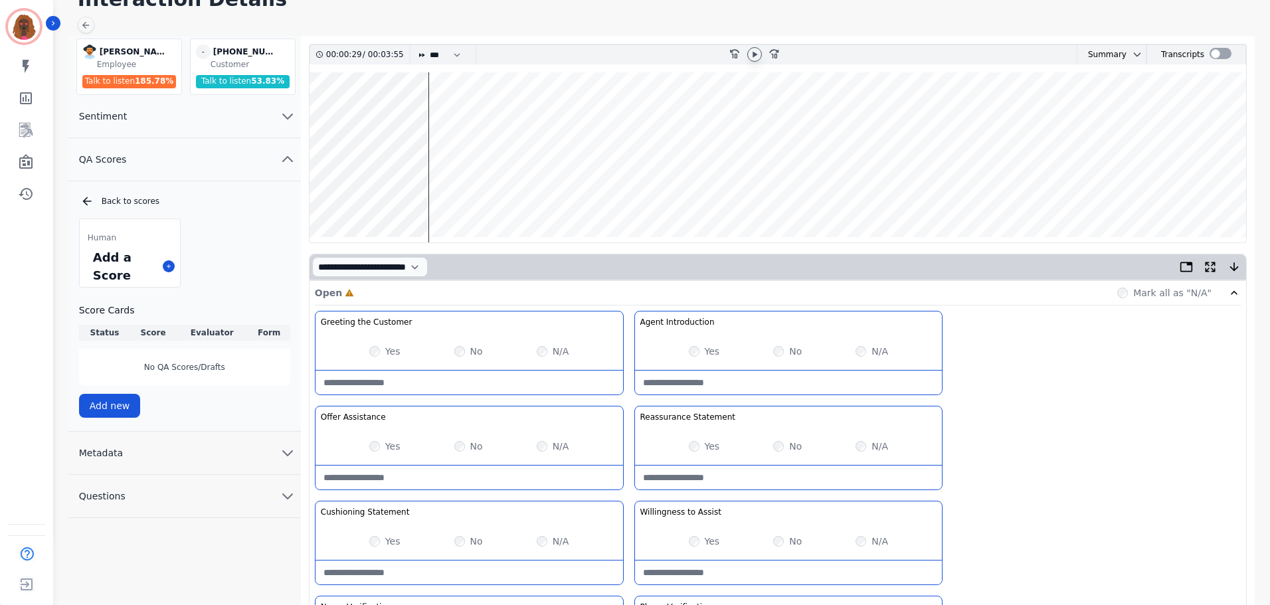
scroll to position [66, 0]
click at [541, 197] on wave at bounding box center [778, 158] width 937 height 170
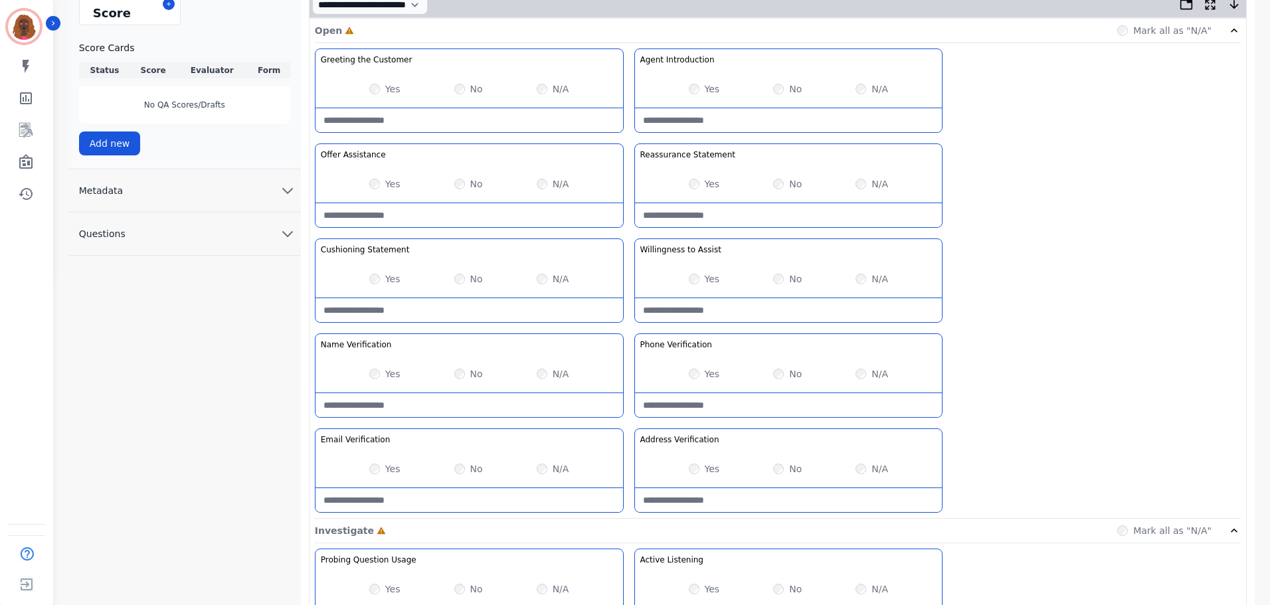
scroll to position [331, 0]
click at [862, 473] on div "N/A" at bounding box center [872, 467] width 33 height 13
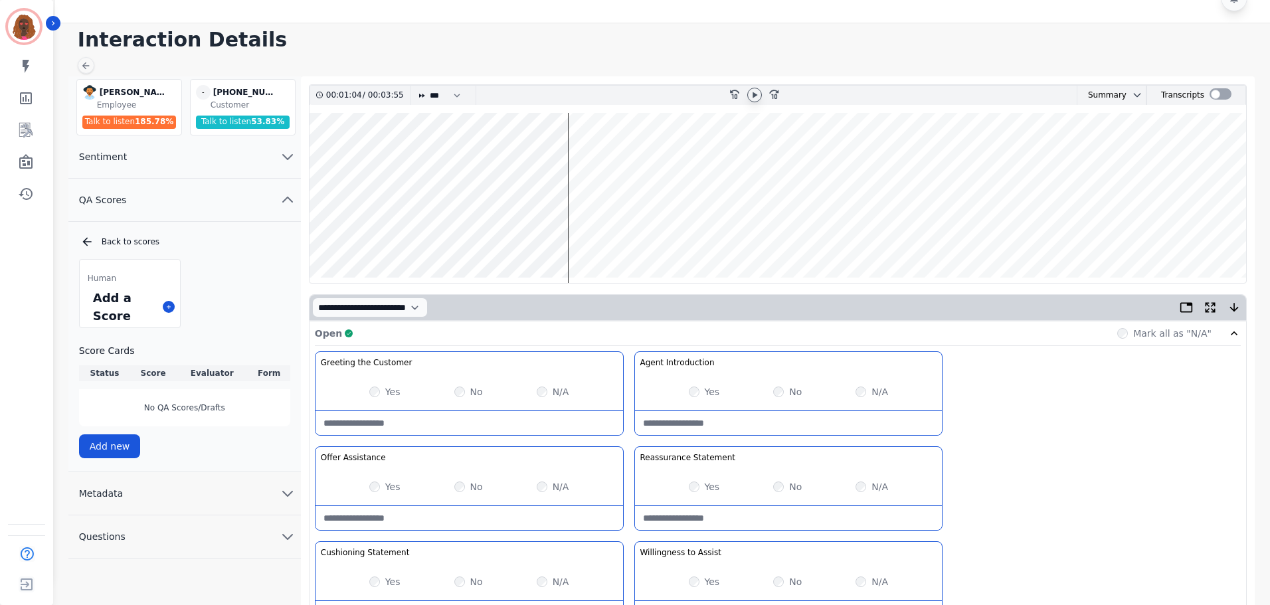
scroll to position [0, 0]
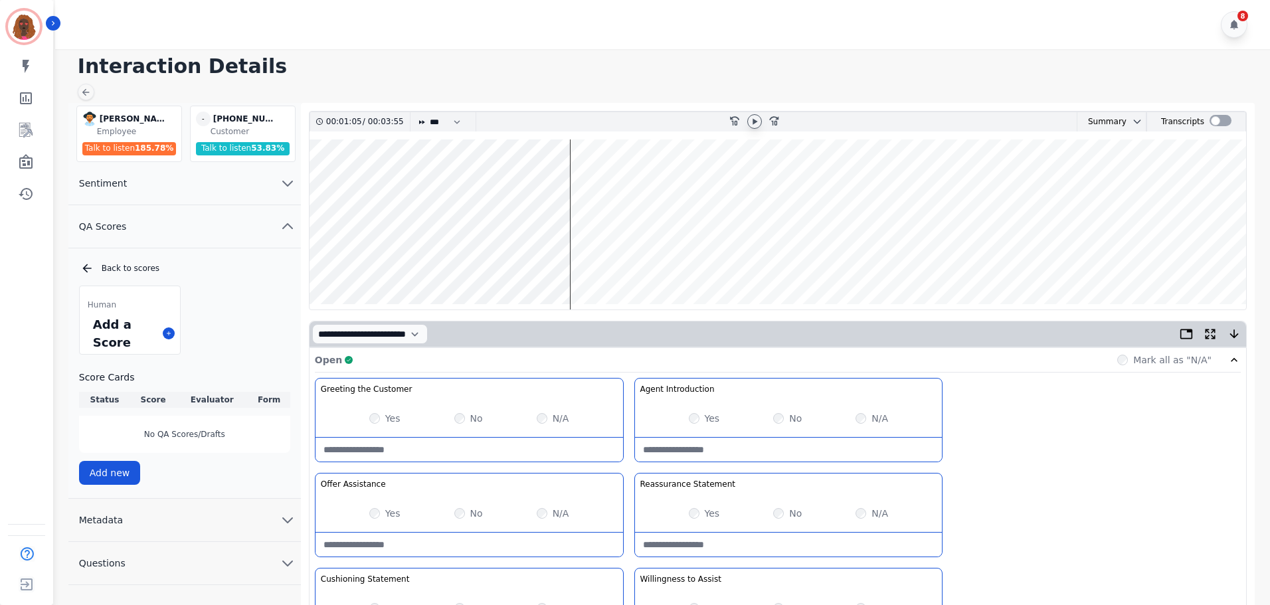
click at [757, 120] on icon at bounding box center [754, 121] width 11 height 11
click at [749, 125] on icon at bounding box center [754, 121] width 11 height 11
click at [585, 261] on wave at bounding box center [778, 225] width 937 height 170
click at [595, 182] on wave at bounding box center [778, 225] width 937 height 170
click at [624, 261] on wave at bounding box center [778, 225] width 937 height 170
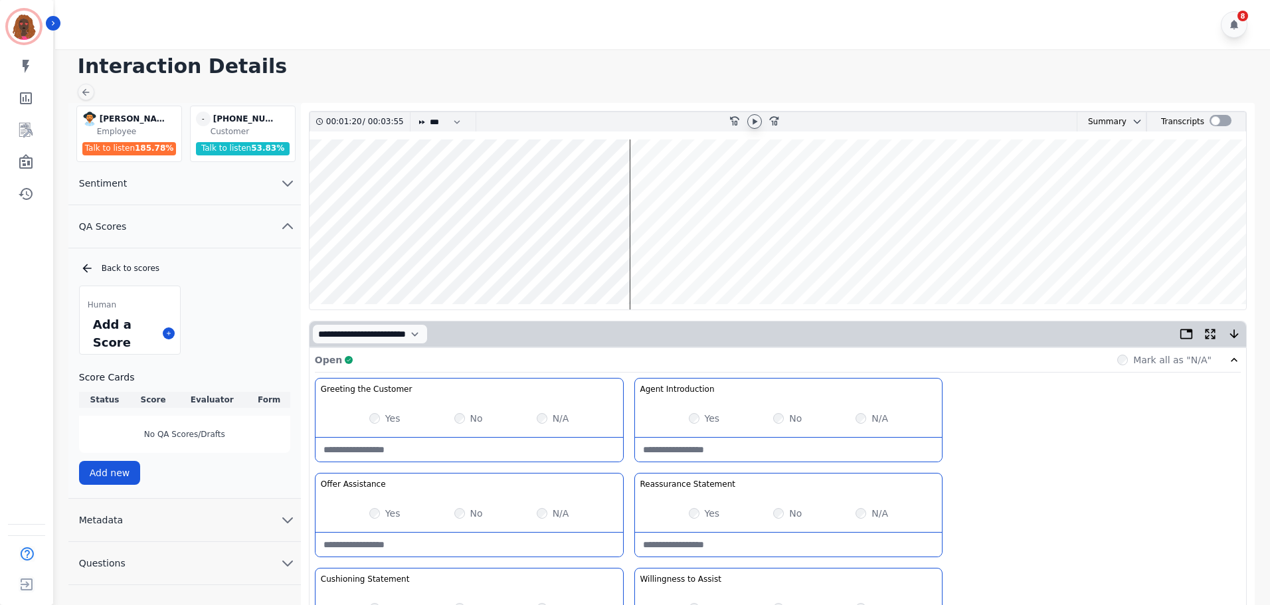
click at [698, 263] on wave at bounding box center [778, 225] width 937 height 170
click at [759, 261] on wave at bounding box center [778, 225] width 937 height 170
click at [1098, 260] on wave at bounding box center [778, 225] width 937 height 170
click at [1154, 262] on wave at bounding box center [778, 225] width 937 height 170
click at [752, 118] on icon at bounding box center [754, 121] width 11 height 11
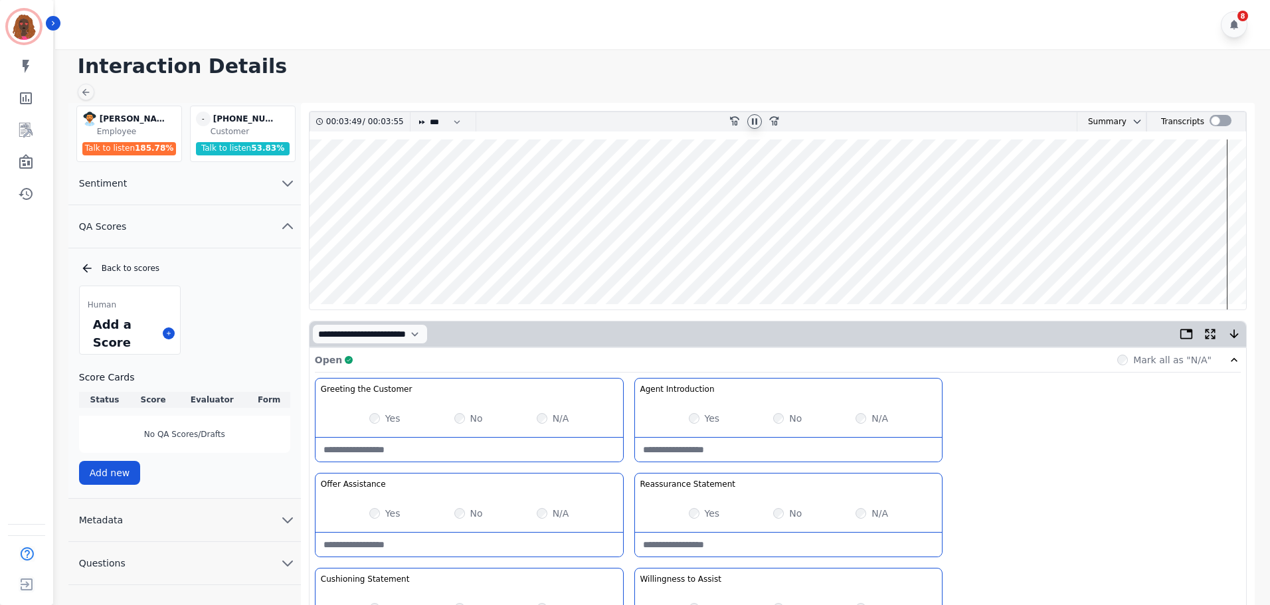
click at [752, 121] on icon at bounding box center [754, 121] width 5 height 6
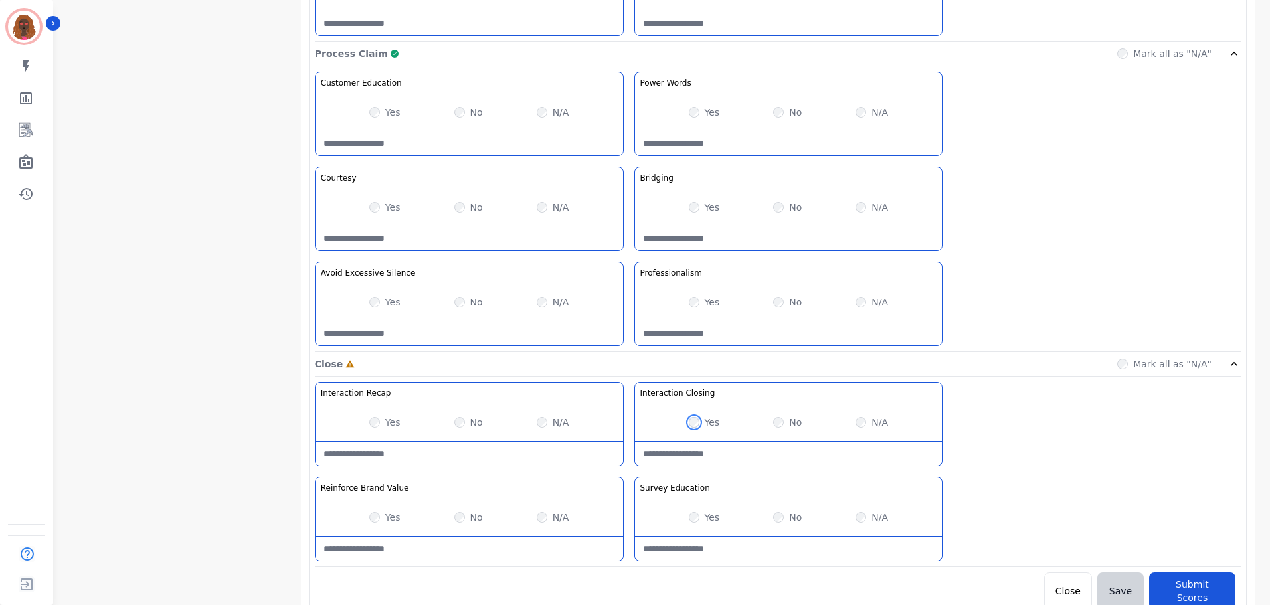
scroll to position [1054, 0]
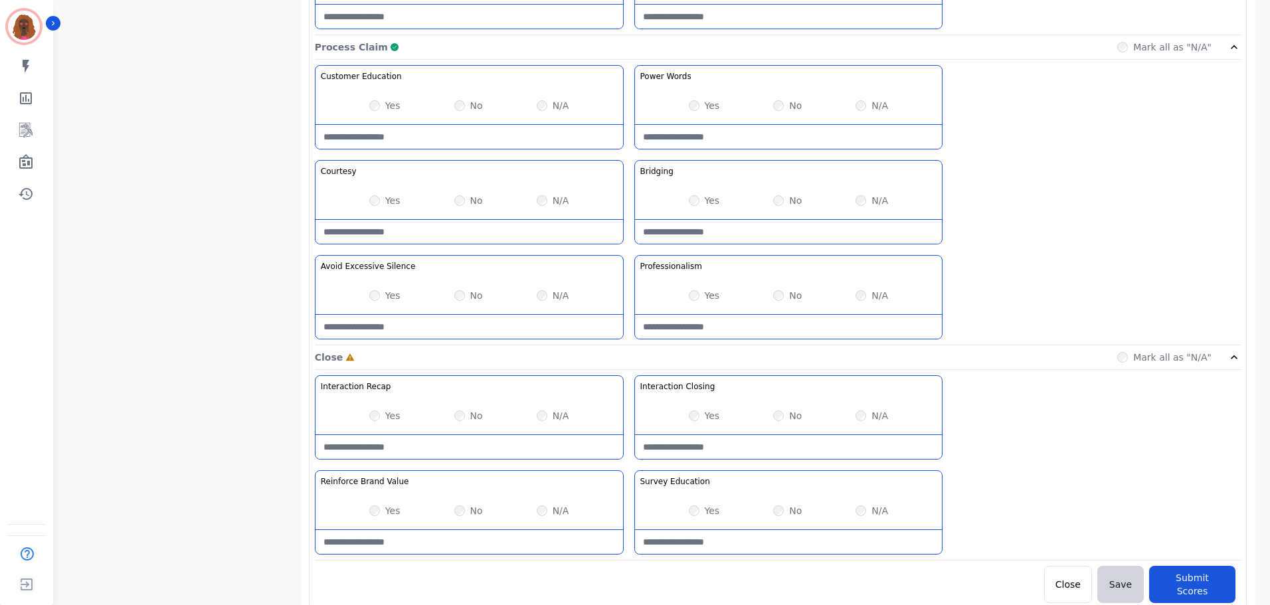
click at [754, 544] on Education-note at bounding box center [789, 542] width 308 height 24
type Education-note "**********"
click at [461, 413] on div "No" at bounding box center [468, 415] width 29 height 13
click at [459, 545] on Value-note at bounding box center [470, 542] width 308 height 24
type Value-note "**********"
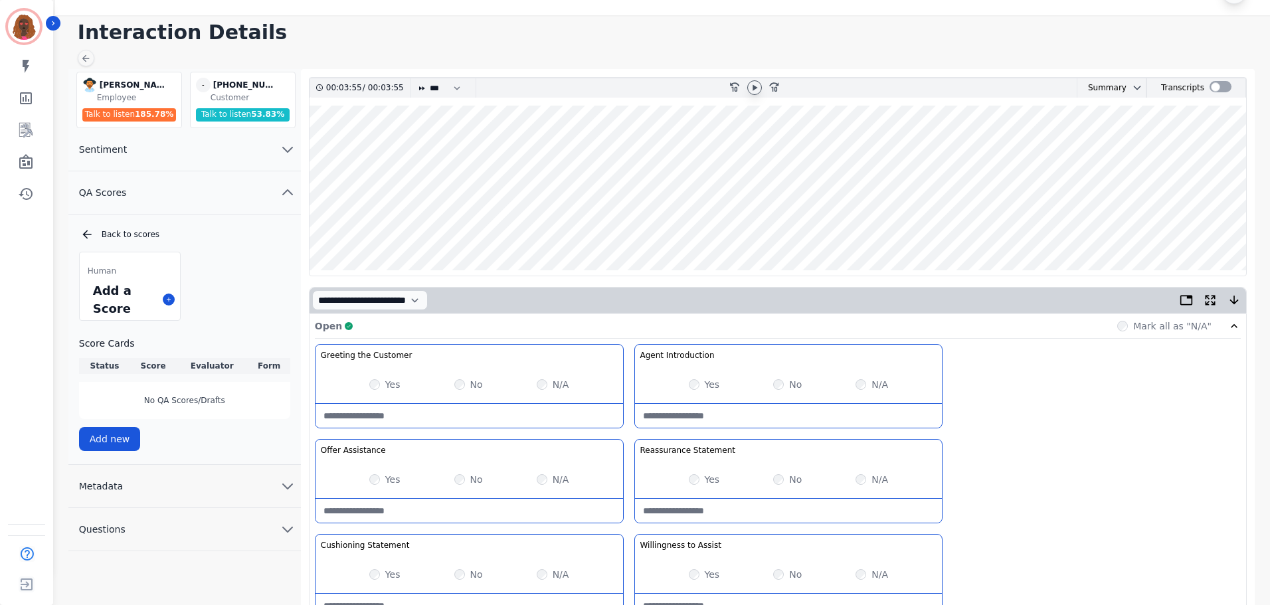
scroll to position [0, 0]
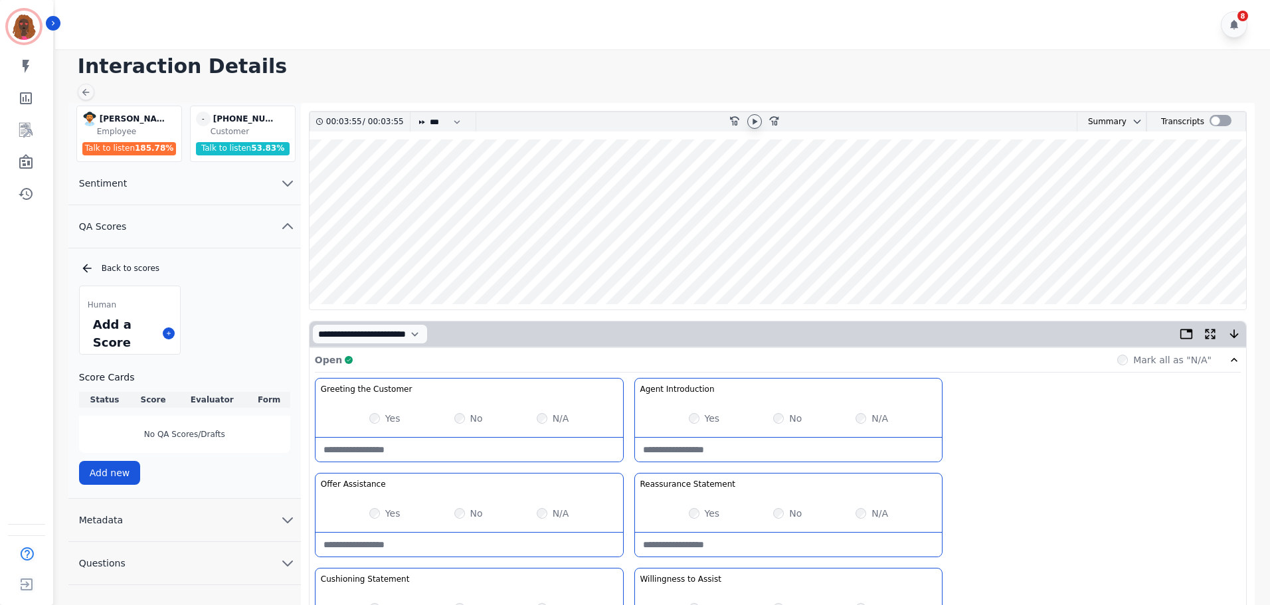
click at [755, 122] on icon at bounding box center [755, 121] width 5 height 6
click at [1155, 267] on wave at bounding box center [778, 225] width 937 height 170
click at [753, 119] on icon at bounding box center [754, 121] width 5 height 6
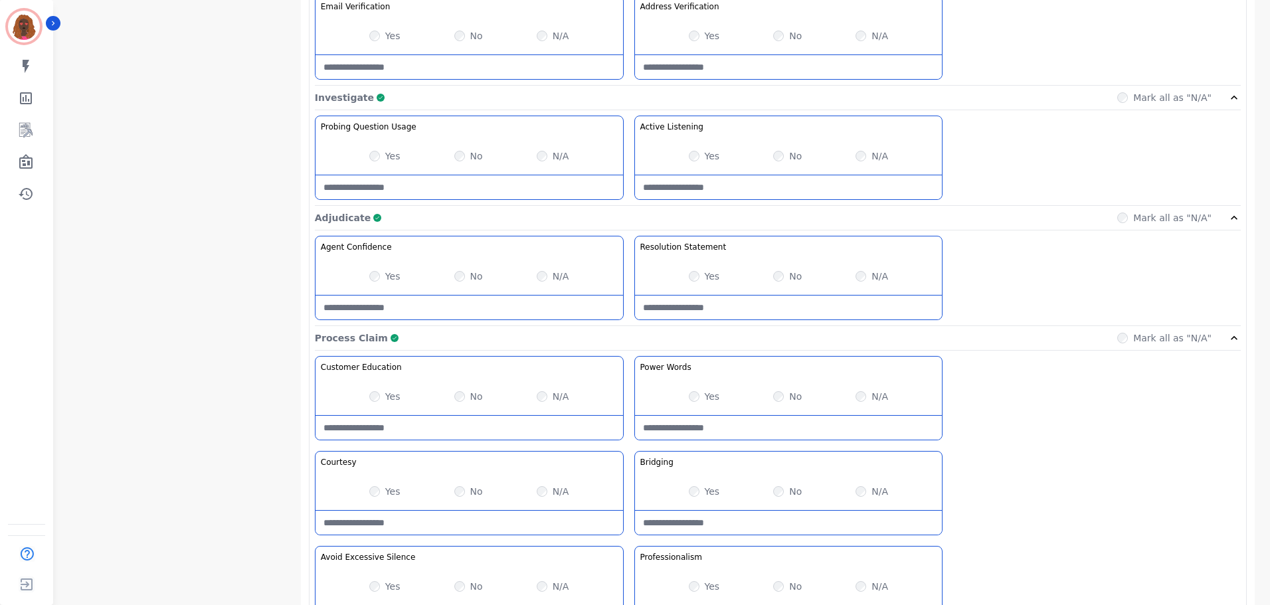
scroll to position [1054, 0]
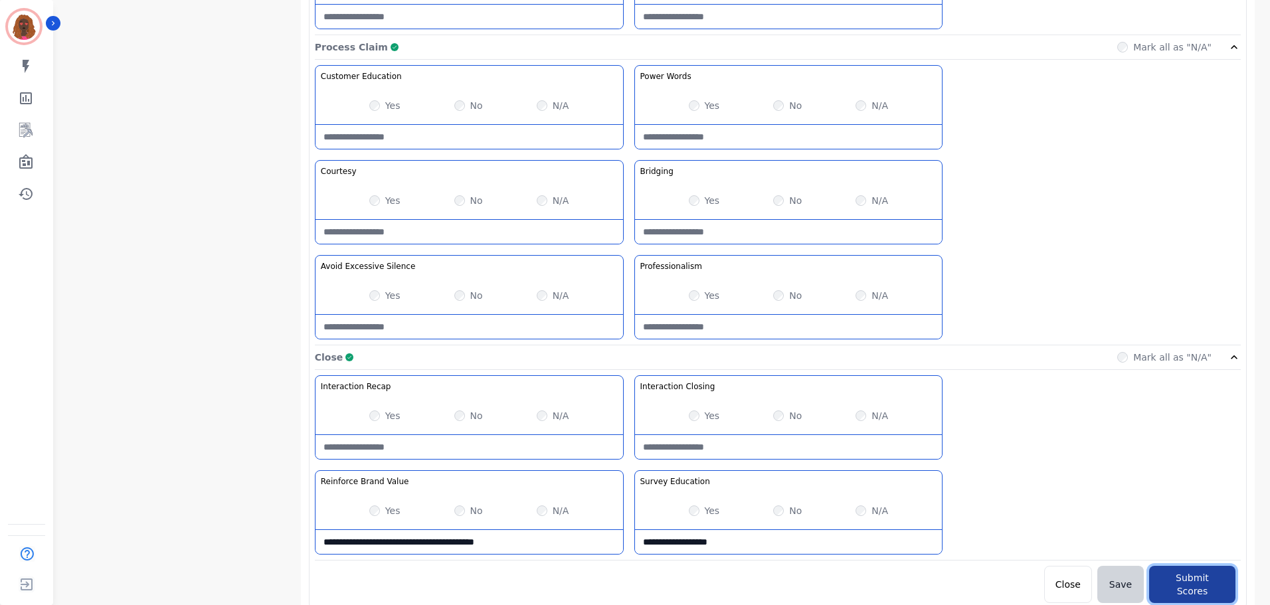
click at [1198, 572] on button "Submit Scores" at bounding box center [1192, 584] width 86 height 37
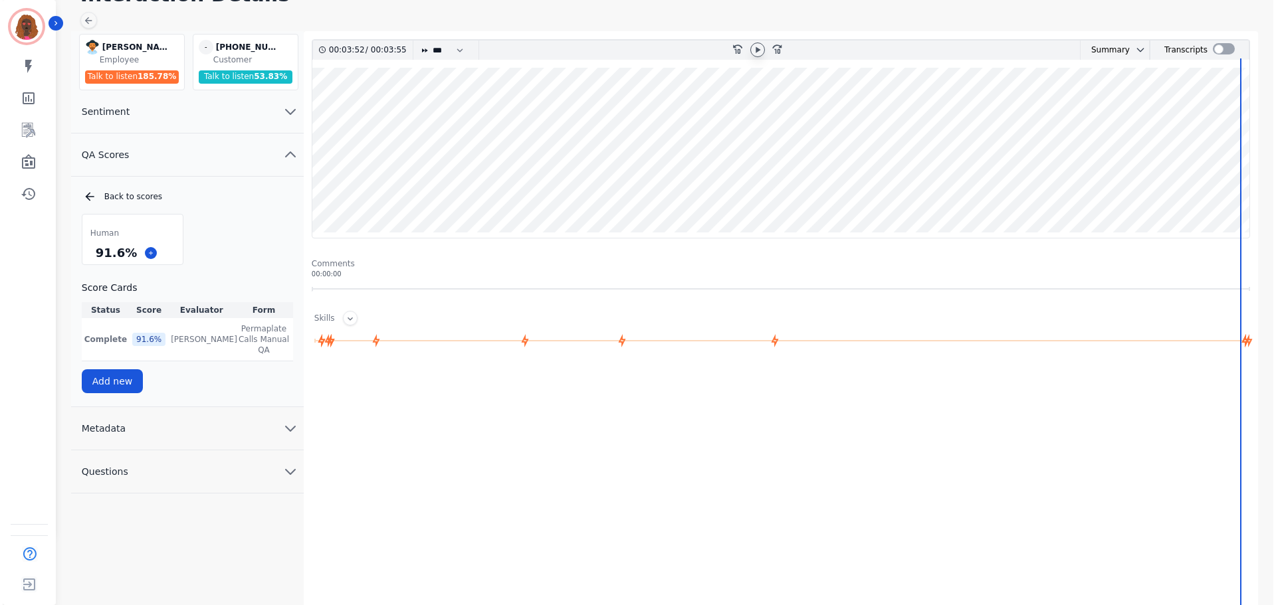
scroll to position [0, 0]
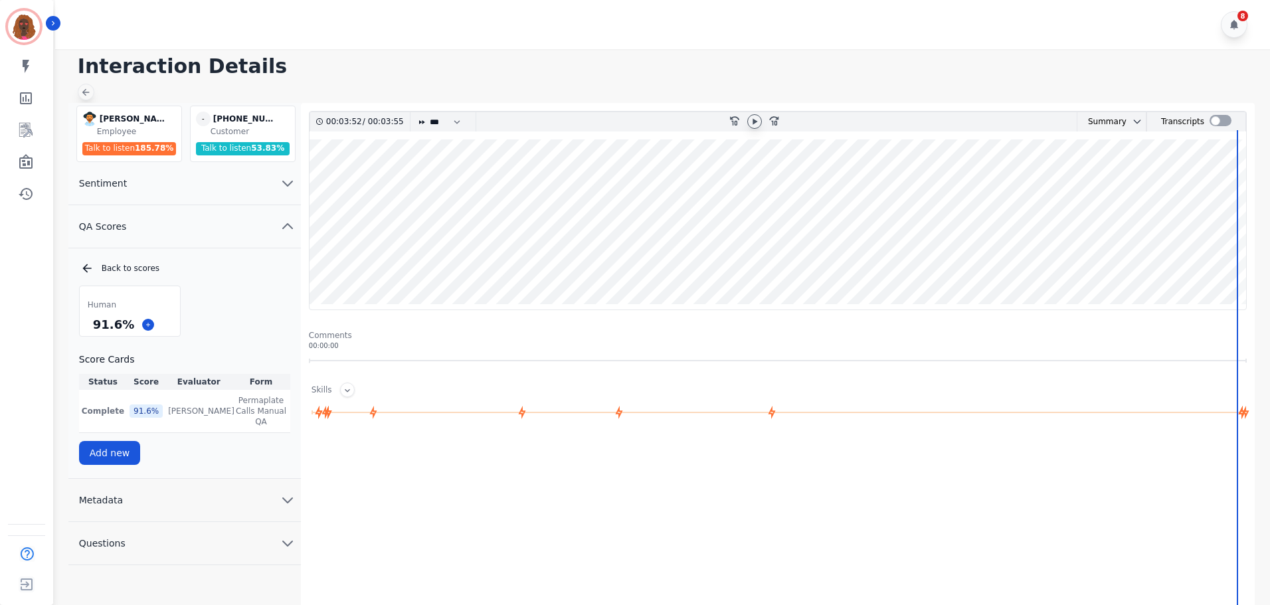
click at [90, 91] on icon at bounding box center [85, 92] width 11 height 11
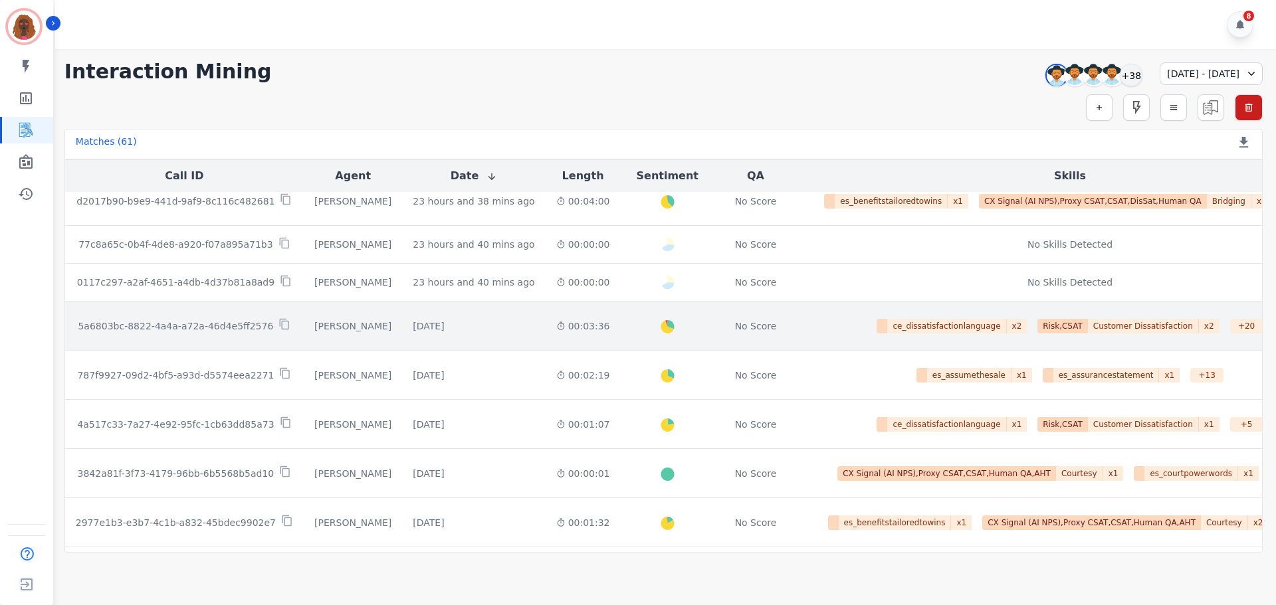
scroll to position [260, 0]
click at [556, 325] on div "00:03:36" at bounding box center [583, 327] width 54 height 13
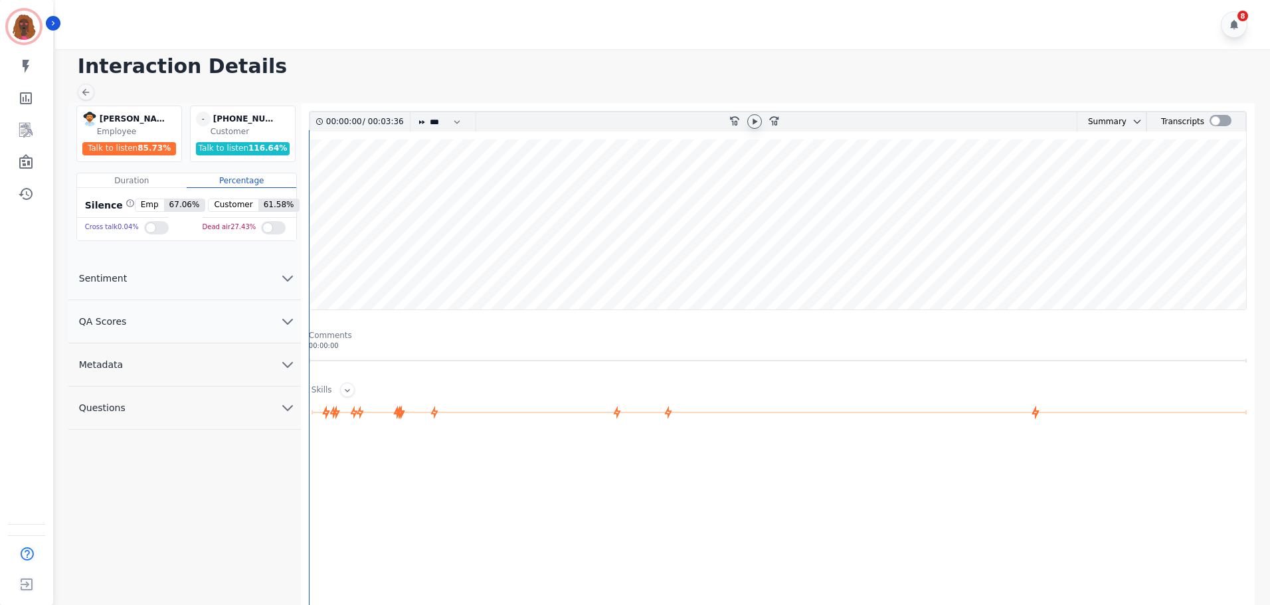
click at [755, 122] on icon at bounding box center [755, 121] width 5 height 6
click at [280, 322] on icon "chevron down" at bounding box center [288, 322] width 16 height 16
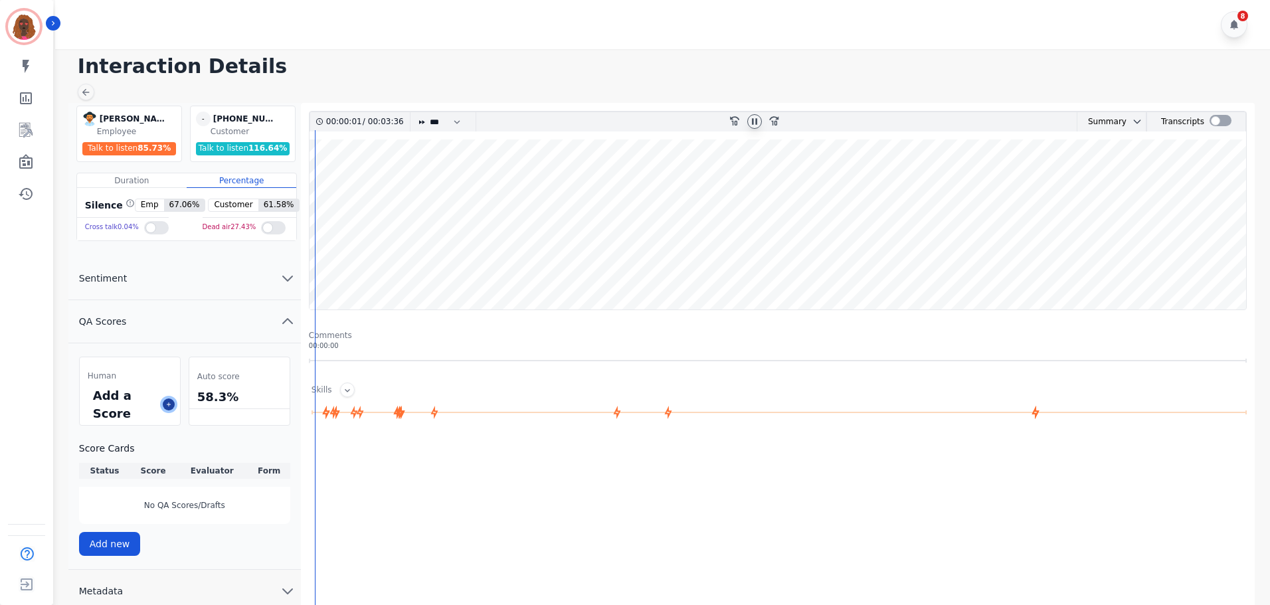
click at [166, 402] on icon at bounding box center [168, 404] width 7 height 7
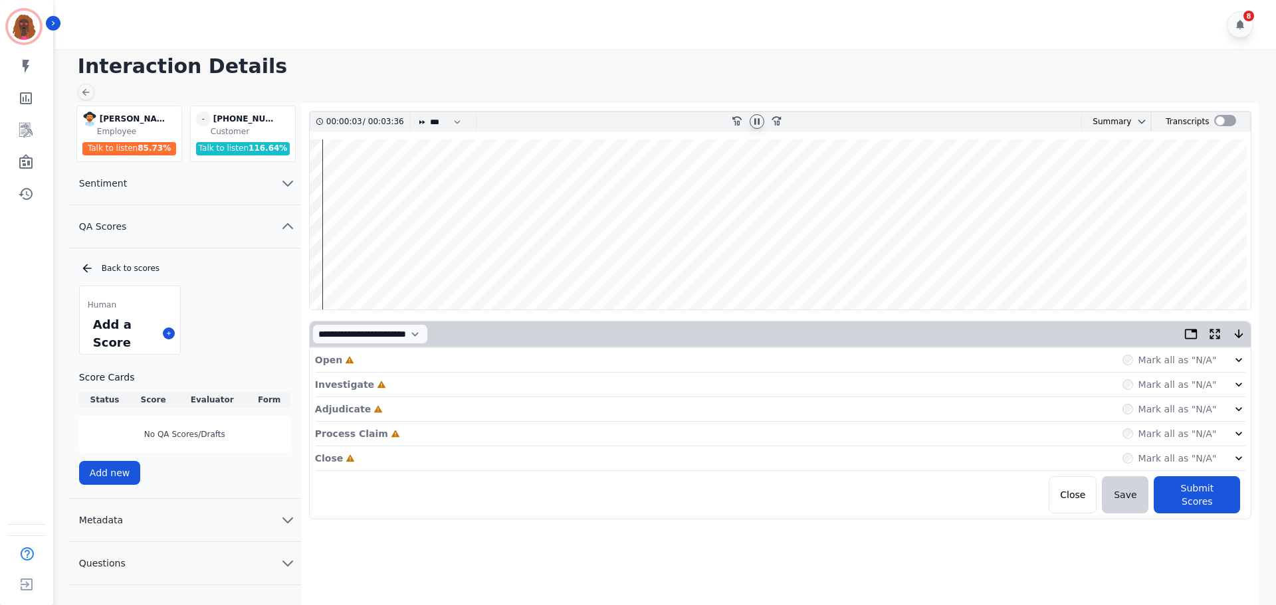
click at [405, 363] on div "Open Incomplete Mark all as "N/A"" at bounding box center [780, 360] width 931 height 25
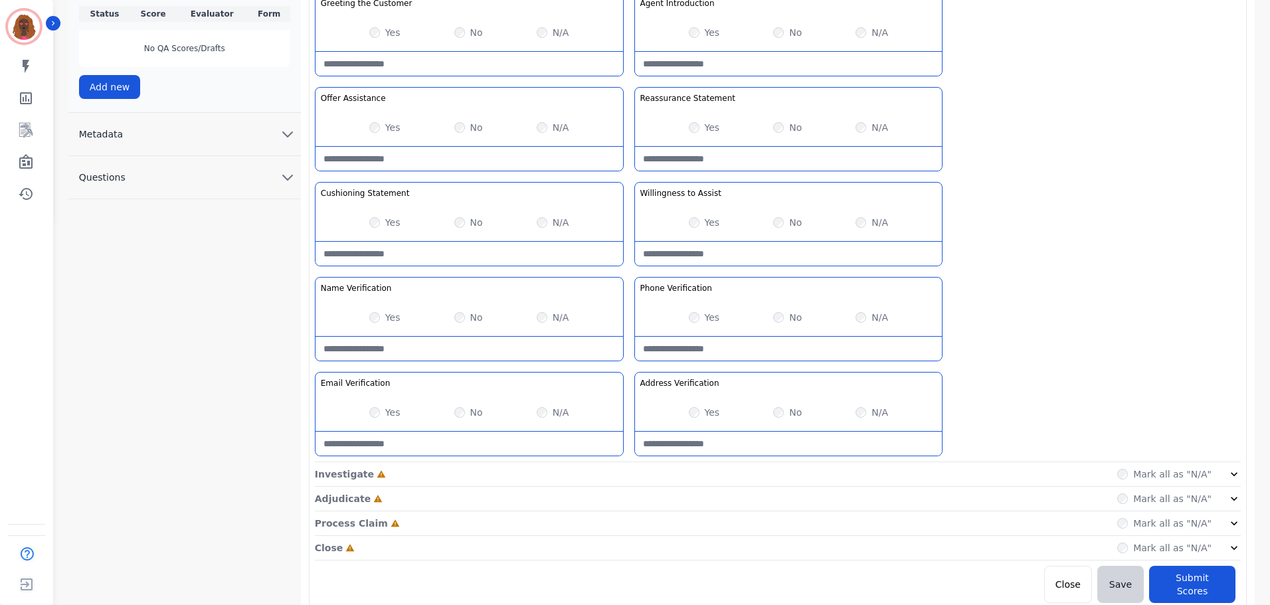
click at [619, 487] on div "Investigate Incomplete Mark all as "N/A"" at bounding box center [778, 499] width 926 height 25
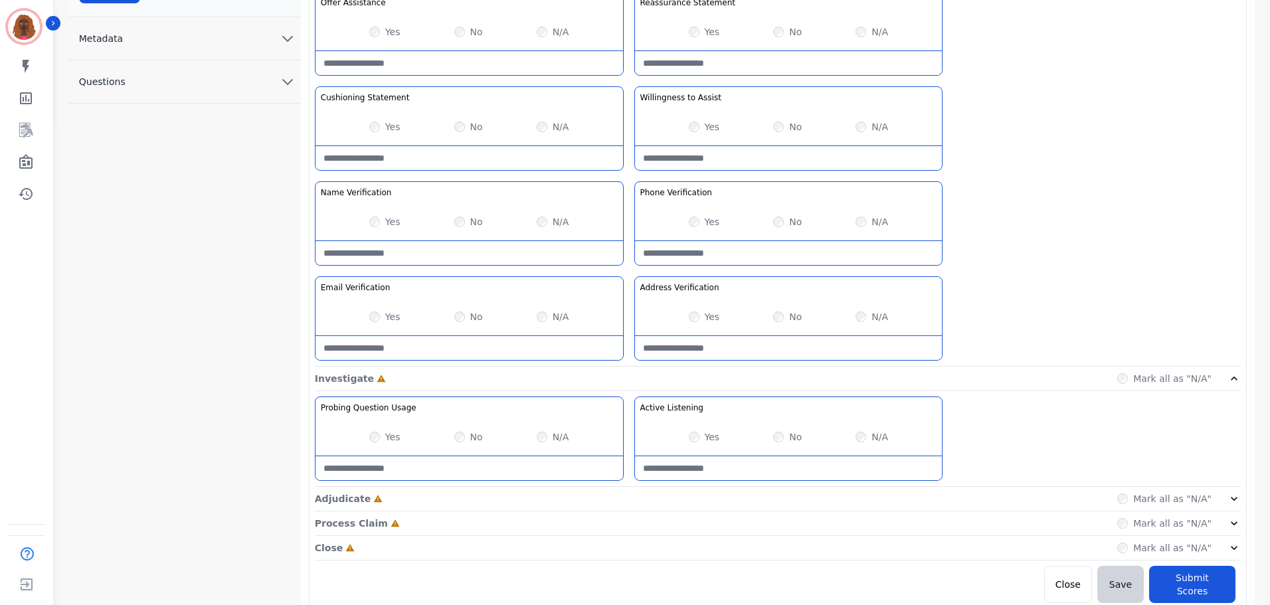
click at [619, 536] on div "Adjudicate Incomplete Mark all as "N/A"" at bounding box center [778, 548] width 926 height 25
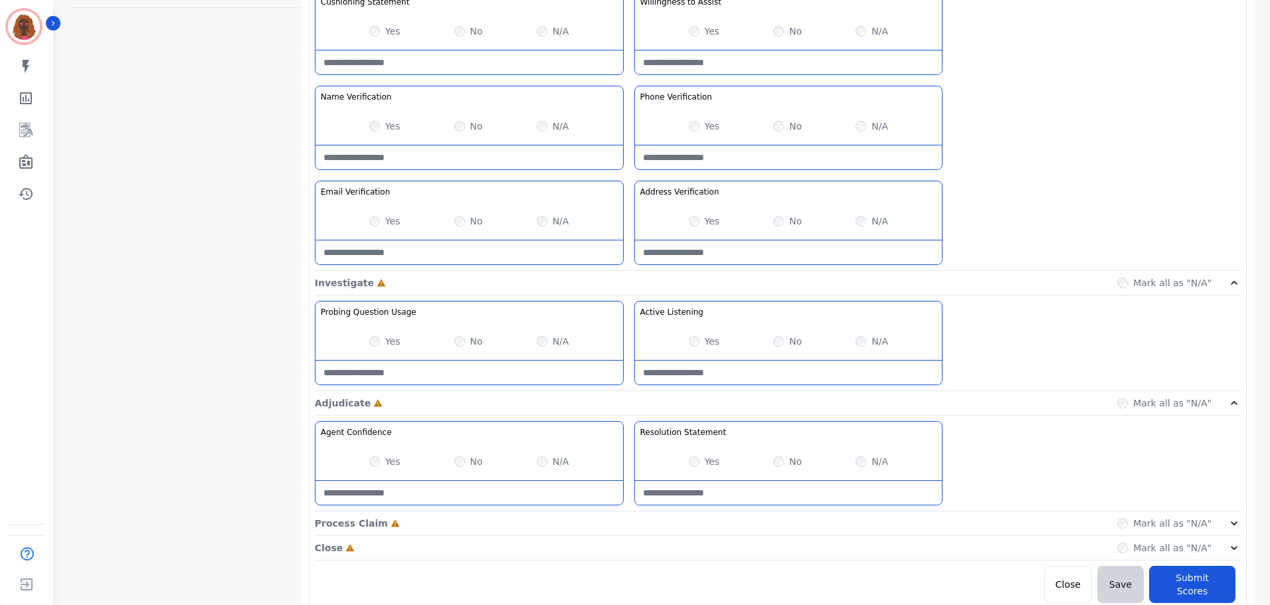
click at [626, 514] on div "Process Claim Incomplete Mark all as "N/A"" at bounding box center [778, 524] width 926 height 25
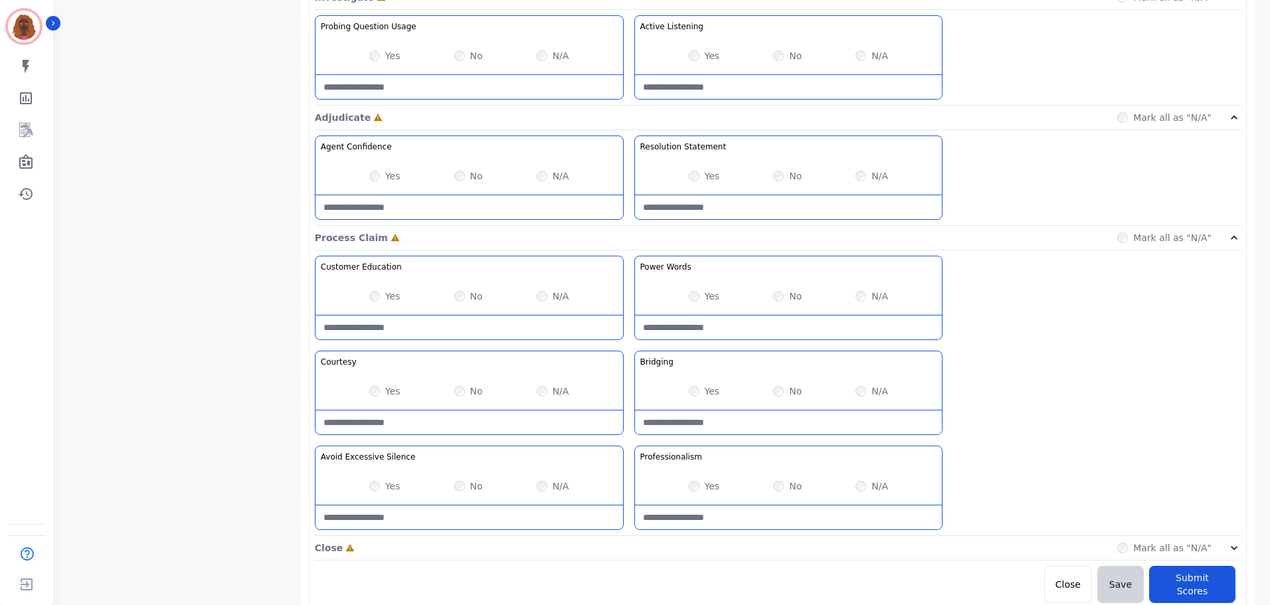
click at [629, 551] on div "Close Incomplete Mark all as "N/A"" at bounding box center [778, 548] width 926 height 25
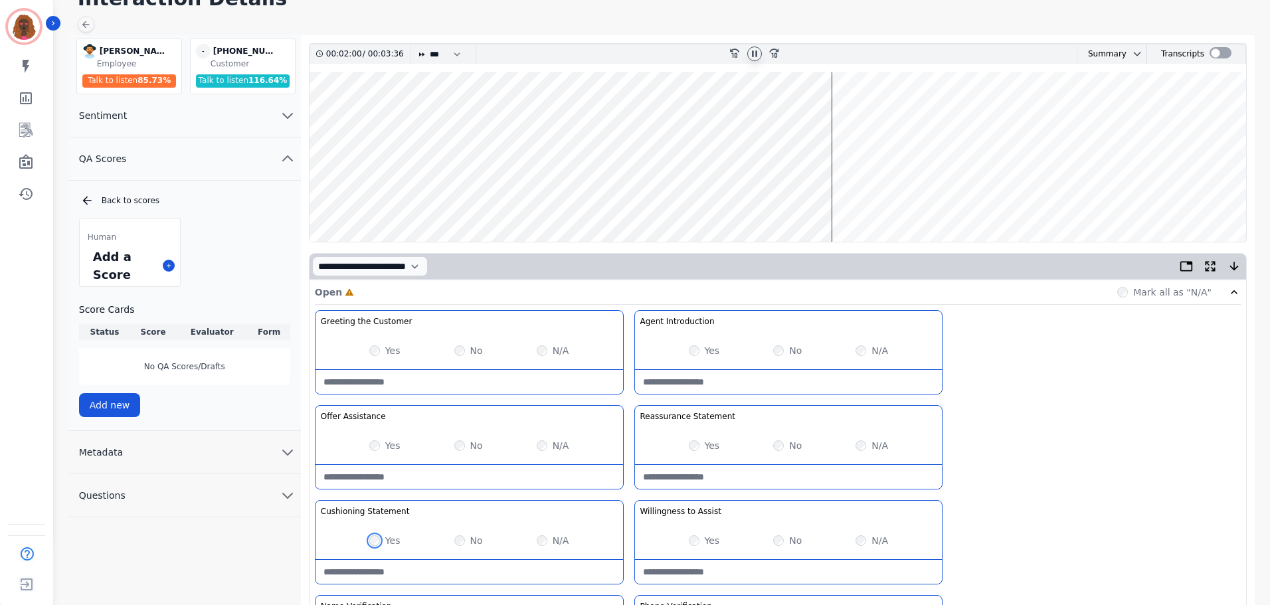
scroll to position [67, 0]
click at [448, 199] on wave at bounding box center [778, 157] width 937 height 170
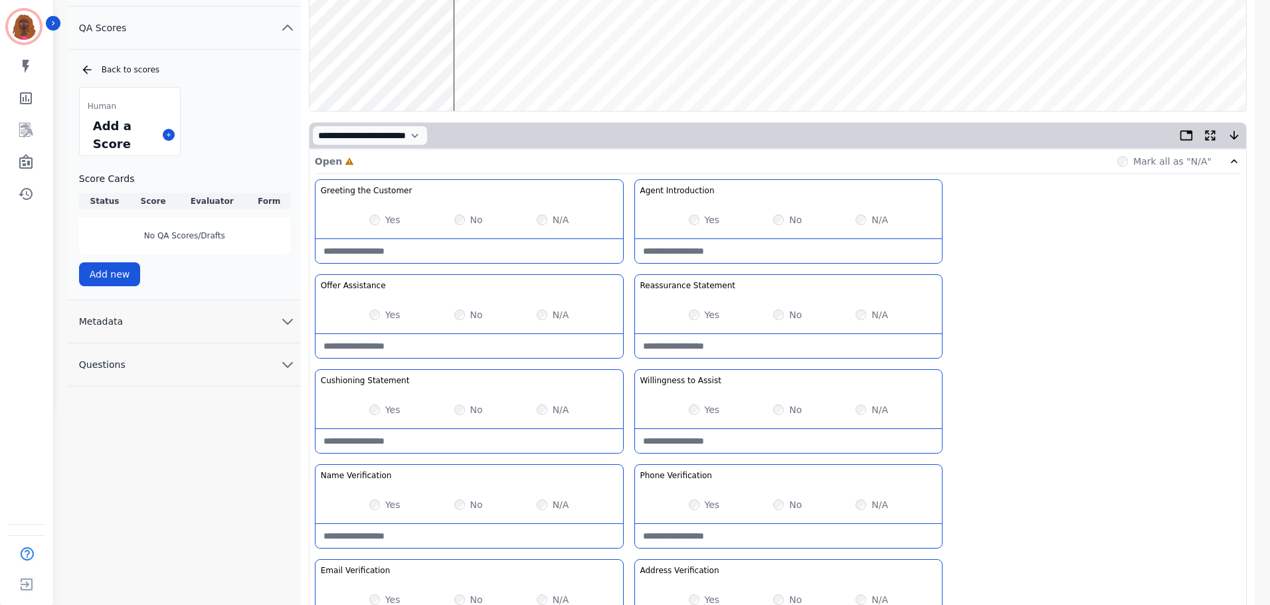
scroll to position [199, 0]
click at [433, 534] on Verification-note at bounding box center [470, 536] width 308 height 24
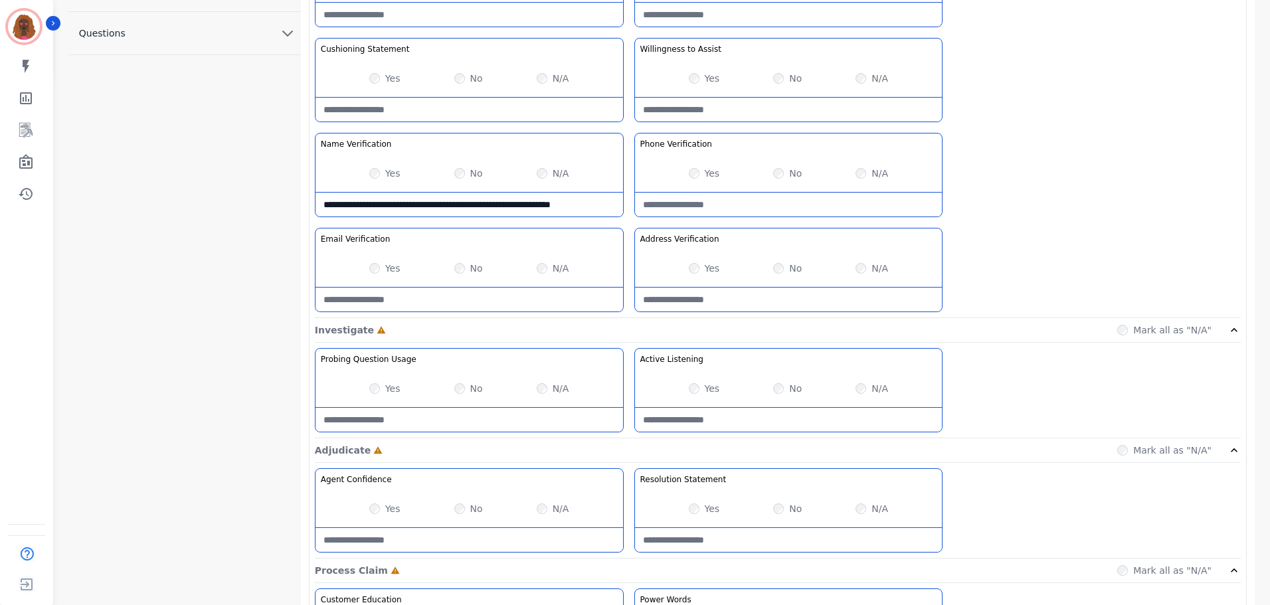
scroll to position [531, 0]
type Verification-note "**********"
click at [865, 169] on div "N/A" at bounding box center [872, 172] width 33 height 13
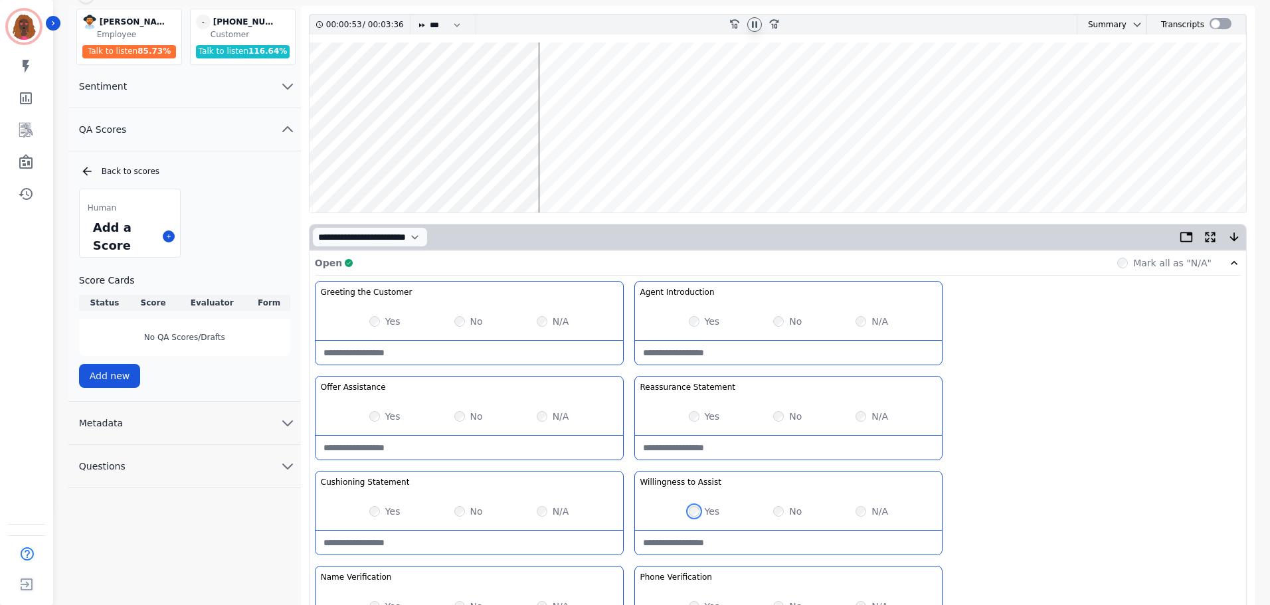
scroll to position [0, 0]
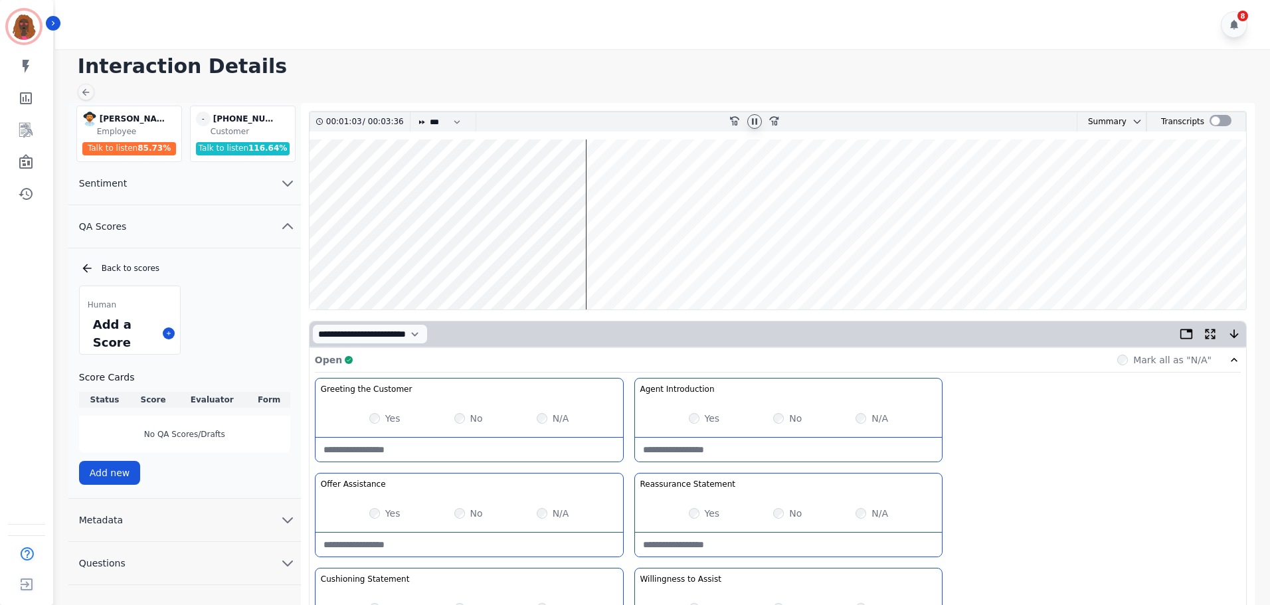
click at [657, 268] on wave at bounding box center [778, 225] width 937 height 170
click at [769, 268] on wave at bounding box center [778, 225] width 937 height 170
click at [838, 266] on wave at bounding box center [778, 225] width 937 height 170
click at [769, 262] on wave at bounding box center [778, 225] width 937 height 170
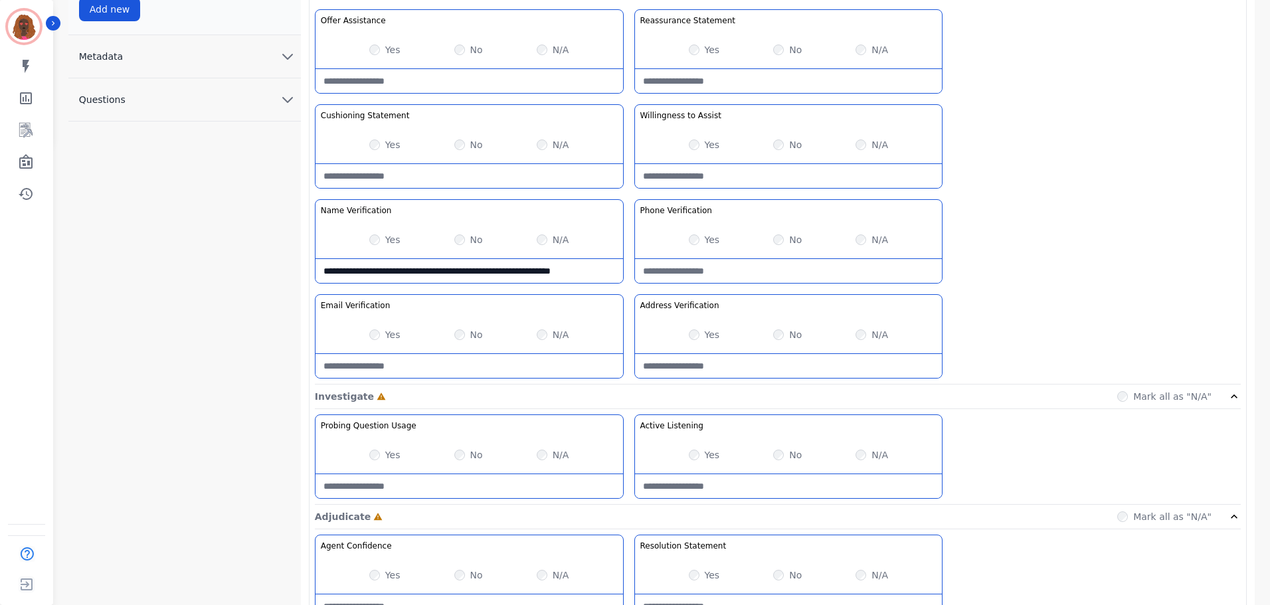
scroll to position [464, 0]
click at [449, 479] on Usage-note at bounding box center [470, 486] width 308 height 24
type Usage-note "**********"
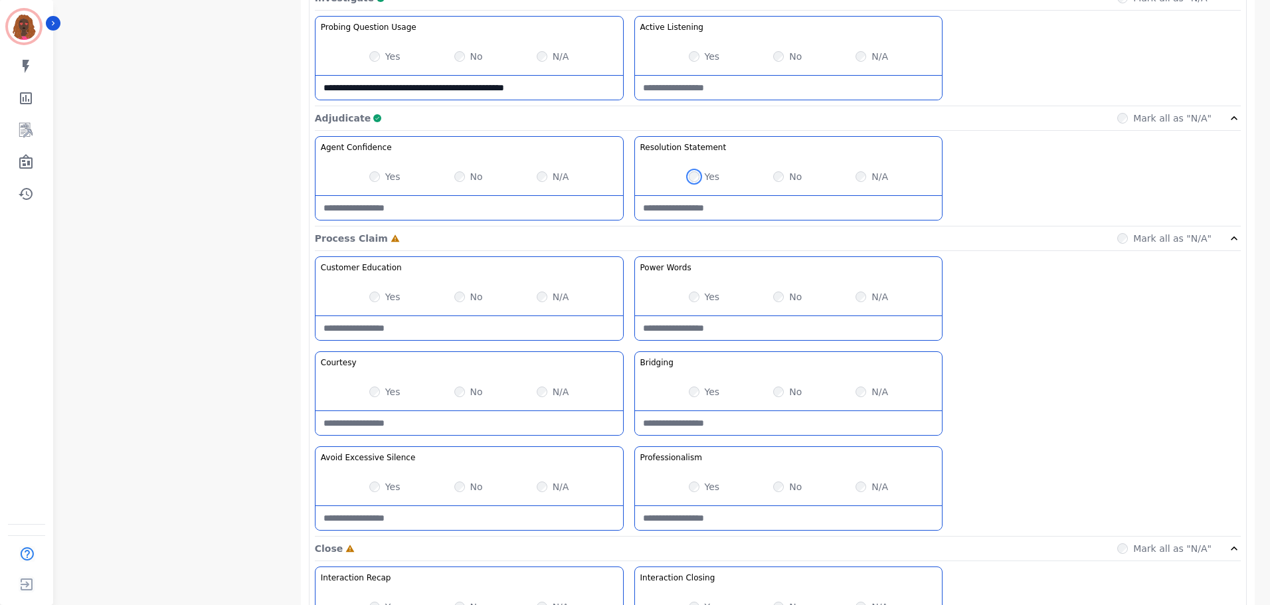
scroll to position [863, 0]
click at [761, 420] on Claim-Bridging-note at bounding box center [789, 423] width 308 height 24
type Claim-Bridging-note "*"
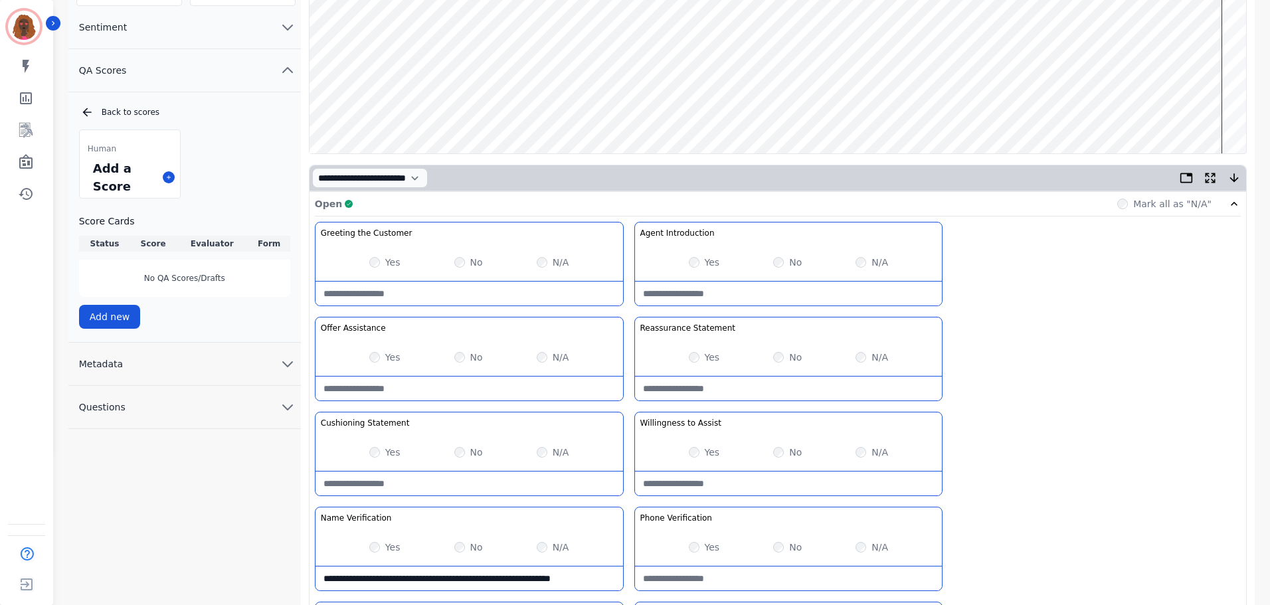
scroll to position [0, 0]
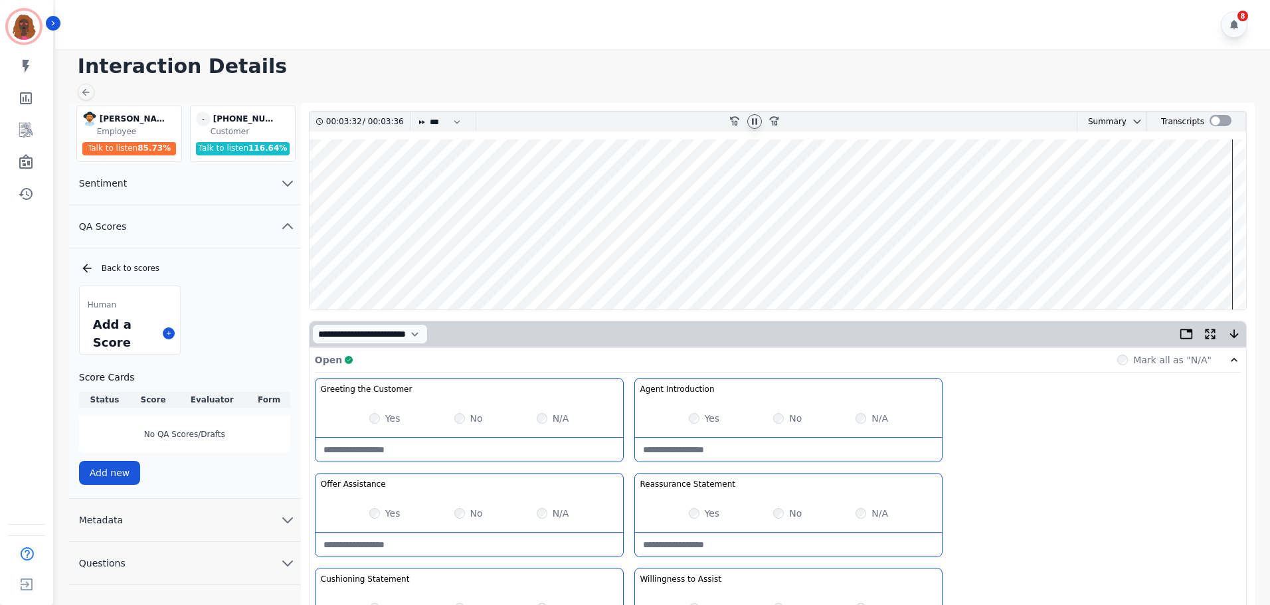
click at [959, 268] on wave at bounding box center [778, 225] width 937 height 170
click at [918, 263] on wave at bounding box center [778, 225] width 937 height 170
click at [877, 264] on wave at bounding box center [778, 225] width 937 height 170
click at [1177, 268] on wave at bounding box center [778, 225] width 937 height 170
click at [1043, 267] on wave at bounding box center [778, 225] width 937 height 170
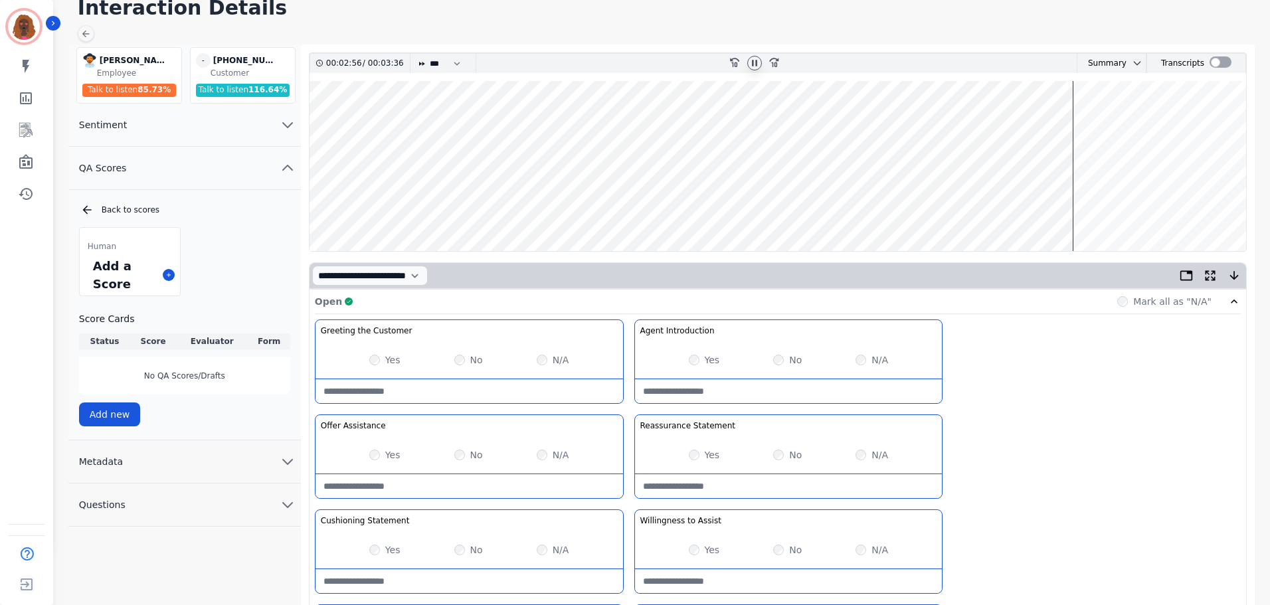
scroll to position [58, 0]
click at [1178, 206] on wave at bounding box center [778, 167] width 937 height 170
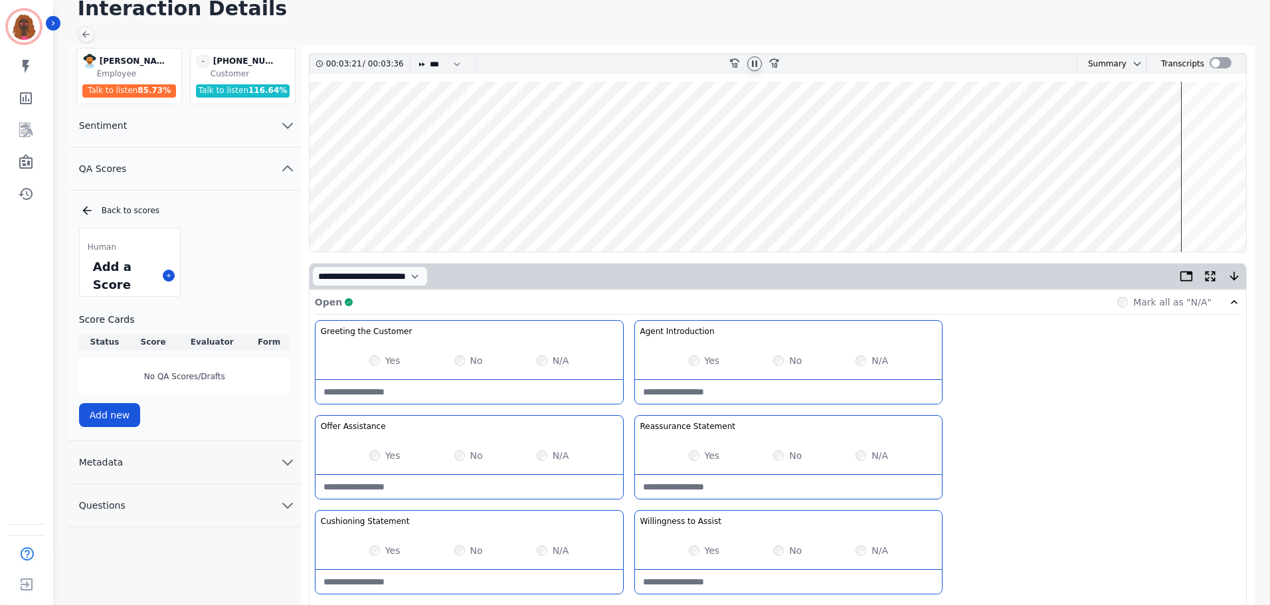
click at [1194, 207] on wave at bounding box center [778, 167] width 937 height 170
click at [1224, 209] on wave at bounding box center [778, 167] width 937 height 170
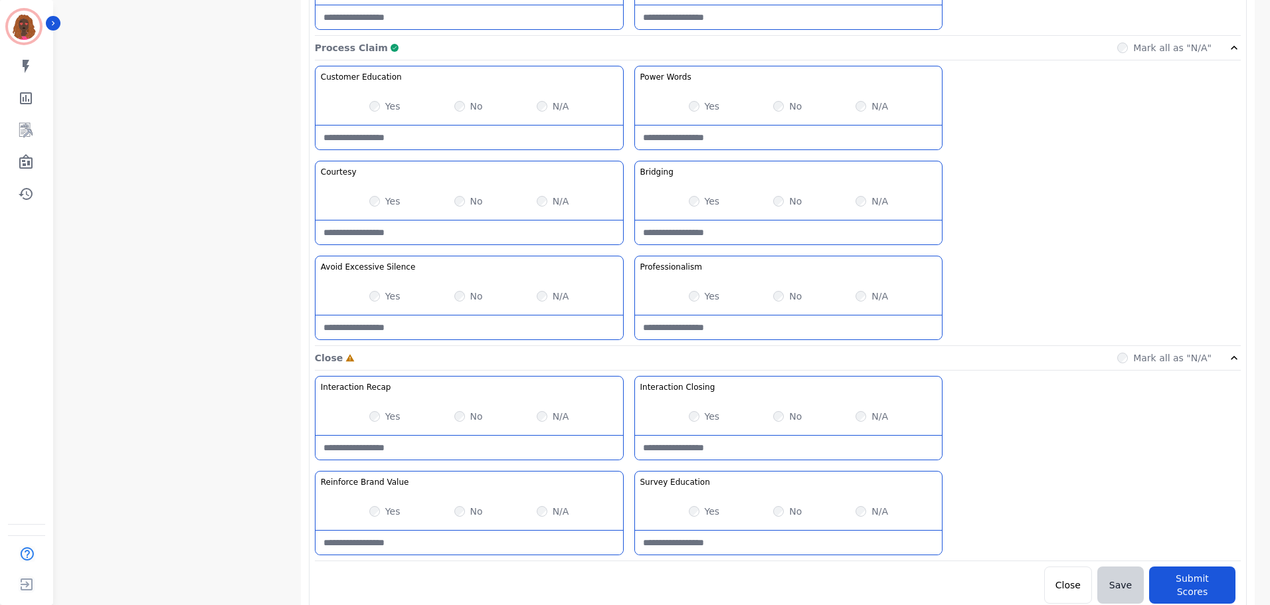
scroll to position [1054, 0]
click at [732, 443] on Closing-note at bounding box center [789, 447] width 308 height 24
type Closing-note "**********"
click at [434, 535] on Value-note at bounding box center [470, 542] width 308 height 24
type Value-note "*"
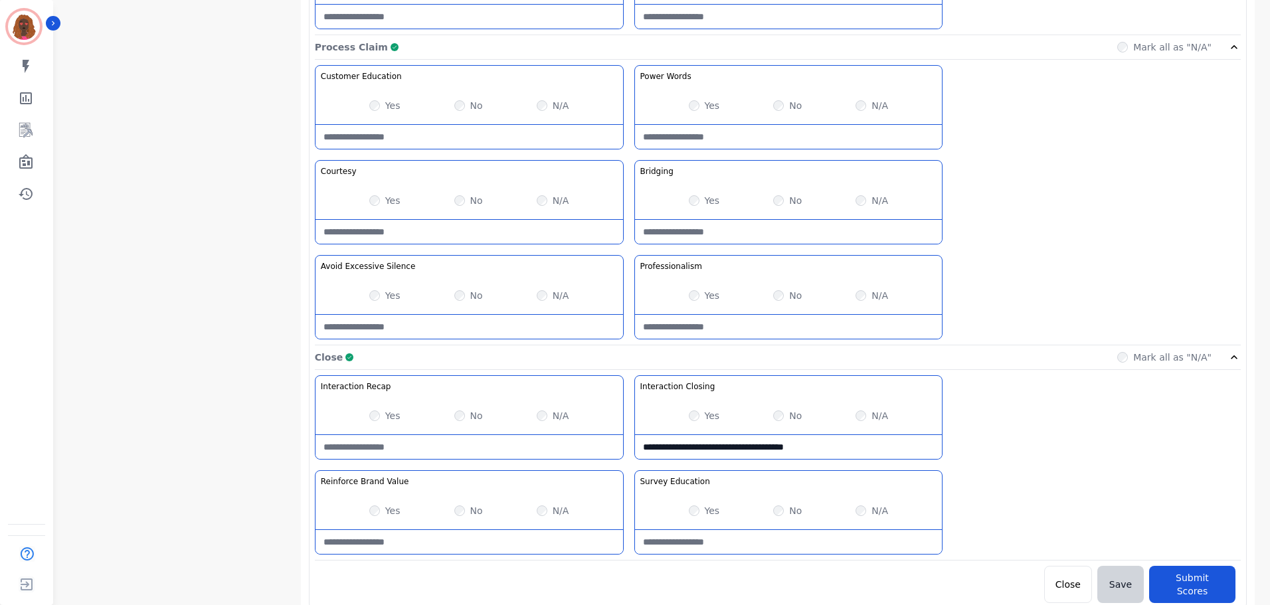
type Value-note "*"
type Value-note "**********"
click at [772, 539] on Education-note at bounding box center [789, 542] width 308 height 24
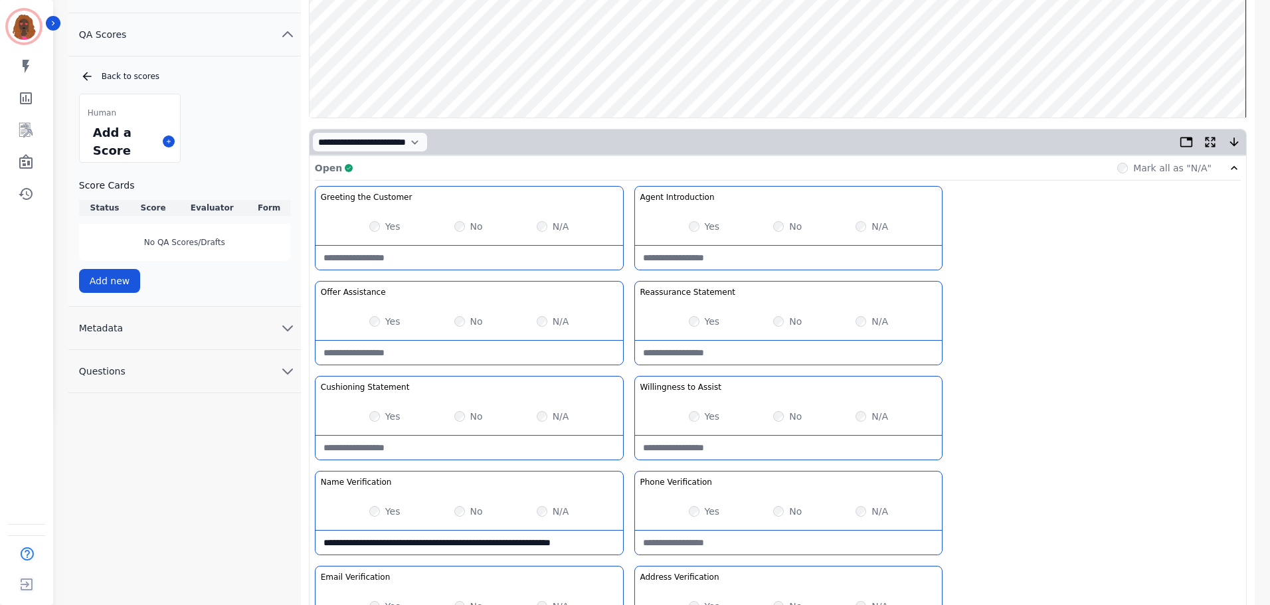
scroll to position [191, 0]
type Education-note "**********"
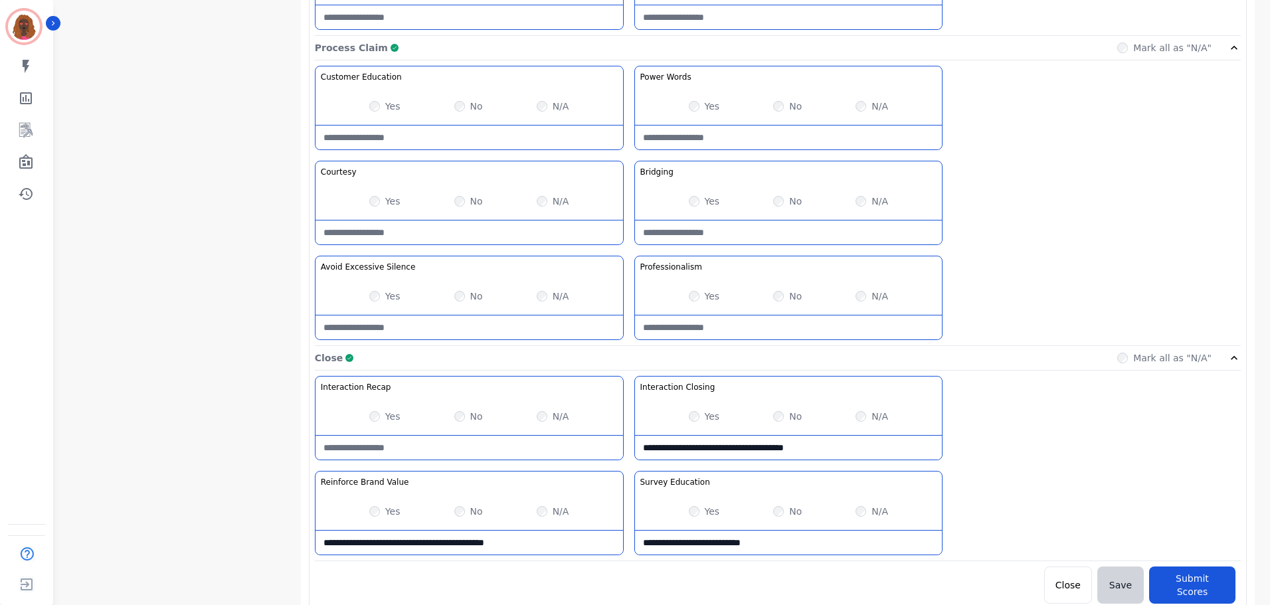
scroll to position [1054, 0]
click at [1201, 576] on button "Submit Scores" at bounding box center [1192, 584] width 86 height 37
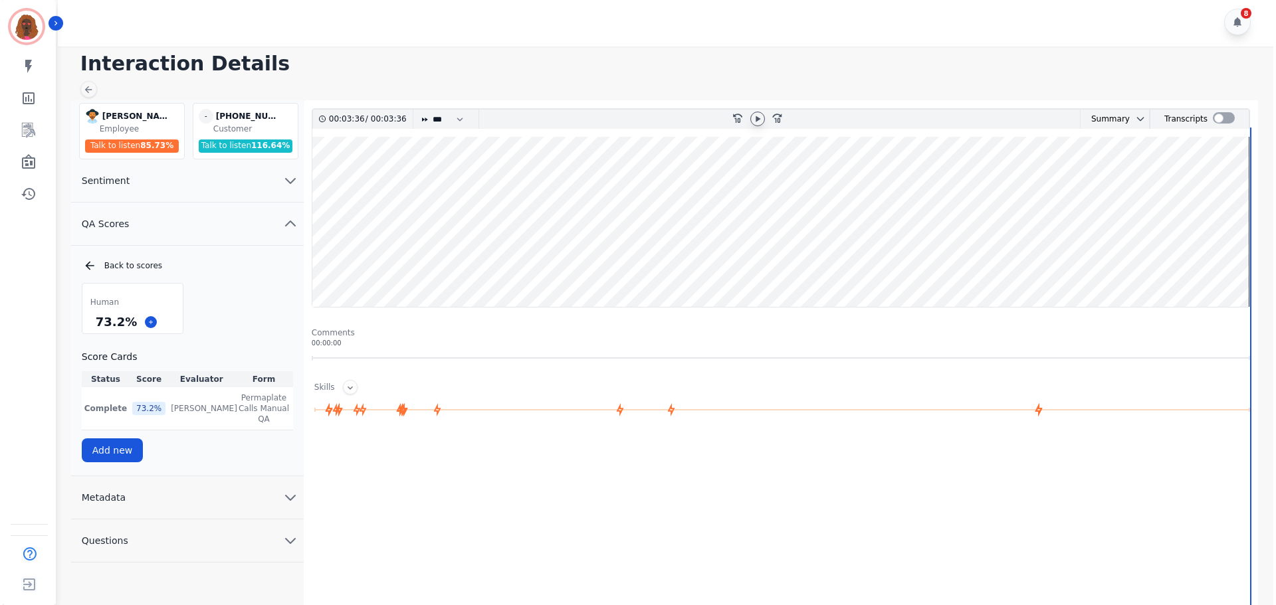
scroll to position [0, 0]
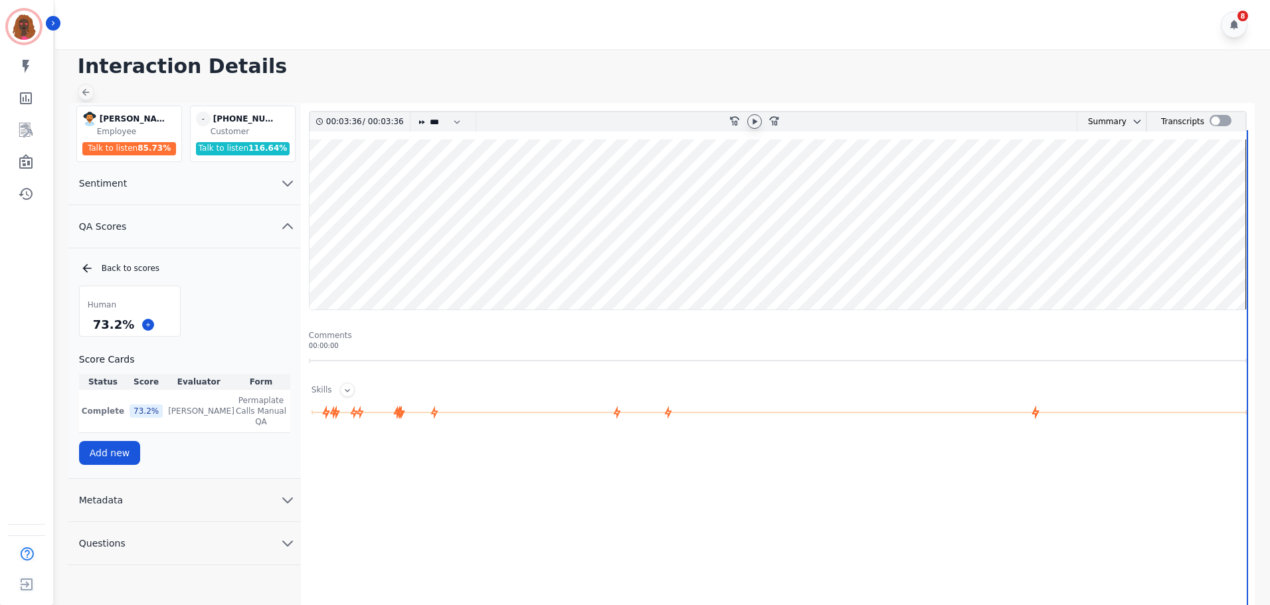
click at [90, 90] on icon at bounding box center [85, 92] width 11 height 11
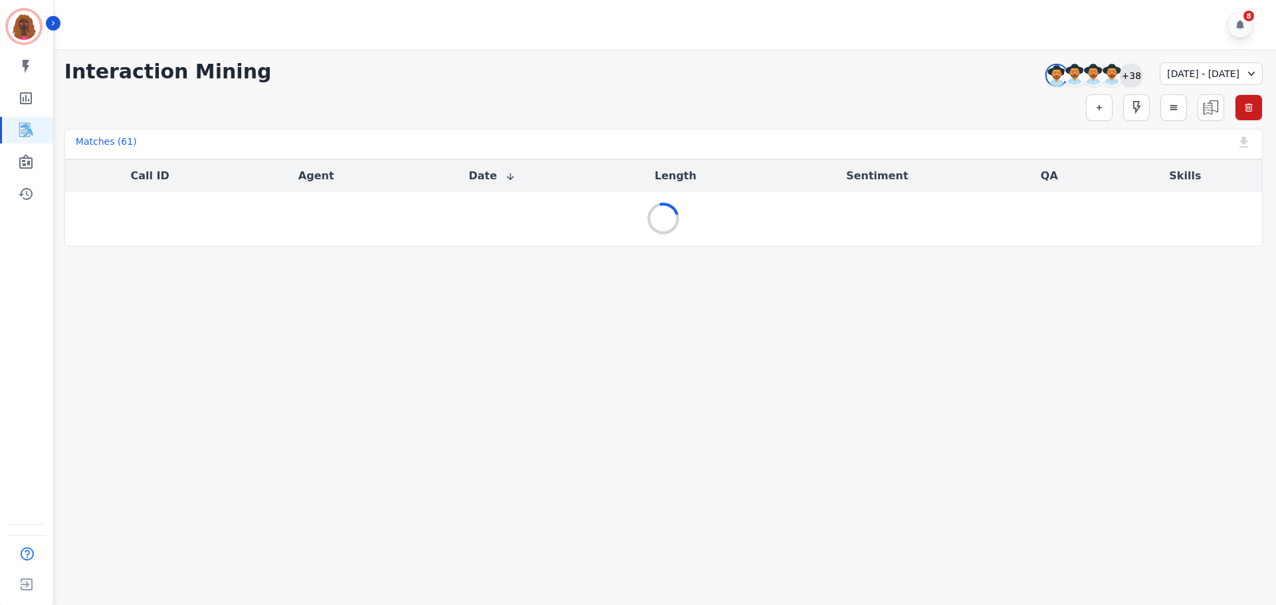
click at [1120, 72] on div "+38" at bounding box center [1131, 75] width 23 height 23
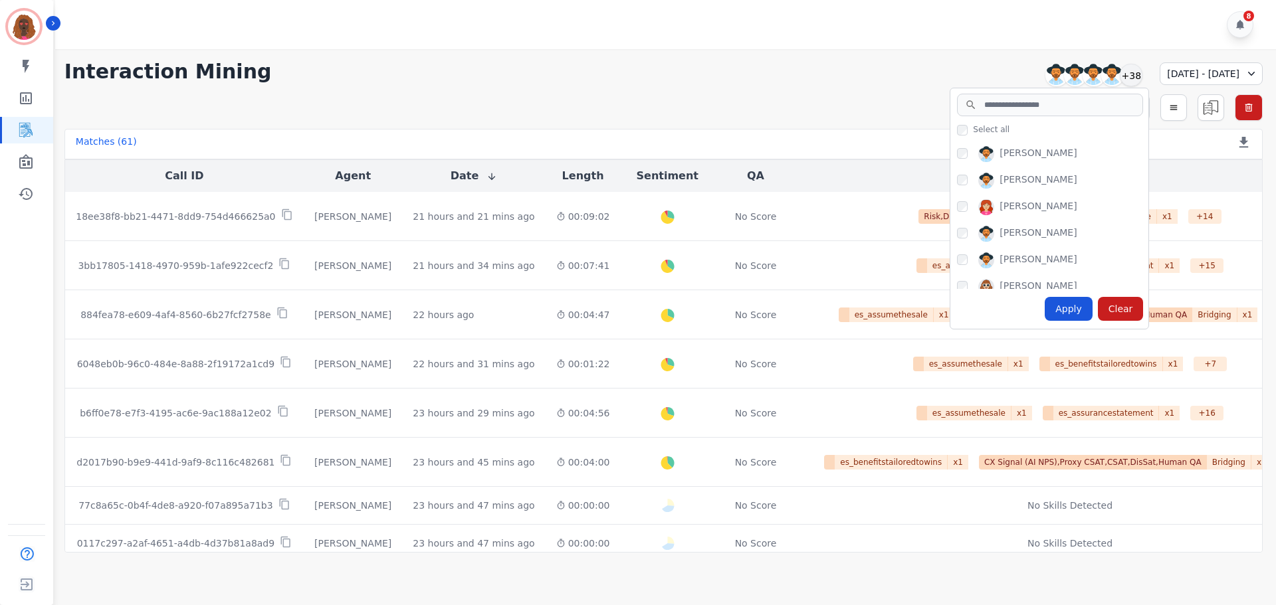
scroll to position [663, 0]
click at [957, 211] on div "[PERSON_NAME]" at bounding box center [1052, 209] width 191 height 21
click at [1044, 312] on div "Apply" at bounding box center [1068, 309] width 48 height 24
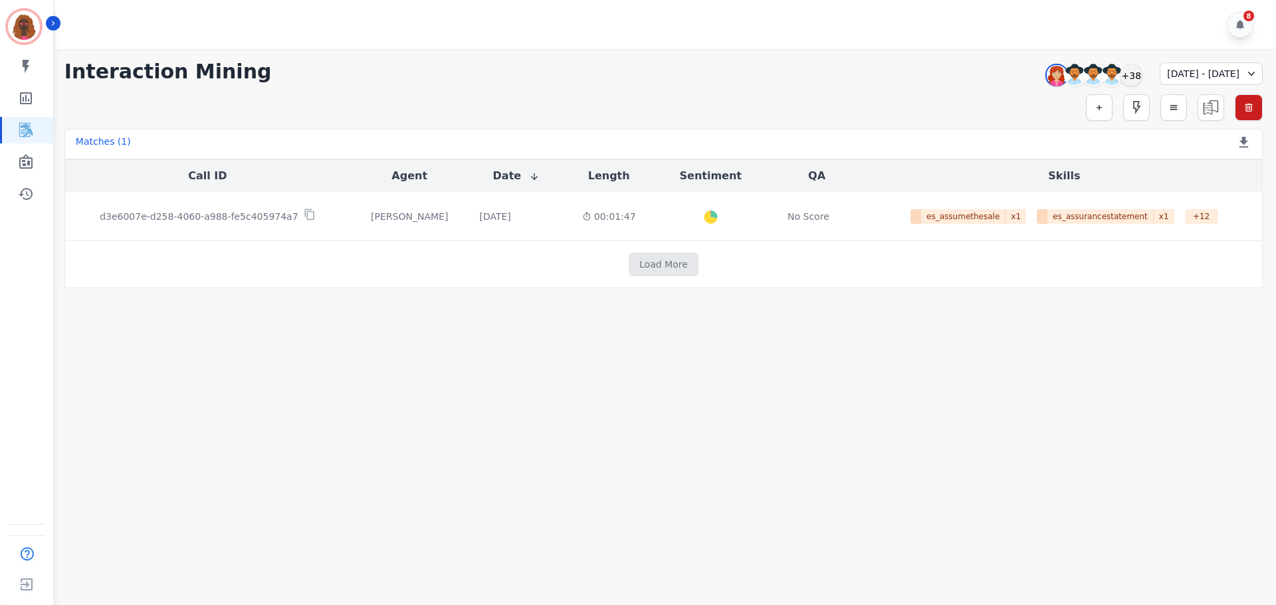
click at [1220, 68] on div "[DATE] - [DATE]" at bounding box center [1210, 73] width 103 height 23
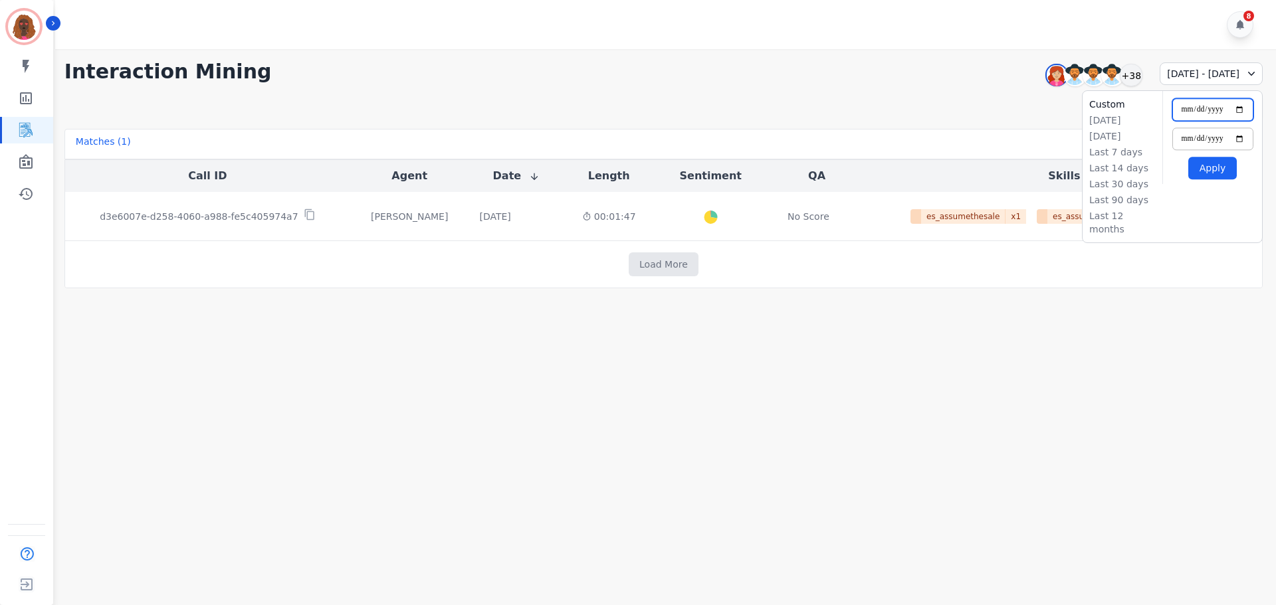
click at [1233, 106] on input "**********" at bounding box center [1212, 109] width 81 height 23
click at [1237, 108] on input "**********" at bounding box center [1212, 109] width 81 height 23
click at [872, 80] on div "**********" at bounding box center [663, 72] width 1198 height 24
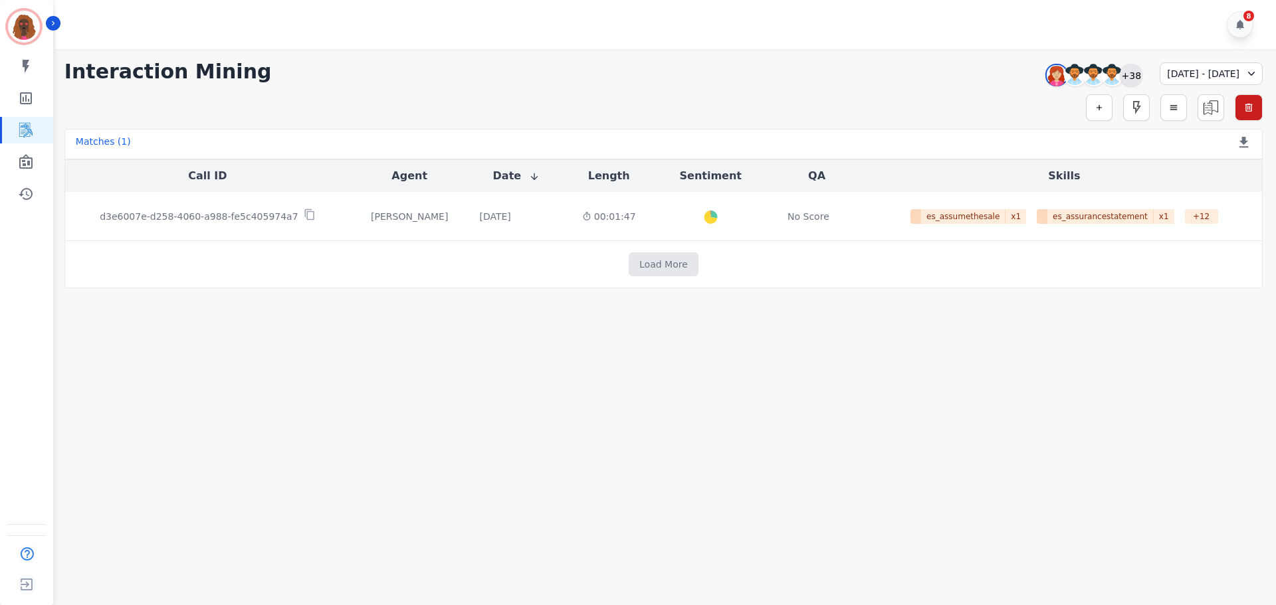
click at [1120, 72] on div "+38" at bounding box center [1131, 75] width 23 height 23
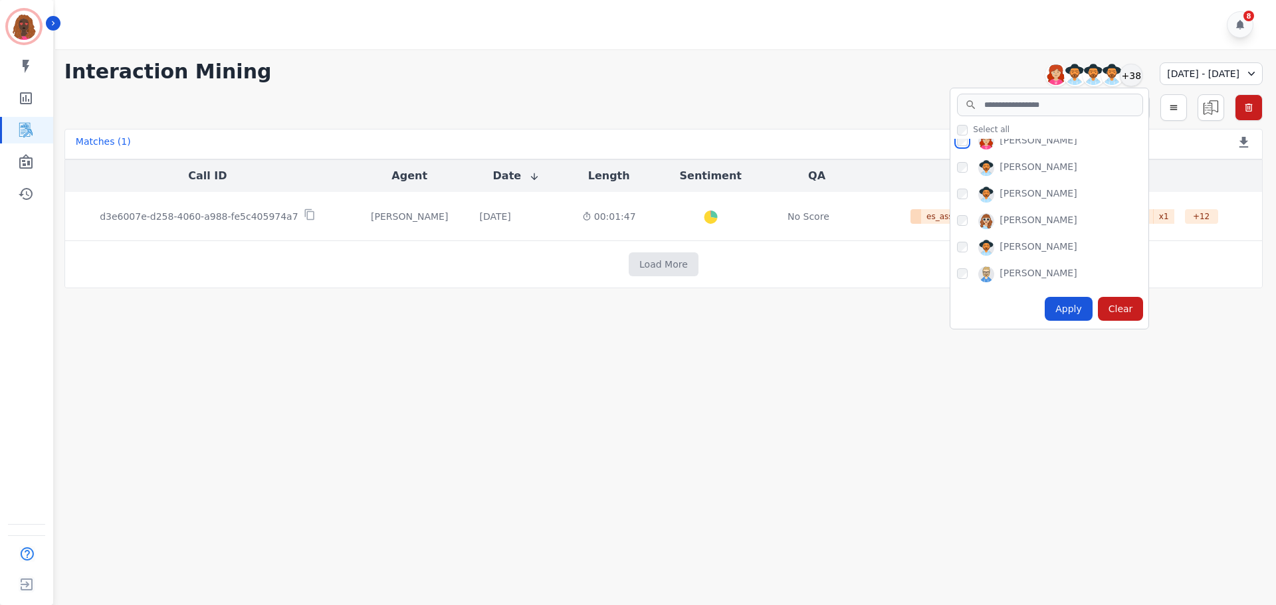
scroll to position [730, 0]
click at [1044, 310] on div "Apply" at bounding box center [1068, 309] width 48 height 24
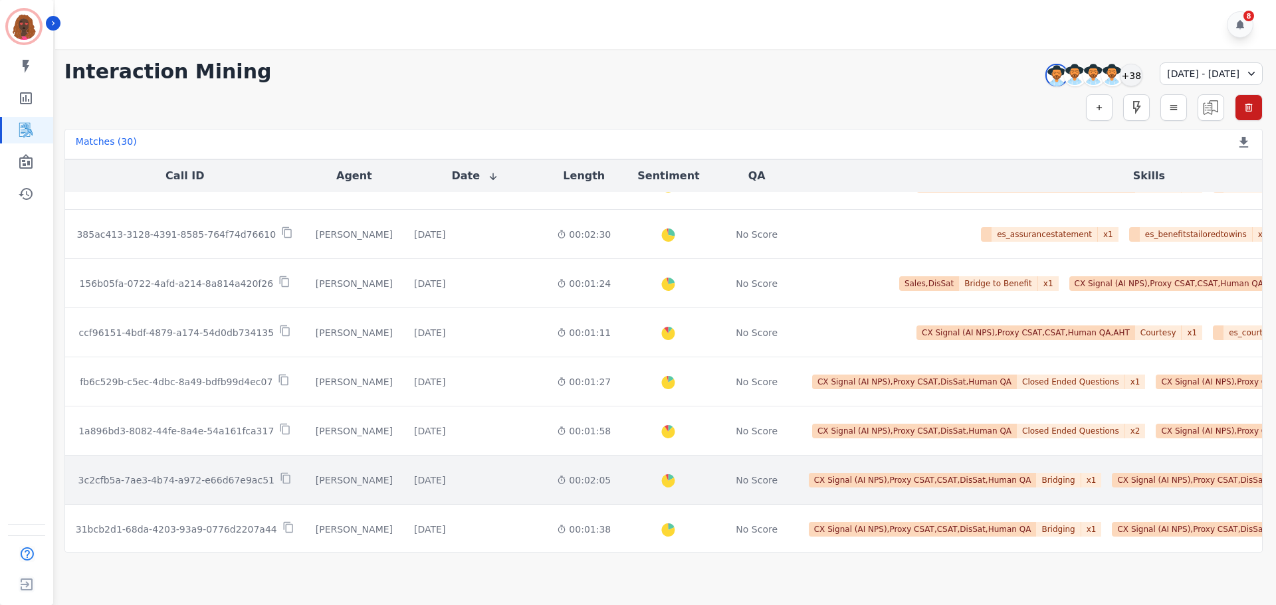
scroll to position [672, 0]
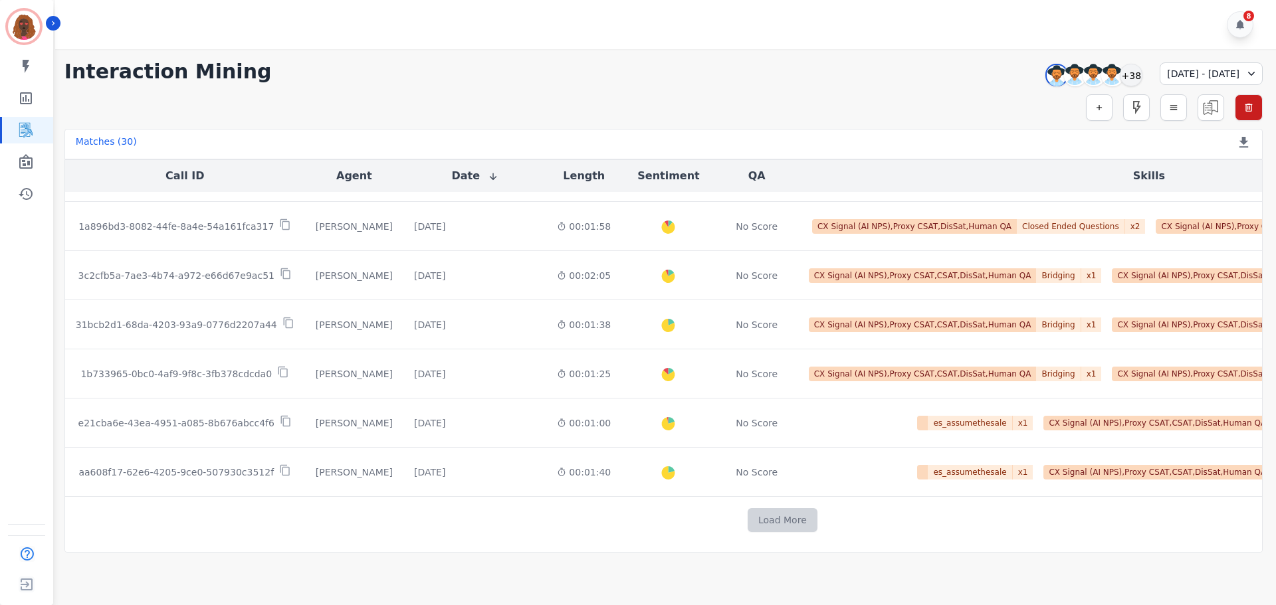
click at [747, 514] on button "Load More" at bounding box center [782, 520] width 70 height 24
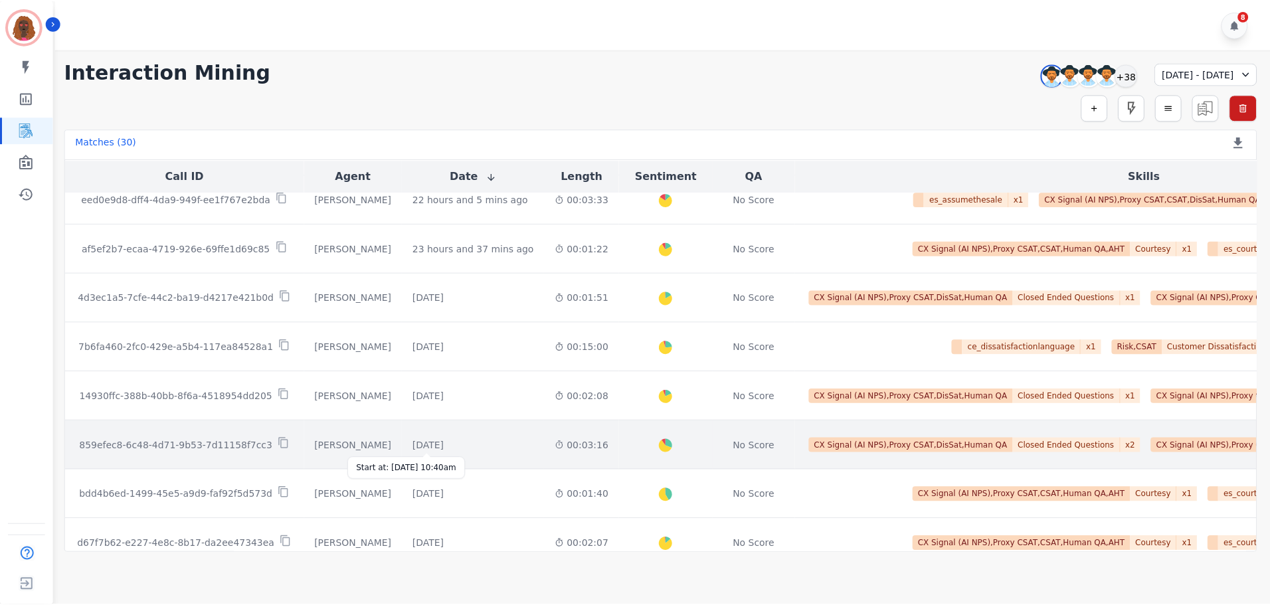
scroll to position [104, 0]
click at [445, 439] on div "[DATE]" at bounding box center [429, 445] width 31 height 13
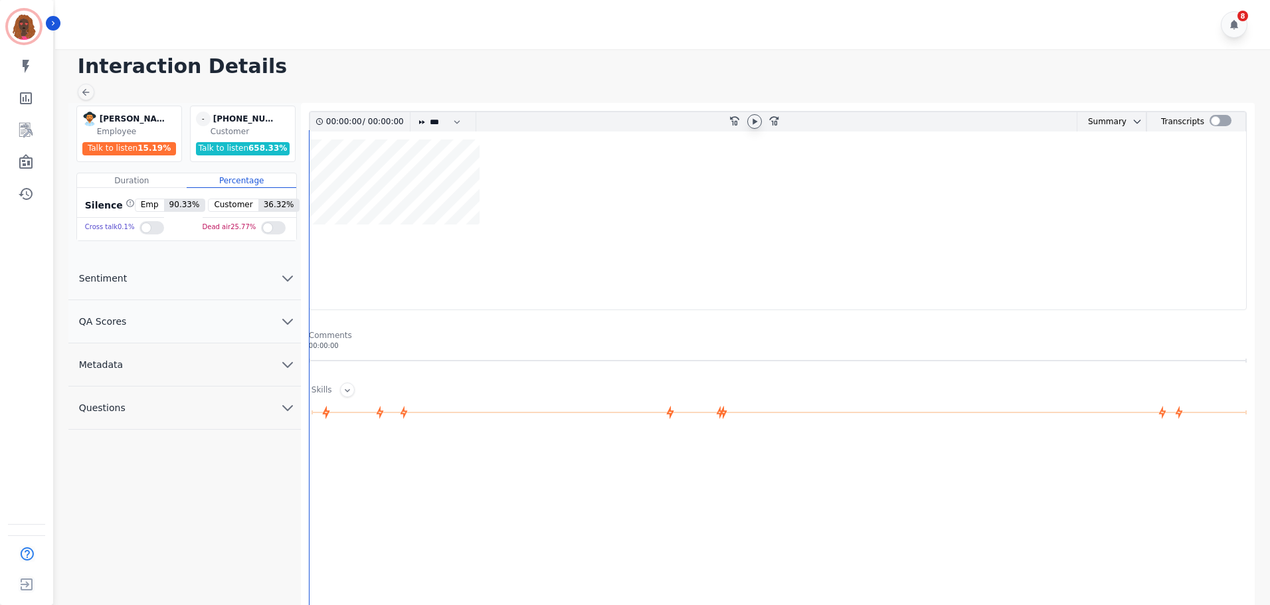
click at [758, 121] on icon at bounding box center [754, 121] width 11 height 11
drag, startPoint x: 753, startPoint y: 119, endPoint x: 717, endPoint y: 144, distance: 43.5
click at [753, 120] on icon at bounding box center [754, 121] width 5 height 6
click at [274, 328] on button "QA Scores" at bounding box center [184, 321] width 233 height 43
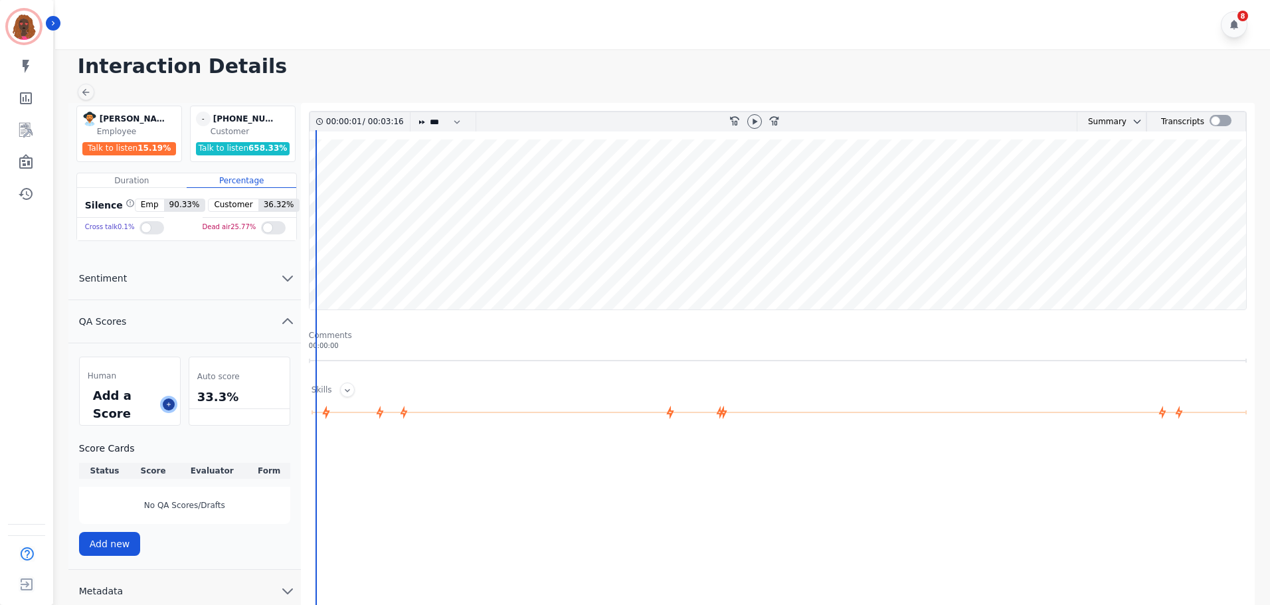
click at [169, 407] on icon at bounding box center [168, 404] width 7 height 7
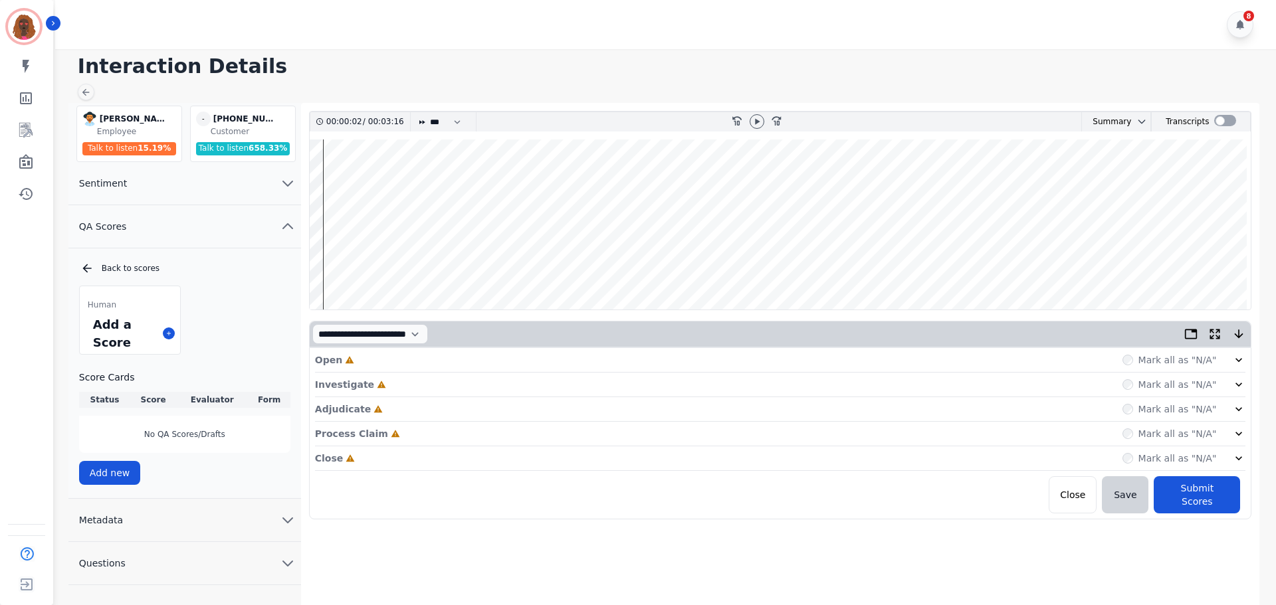
click at [431, 358] on div "Open Incomplete Mark all as "N/A"" at bounding box center [780, 360] width 931 height 25
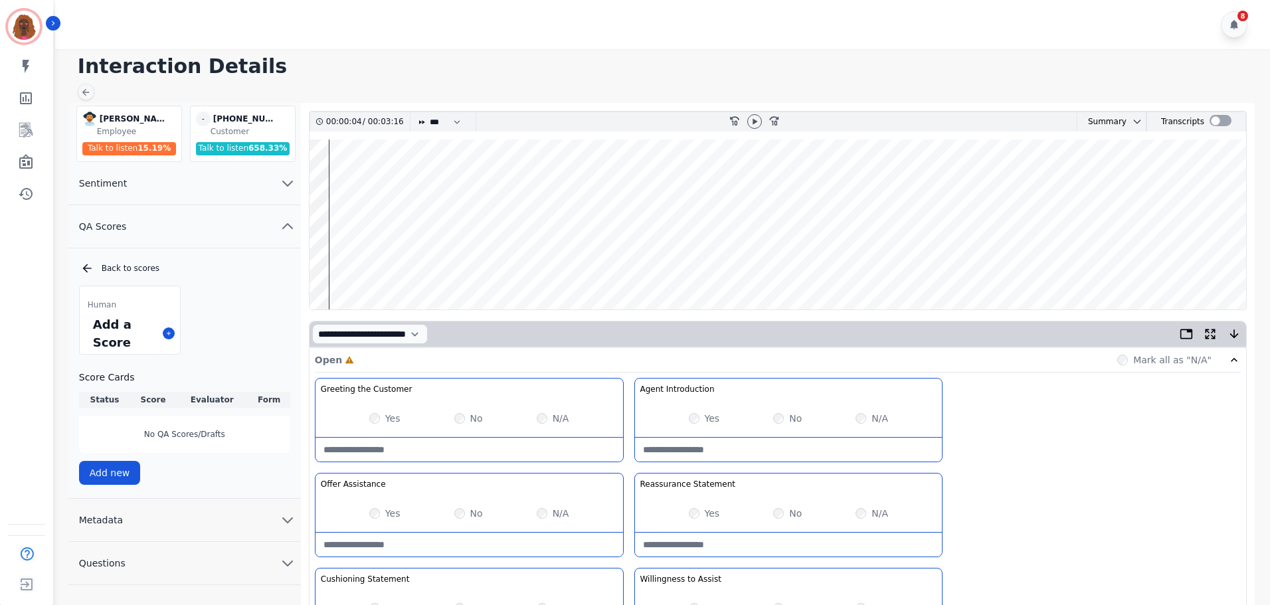
click at [335, 266] on wave at bounding box center [778, 225] width 937 height 170
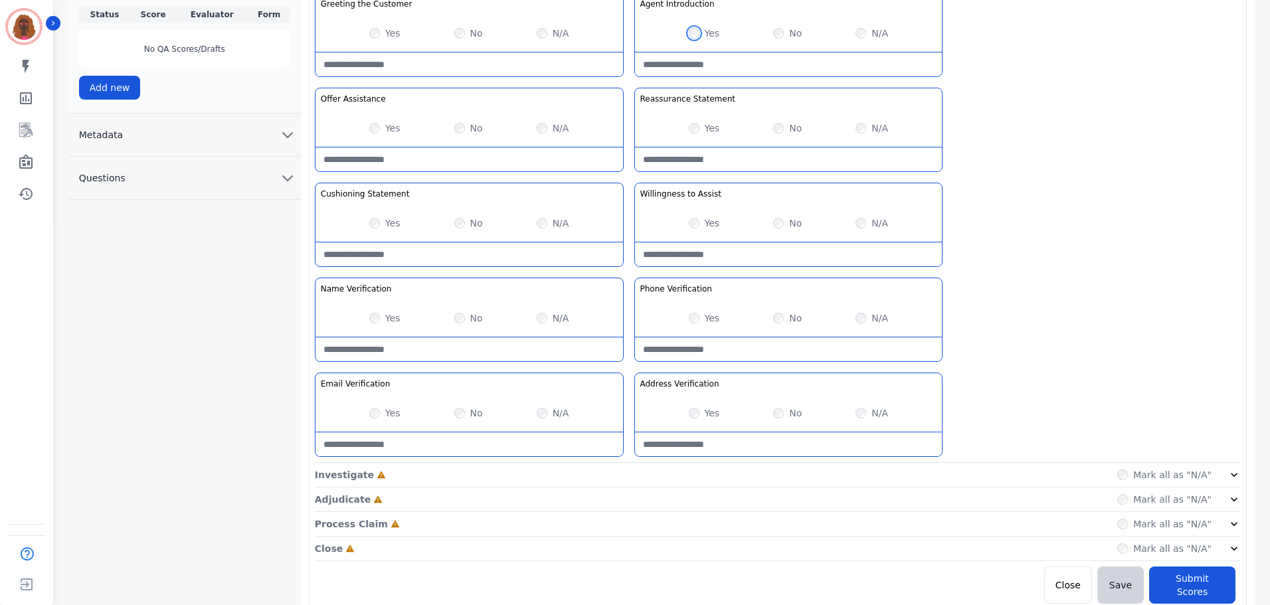
scroll to position [386, 0]
click at [629, 456] on div "Greeting the Customer Welcome is where we quickly greet our customer as a known…" at bounding box center [778, 227] width 926 height 470
click at [628, 487] on div "Investigate Incomplete Mark all as "N/A"" at bounding box center [778, 499] width 926 height 25
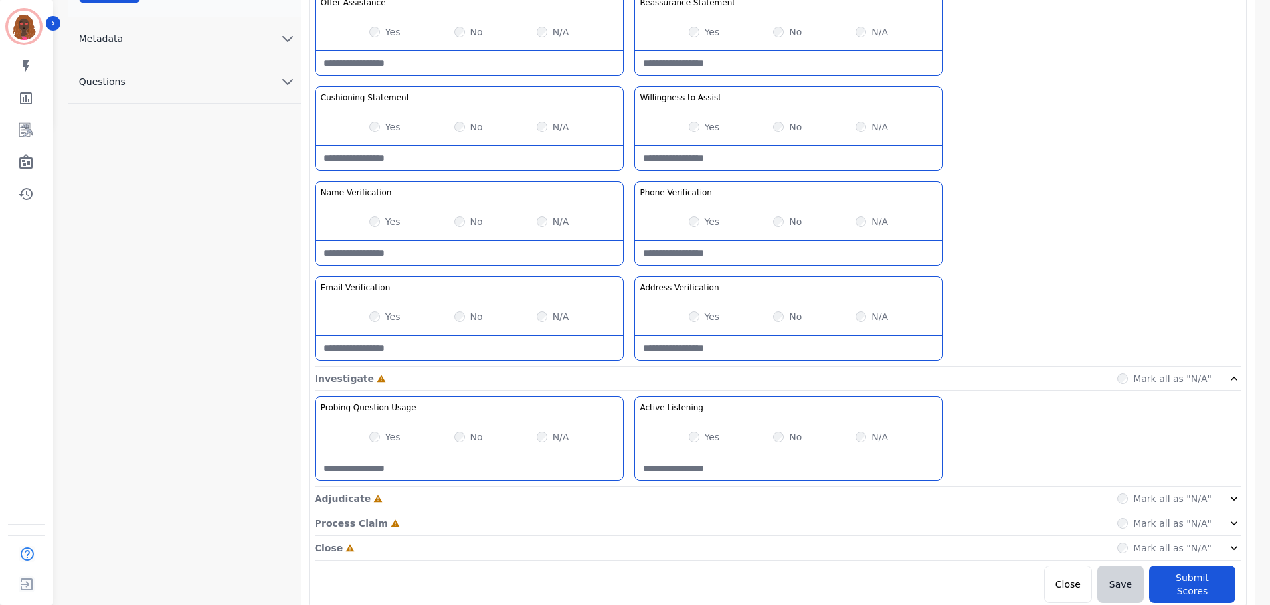
click at [630, 536] on div "Adjudicate Incomplete Mark all as "N/A"" at bounding box center [778, 548] width 926 height 25
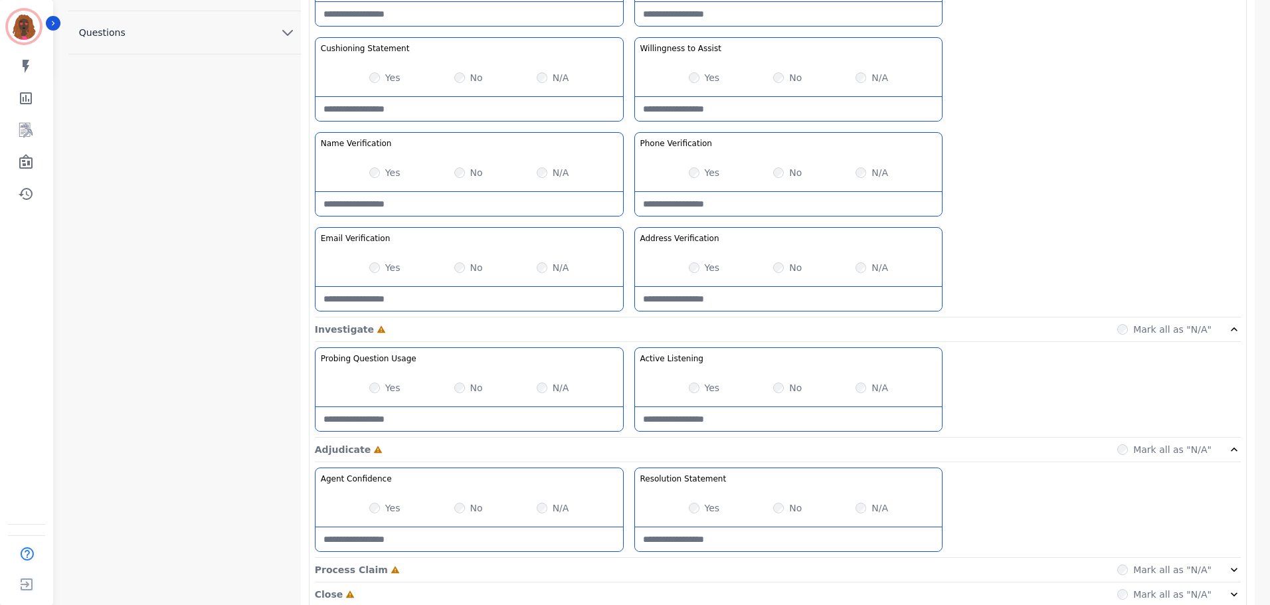
scroll to position [577, 0]
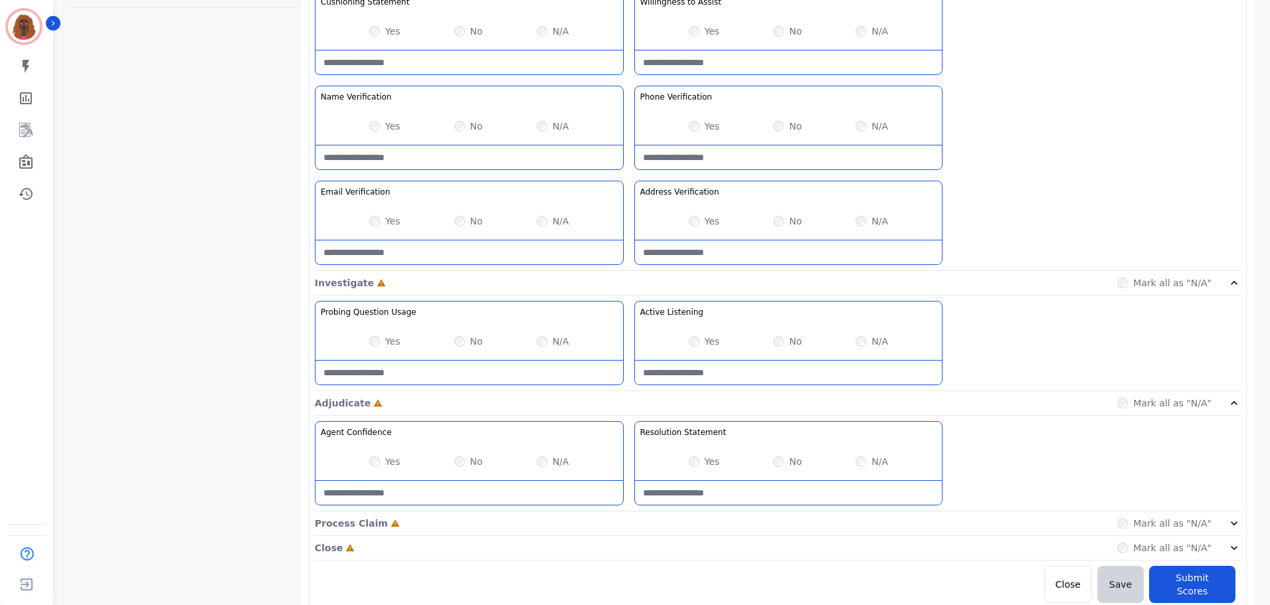
click at [633, 522] on div "Process Claim Incomplete Mark all as "N/A"" at bounding box center [778, 524] width 926 height 25
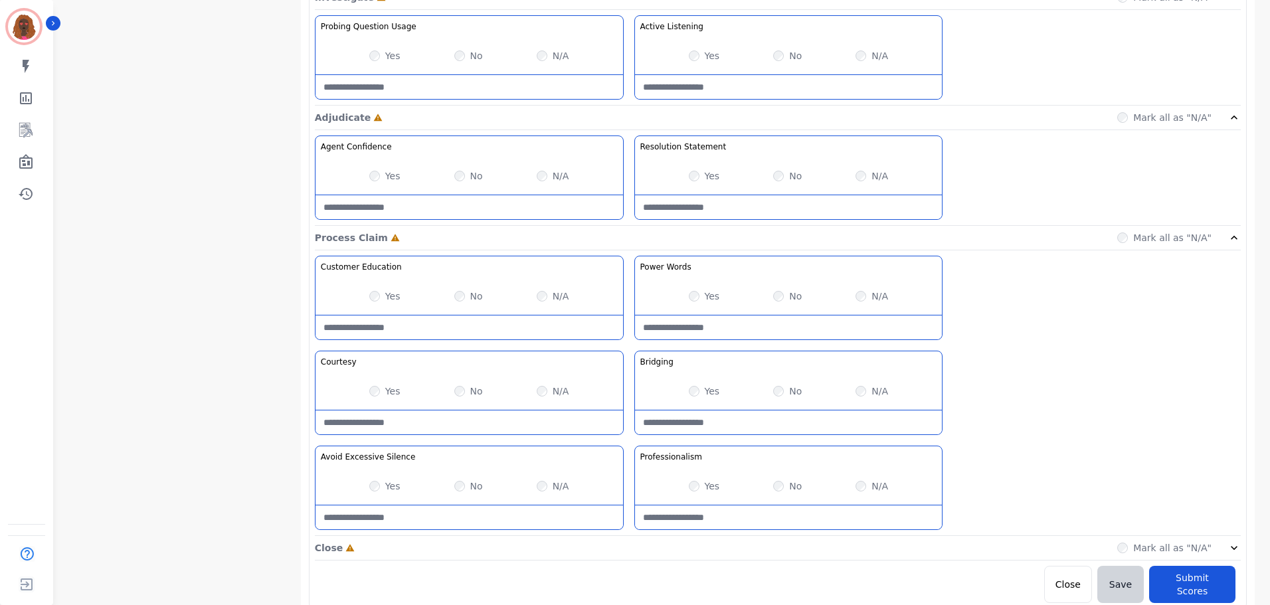
click at [632, 549] on div "Close Incomplete Mark all as "N/A"" at bounding box center [778, 548] width 926 height 25
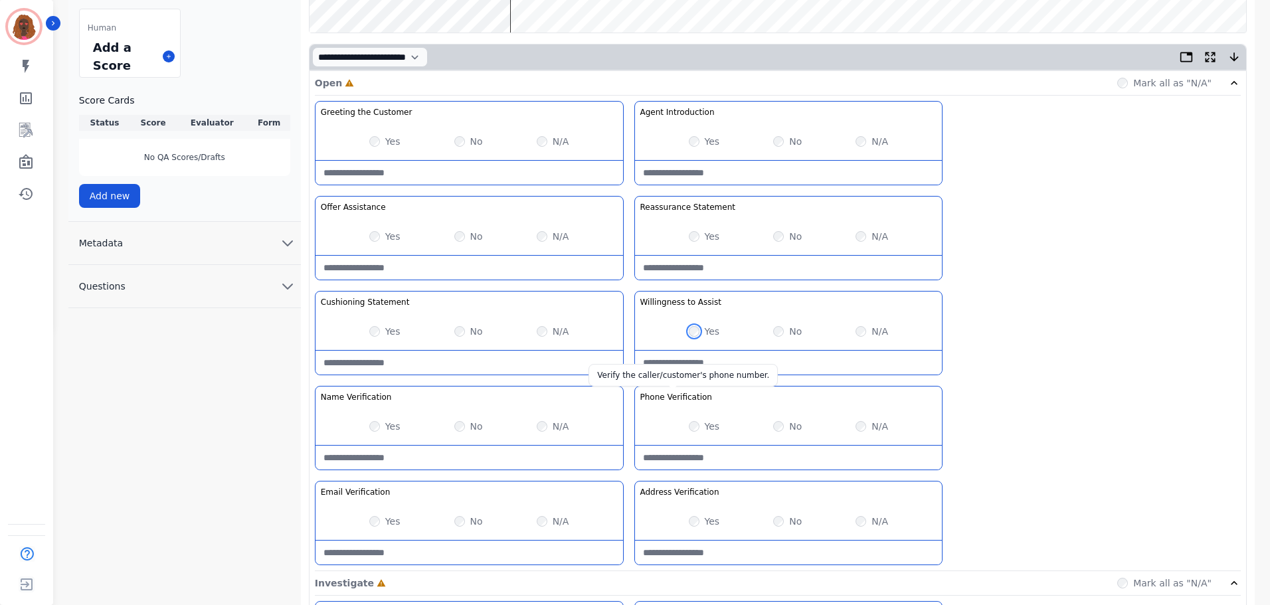
scroll to position [278, 0]
click at [862, 415] on div "Yes No N/A" at bounding box center [789, 425] width 308 height 37
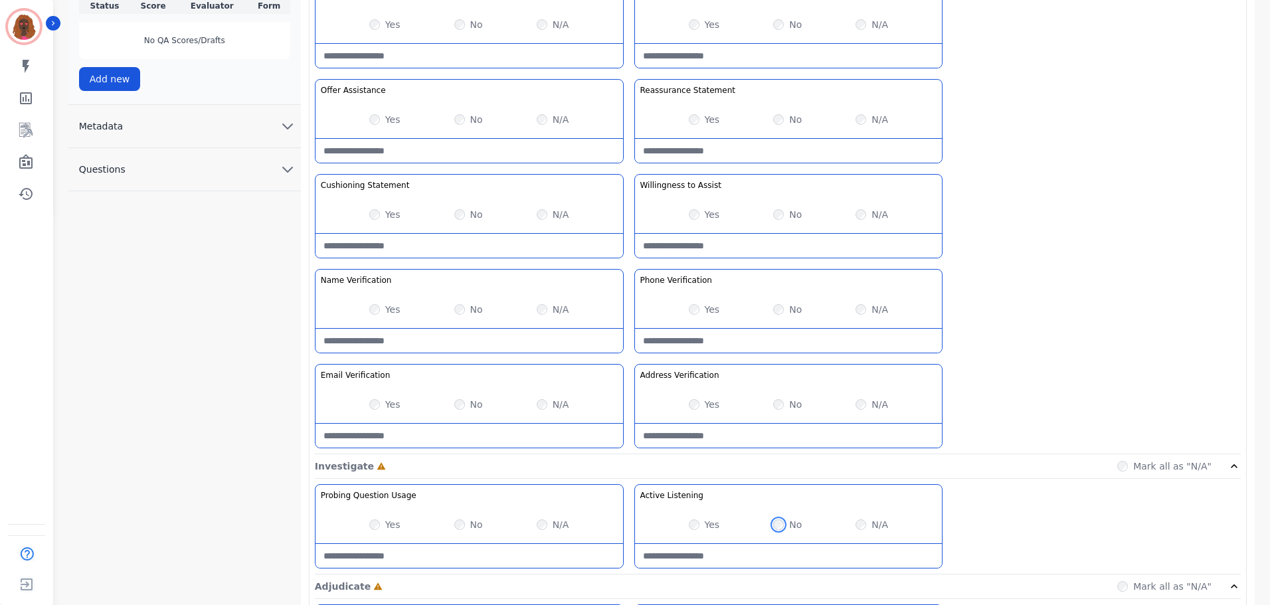
scroll to position [395, 0]
click at [715, 552] on Listening-note at bounding box center [789, 556] width 308 height 24
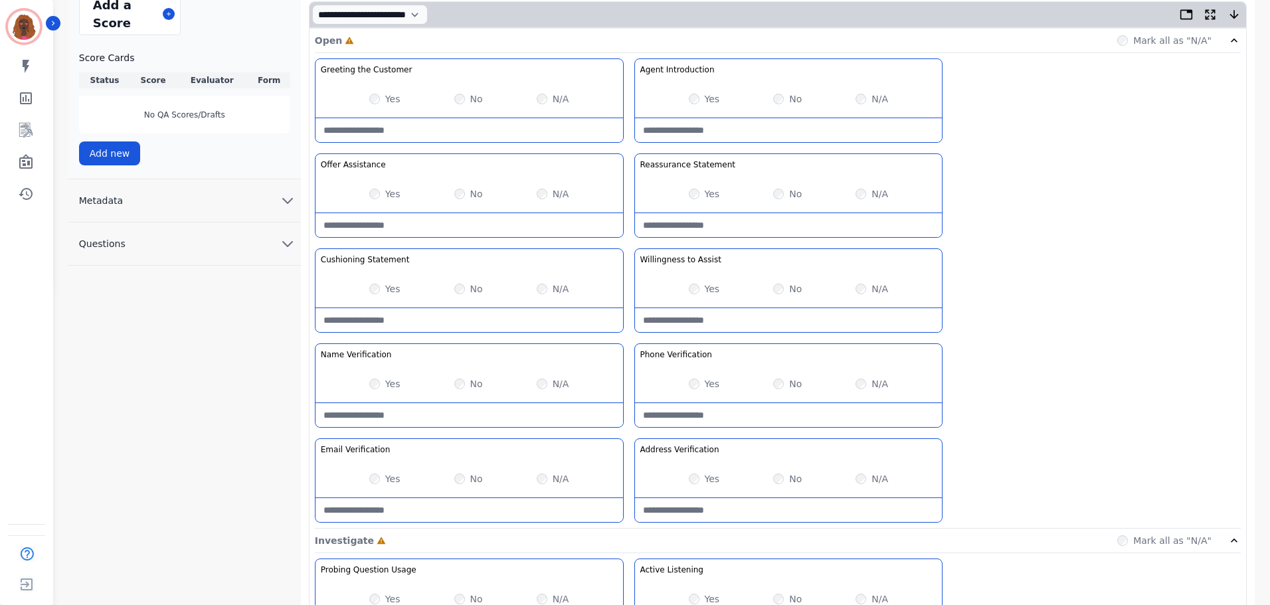
scroll to position [0, 0]
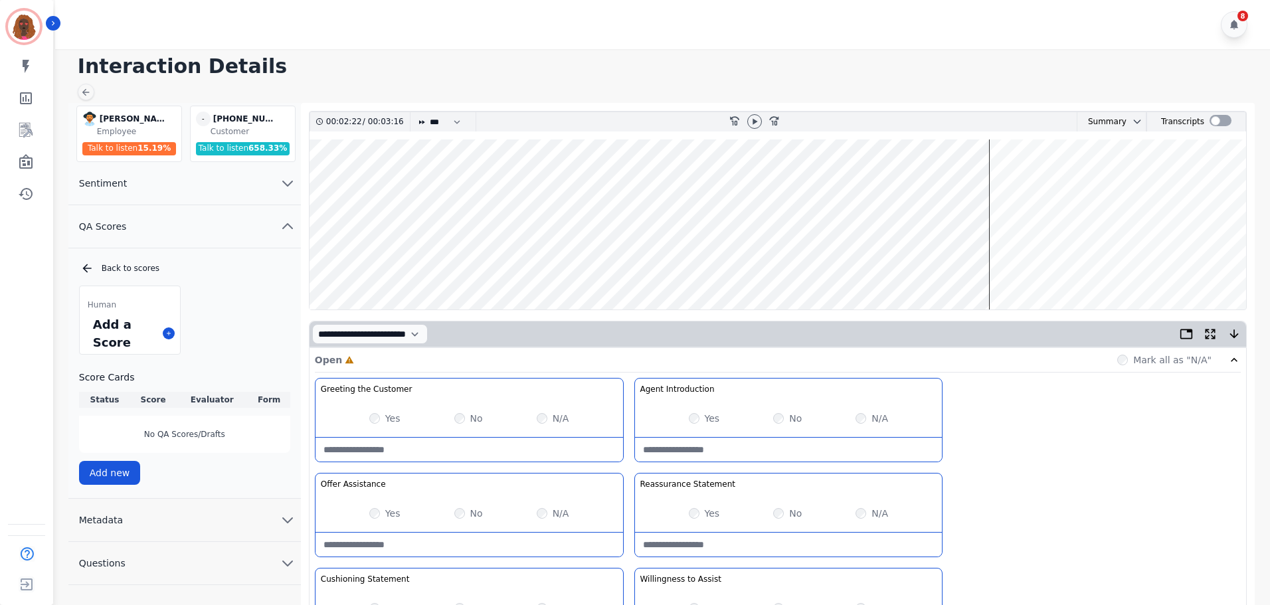
type Listening-note "**********"
click at [999, 264] on wave at bounding box center [778, 225] width 937 height 170
click at [749, 122] on icon at bounding box center [754, 121] width 11 height 11
click at [1007, 183] on wave at bounding box center [778, 225] width 937 height 170
click at [751, 120] on icon at bounding box center [754, 121] width 11 height 11
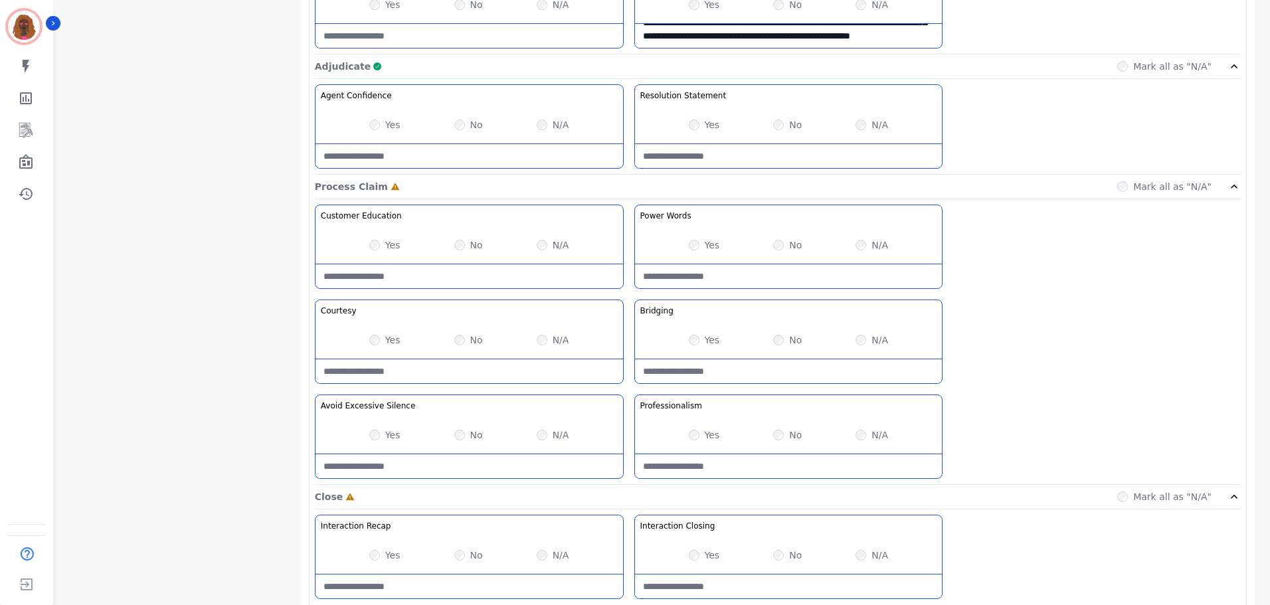
scroll to position [1054, 0]
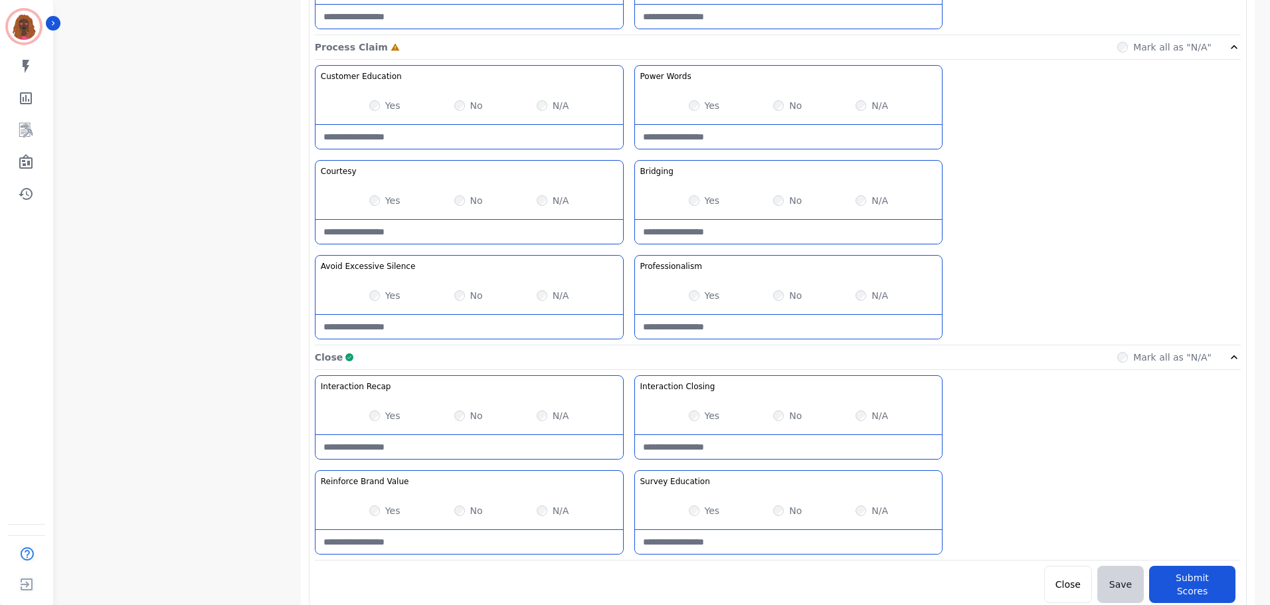
click at [530, 453] on Recap-note at bounding box center [470, 447] width 308 height 24
drag, startPoint x: 530, startPoint y: 453, endPoint x: 311, endPoint y: 450, distance: 219.3
type Recap-note "**********"
click at [391, 545] on Value-note at bounding box center [470, 542] width 308 height 24
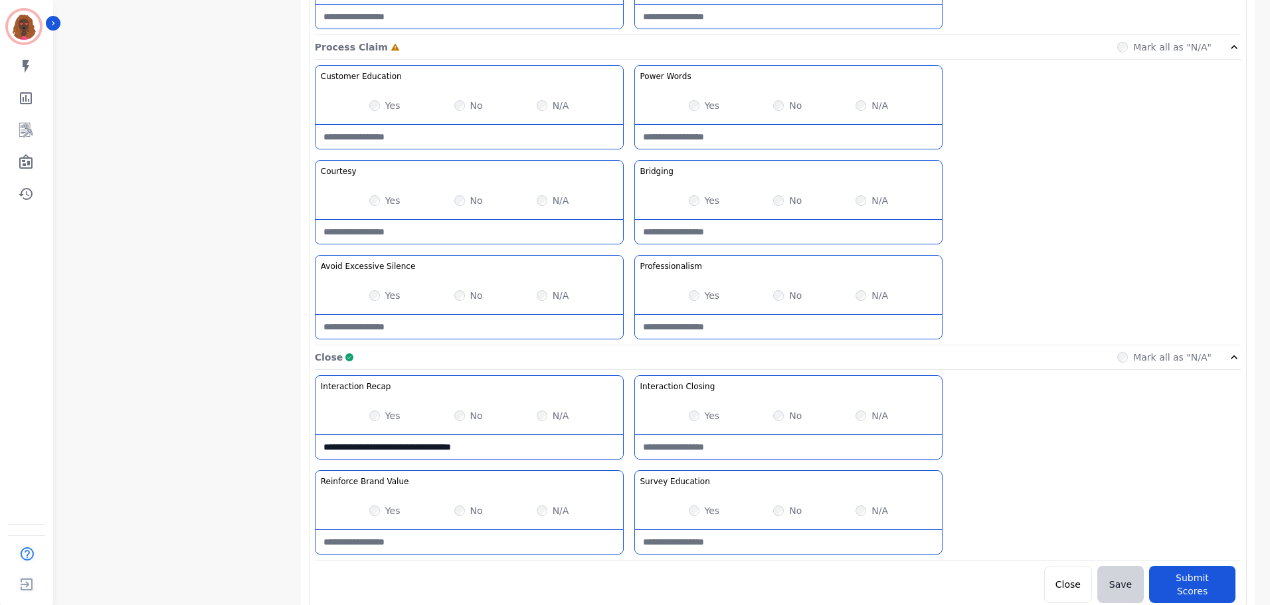
paste Value-note "**********"
type Value-note "**********"
click at [648, 545] on Education-note at bounding box center [789, 542] width 308 height 24
paste Education-note "**********"
type Education-note "**********"
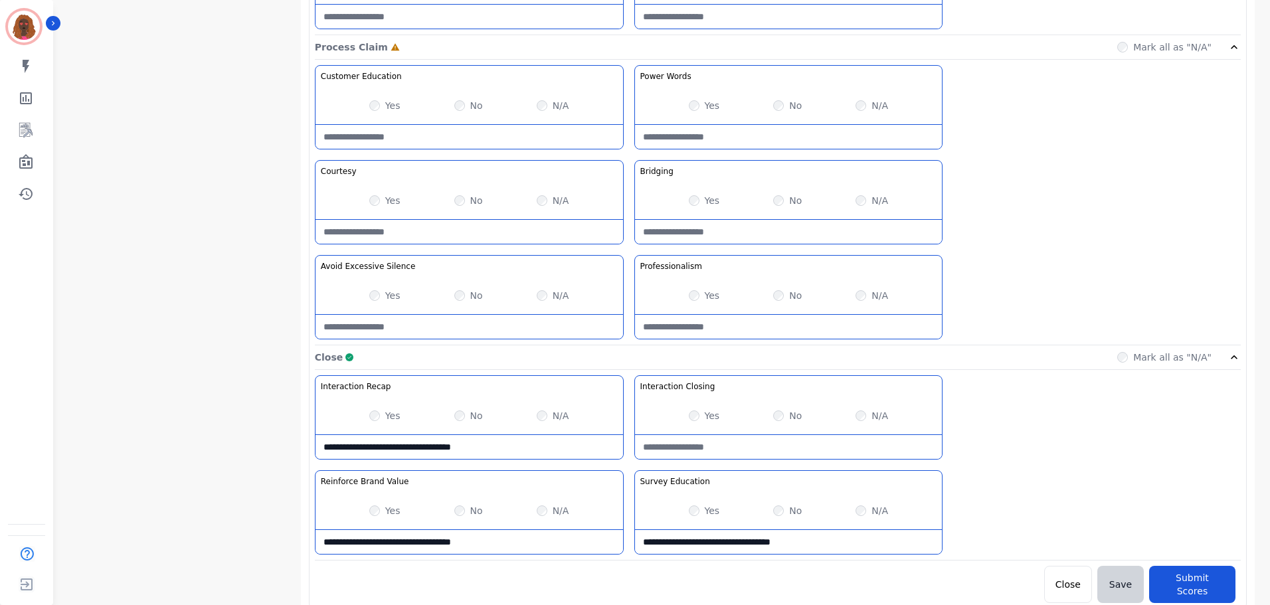
click at [702, 444] on Closing-note at bounding box center [789, 447] width 308 height 24
paste Closing-note "**********"
type Closing-note "**********"
click at [771, 224] on Claim-Bridging-note at bounding box center [789, 232] width 308 height 24
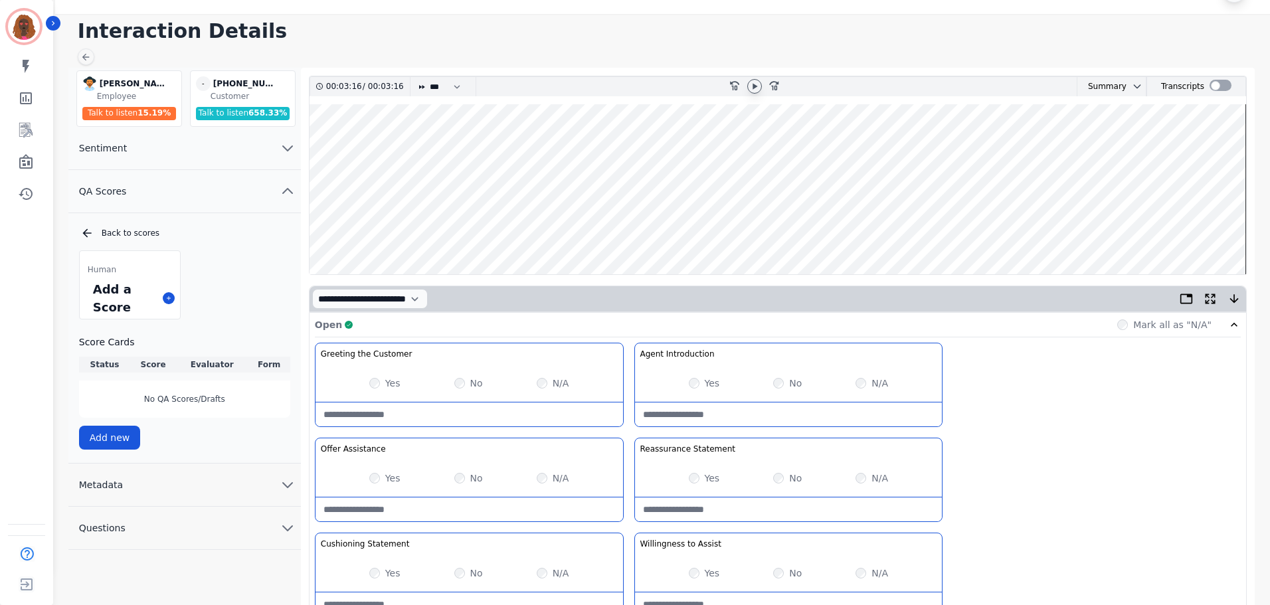
scroll to position [0, 0]
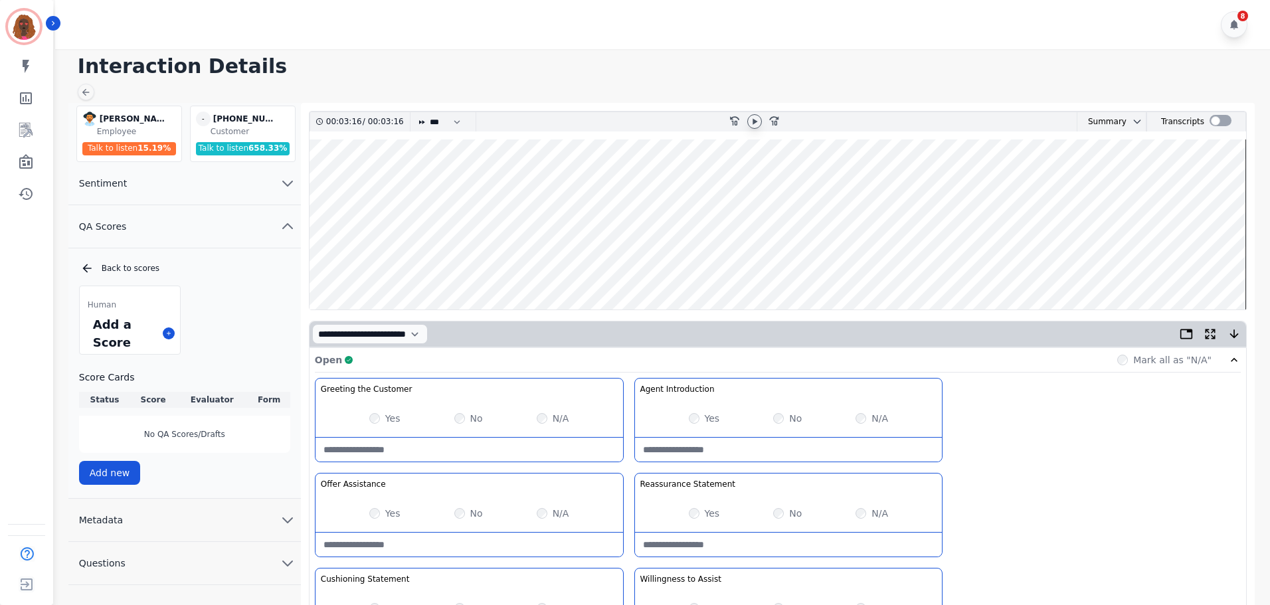
type Claim-Bridging-note "**********"
click at [411, 263] on wave at bounding box center [778, 225] width 937 height 170
click at [410, 263] on wave at bounding box center [778, 225] width 937 height 170
click at [751, 120] on icon at bounding box center [754, 121] width 11 height 11
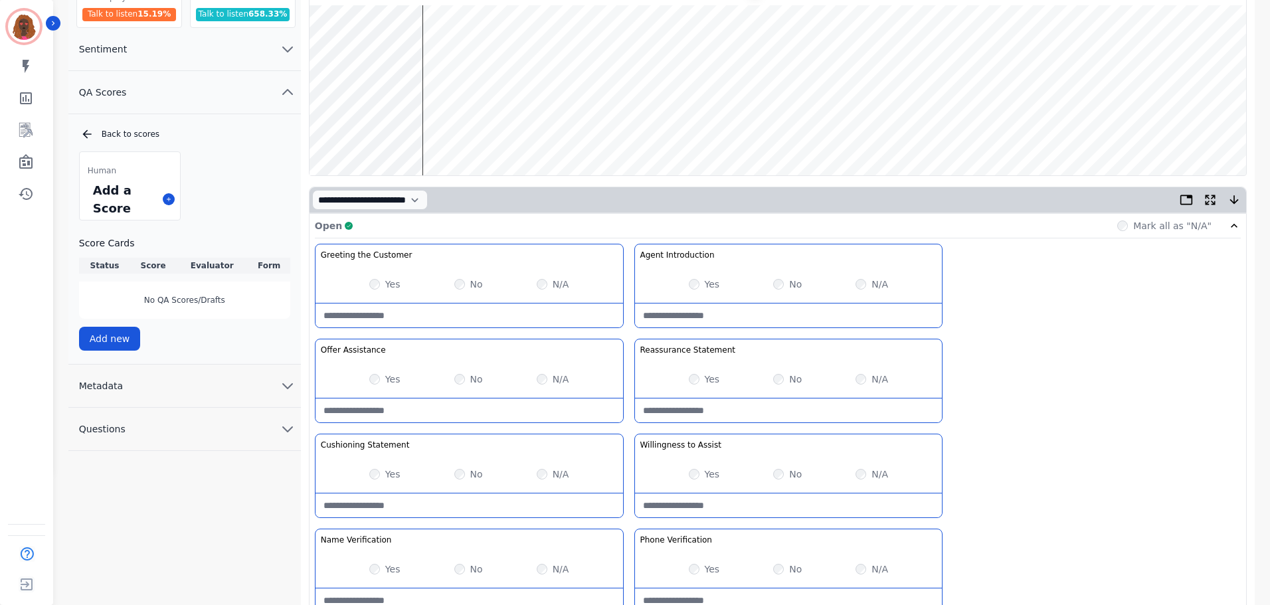
scroll to position [134, 0]
click at [466, 134] on wave at bounding box center [778, 91] width 937 height 170
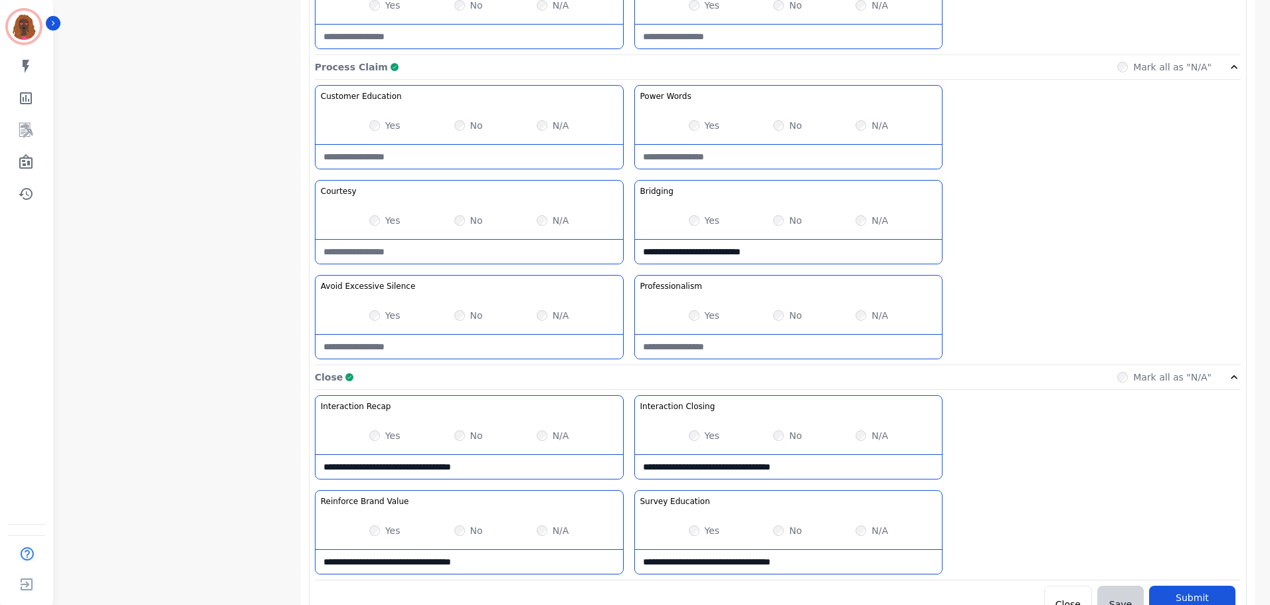
scroll to position [1054, 0]
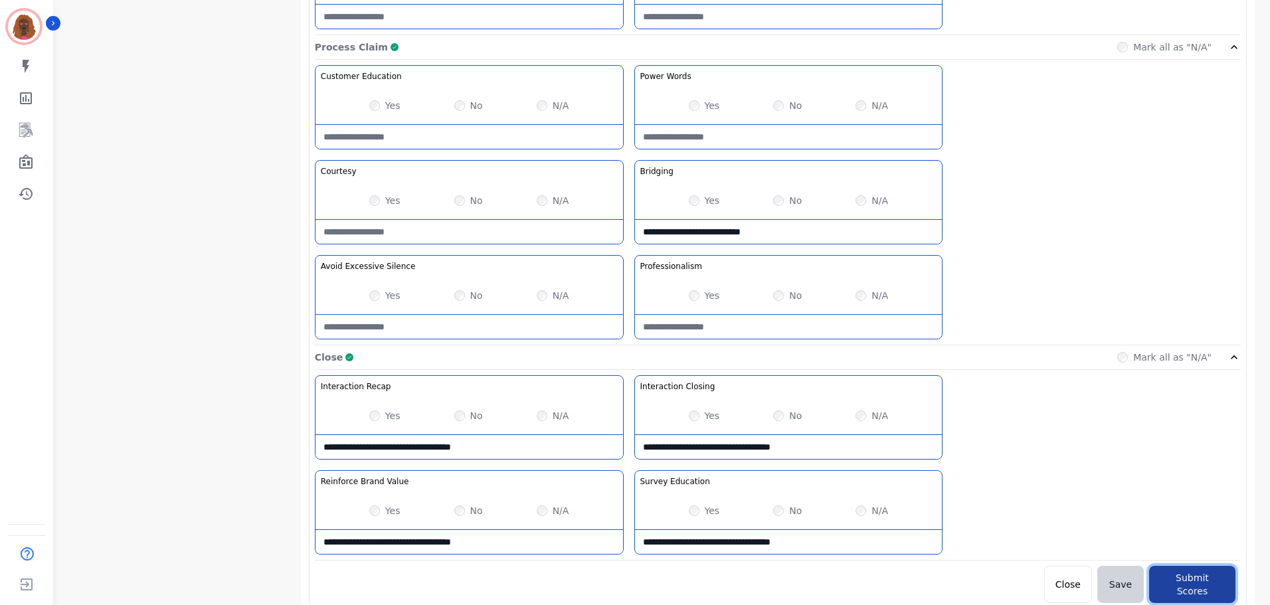
click at [1192, 573] on button "Submit Scores" at bounding box center [1192, 584] width 86 height 37
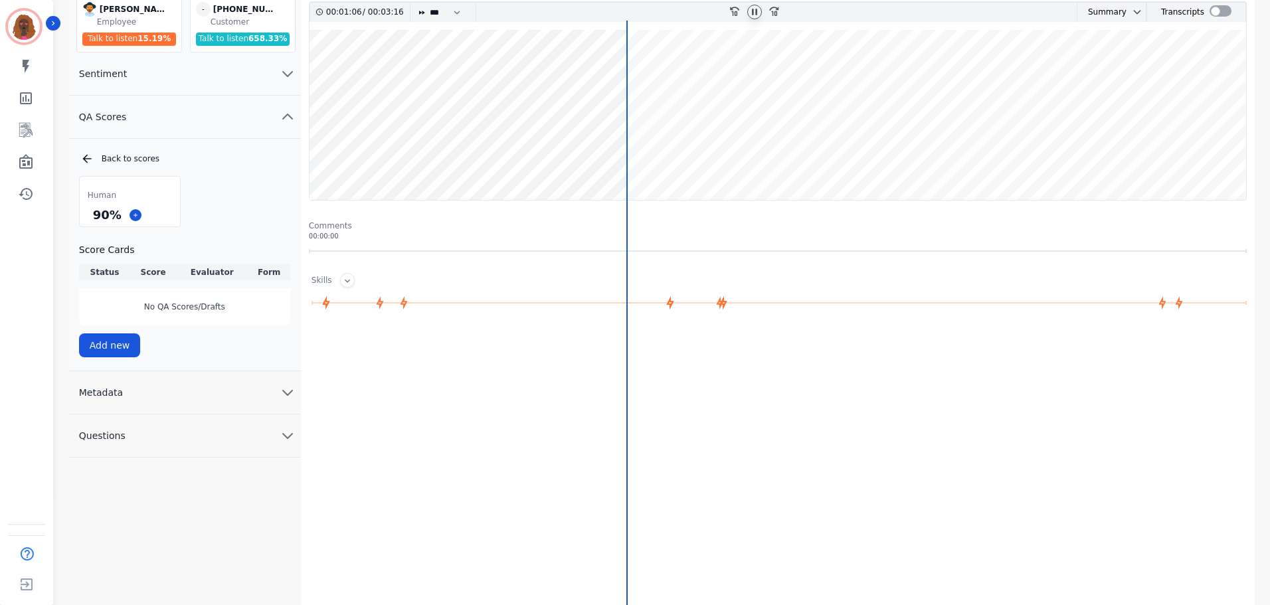
scroll to position [110, 0]
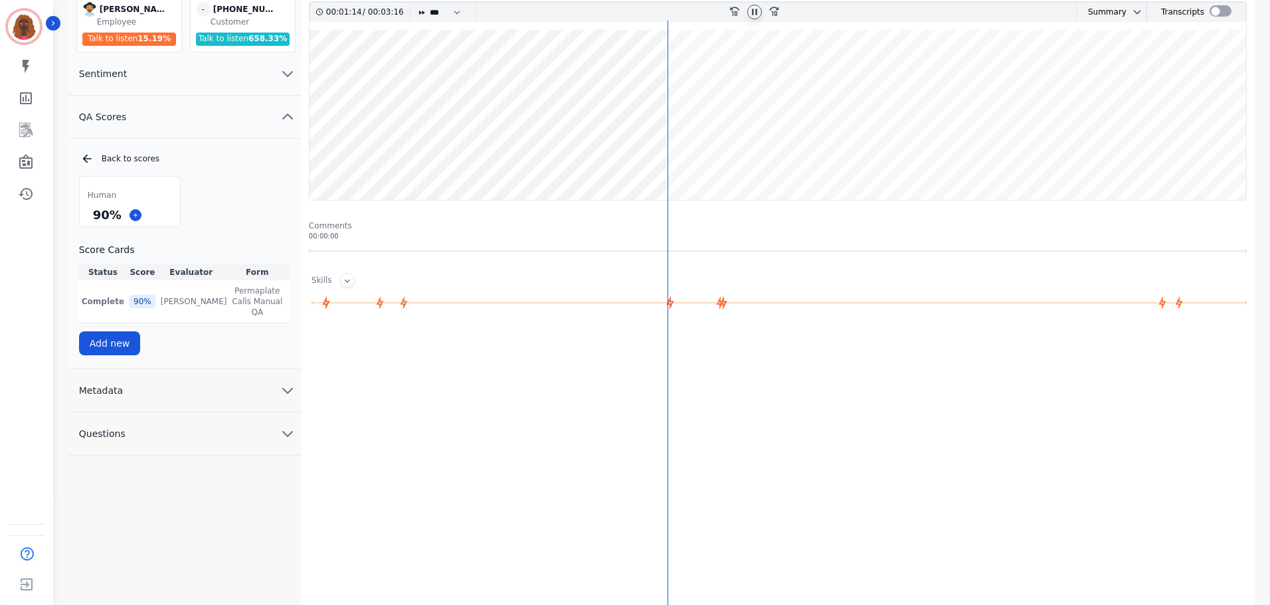
drag, startPoint x: 898, startPoint y: 480, endPoint x: 873, endPoint y: 480, distance: 25.2
click at [898, 480] on div at bounding box center [780, 465] width 943 height 266
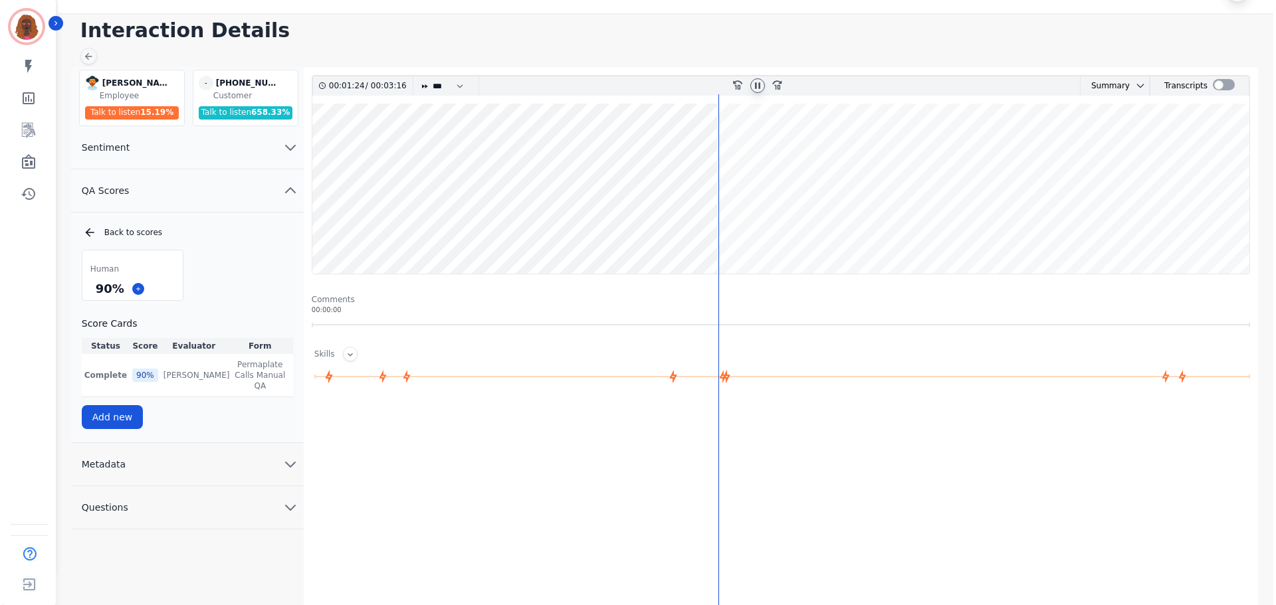
scroll to position [0, 0]
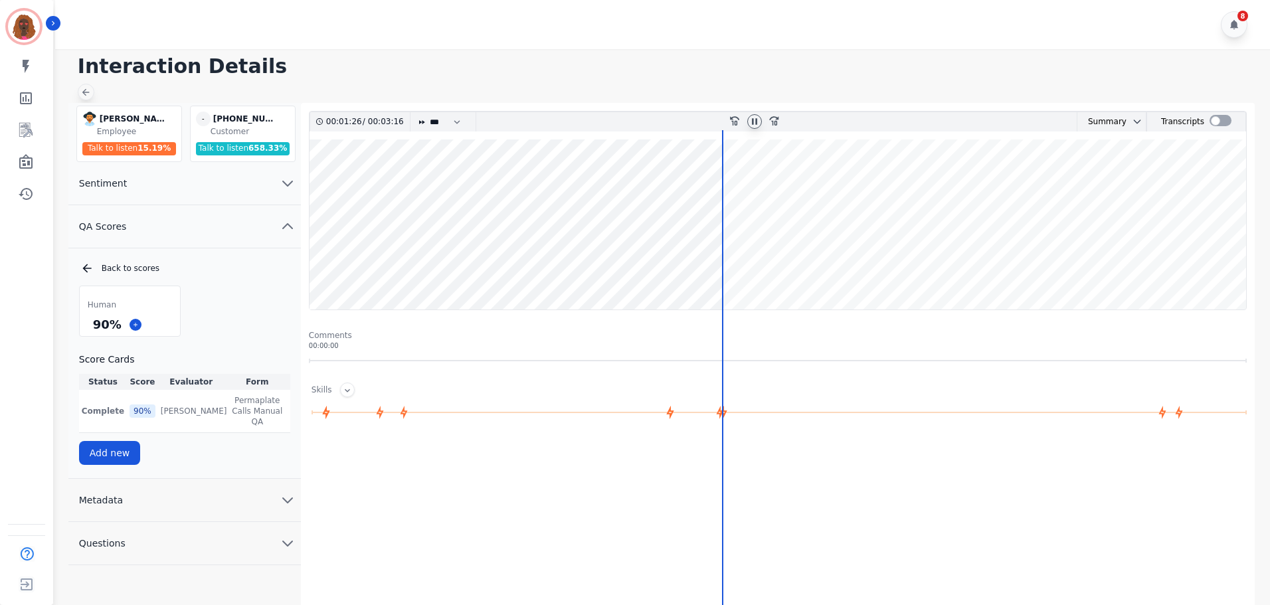
click at [82, 96] on icon at bounding box center [85, 92] width 11 height 11
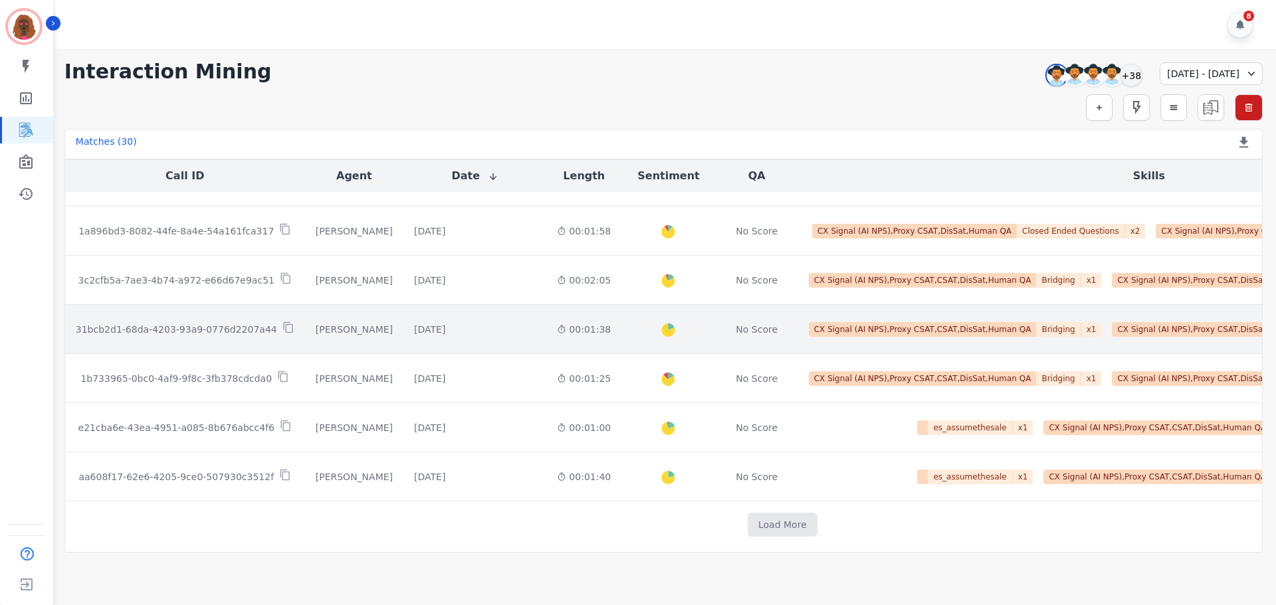
scroll to position [684, 0]
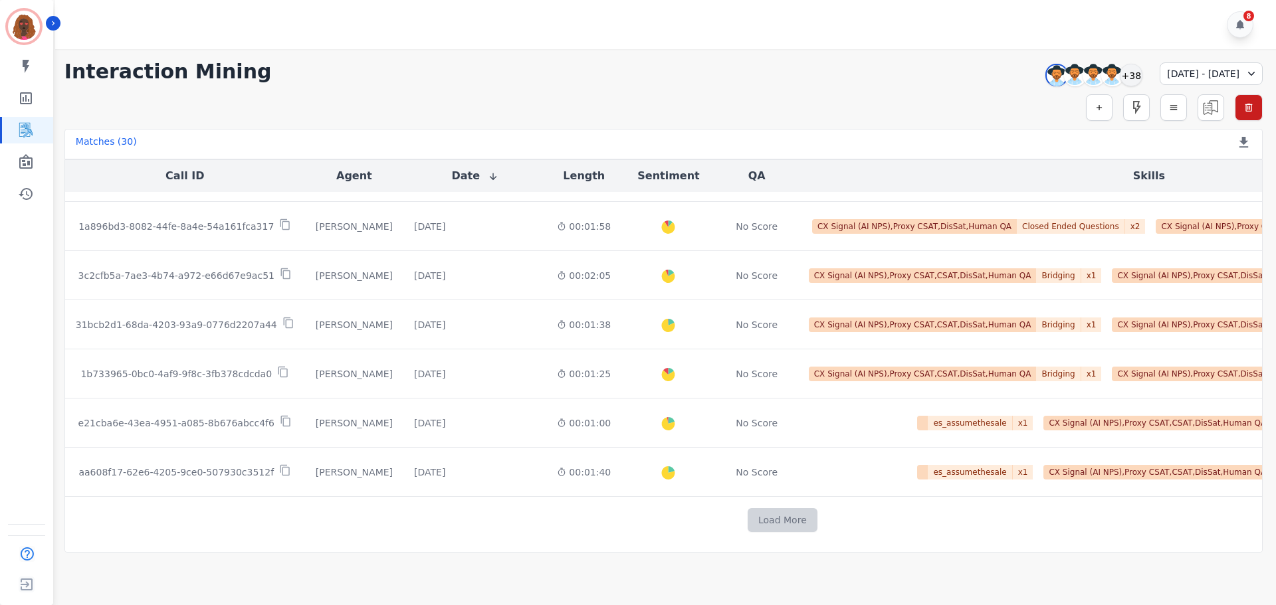
click at [747, 512] on button "Load More" at bounding box center [782, 520] width 70 height 24
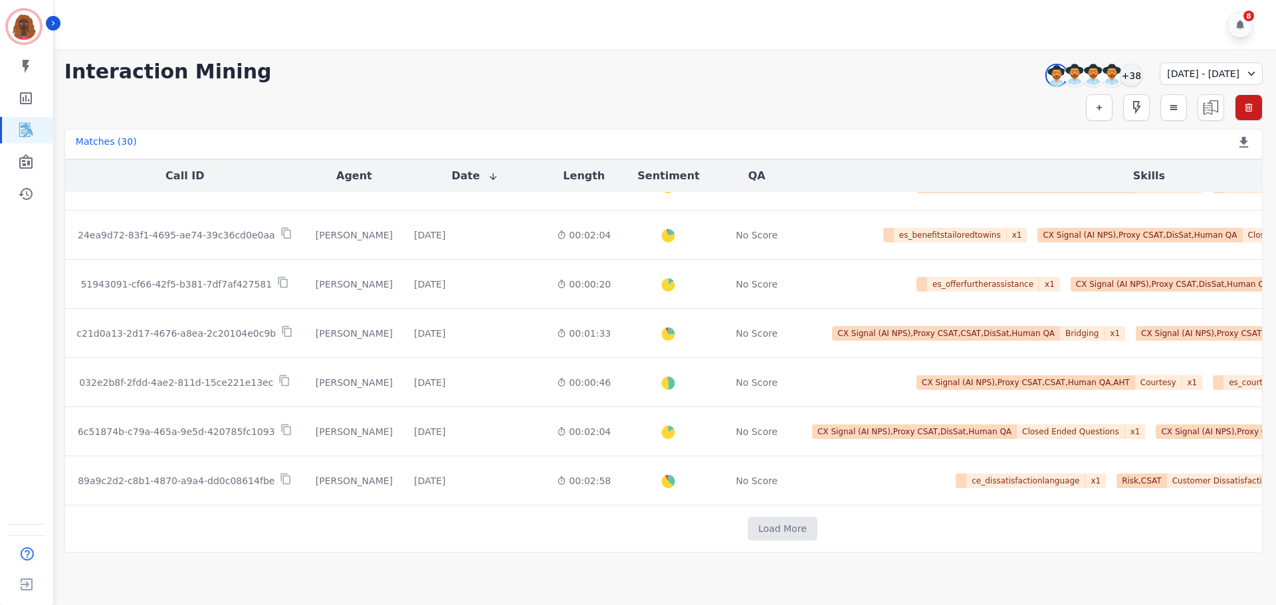
scroll to position [1167, 0]
click at [747, 519] on button "Load More" at bounding box center [782, 529] width 70 height 24
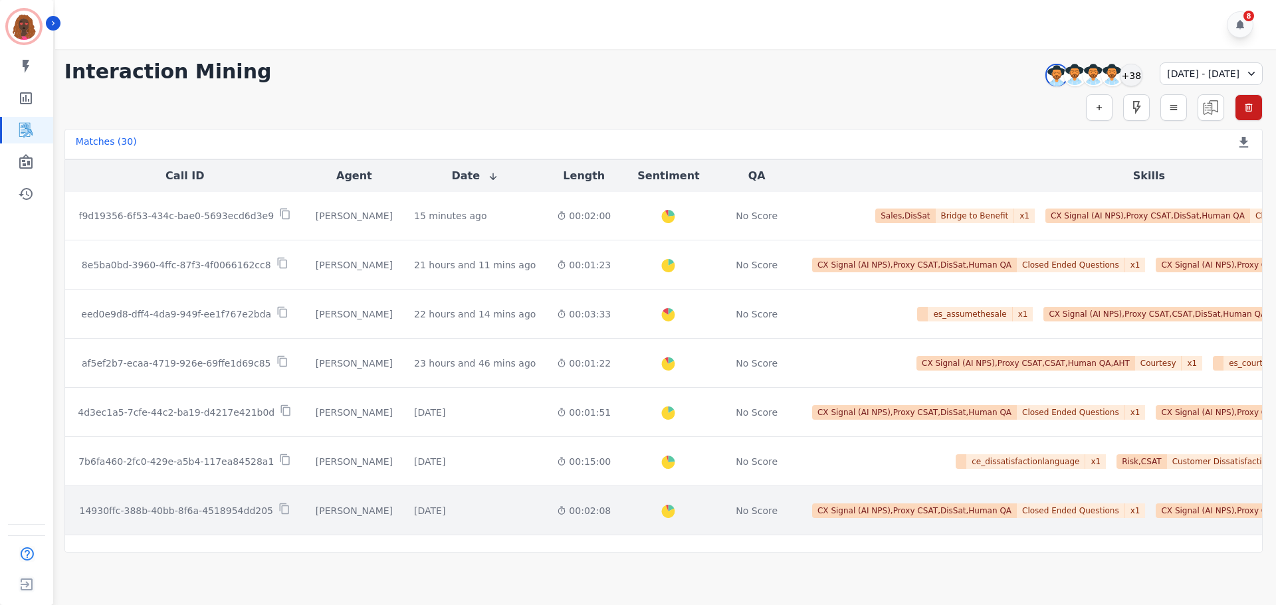
scroll to position [0, 0]
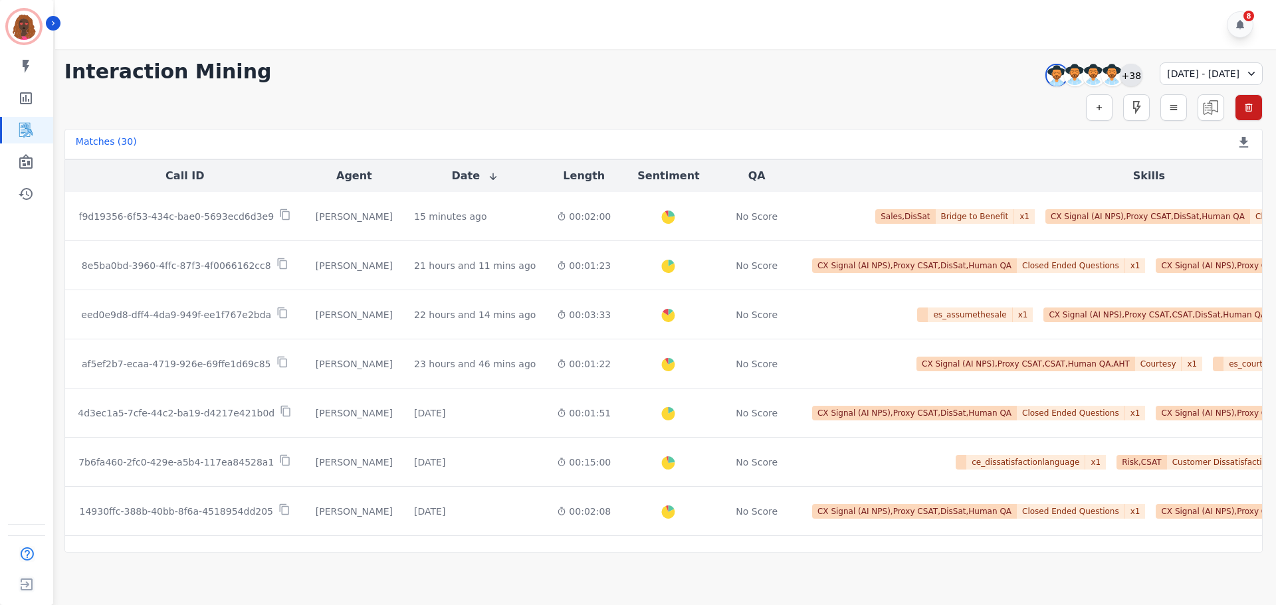
click at [1120, 74] on div "+38" at bounding box center [1131, 75] width 23 height 23
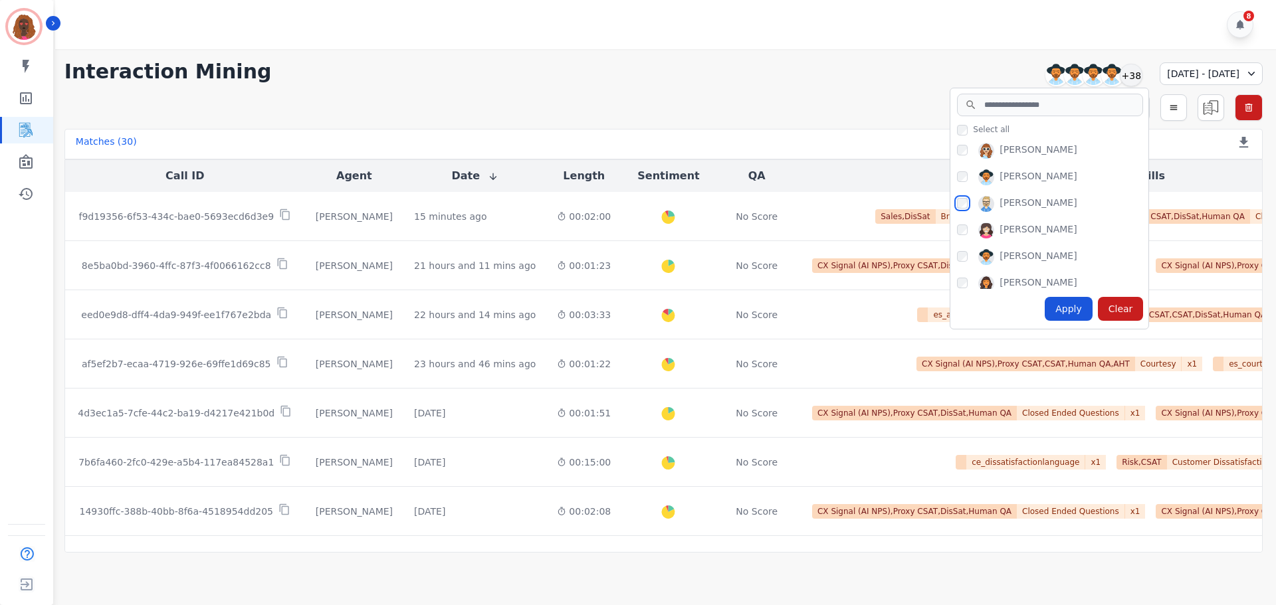
scroll to position [798, 0]
click at [1044, 306] on div "Apply" at bounding box center [1068, 309] width 48 height 24
